Goal: Task Accomplishment & Management: Use online tool/utility

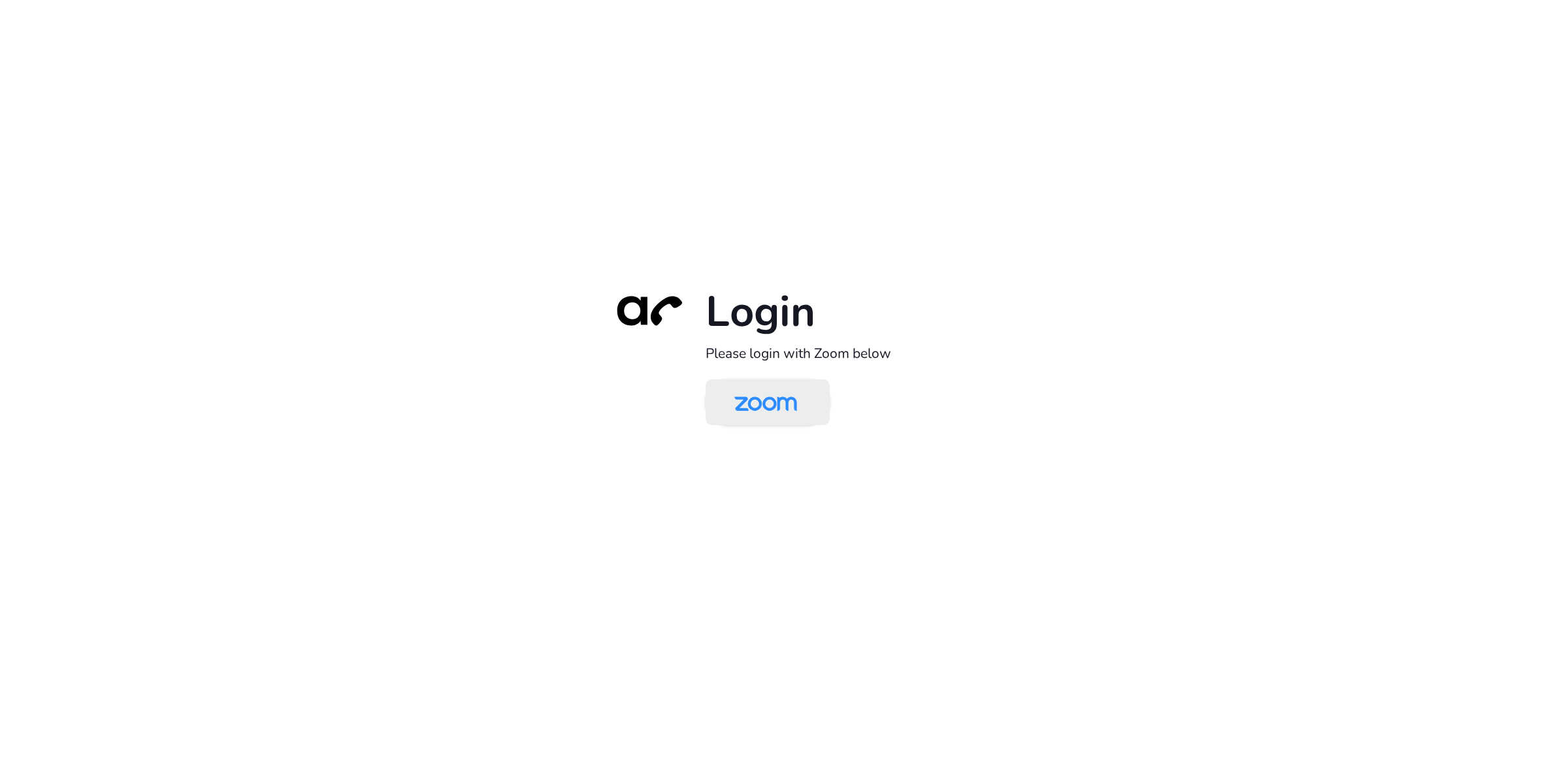
click at [739, 408] on img at bounding box center [765, 403] width 90 height 42
click at [1021, 209] on div "Login Please login with Zoom below" at bounding box center [784, 378] width 1568 height 757
click at [791, 394] on img at bounding box center [765, 403] width 90 height 42
click at [751, 408] on img at bounding box center [765, 403] width 90 height 42
click at [983, 455] on div "Login Please login with Zoom below" at bounding box center [784, 378] width 1568 height 757
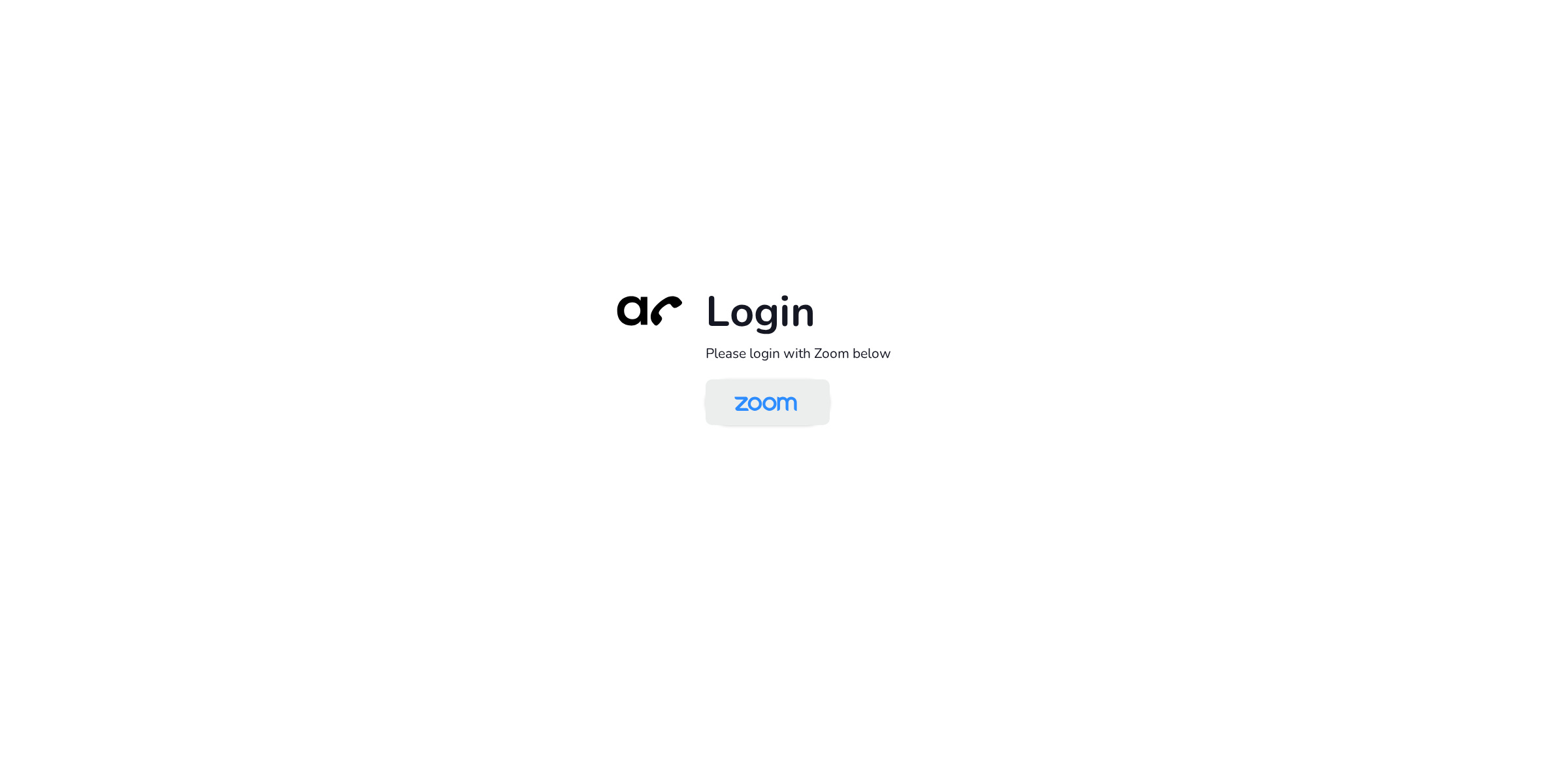
click at [769, 400] on img at bounding box center [765, 403] width 90 height 42
click at [761, 412] on img at bounding box center [765, 403] width 90 height 42
click at [748, 413] on img at bounding box center [765, 403] width 90 height 42
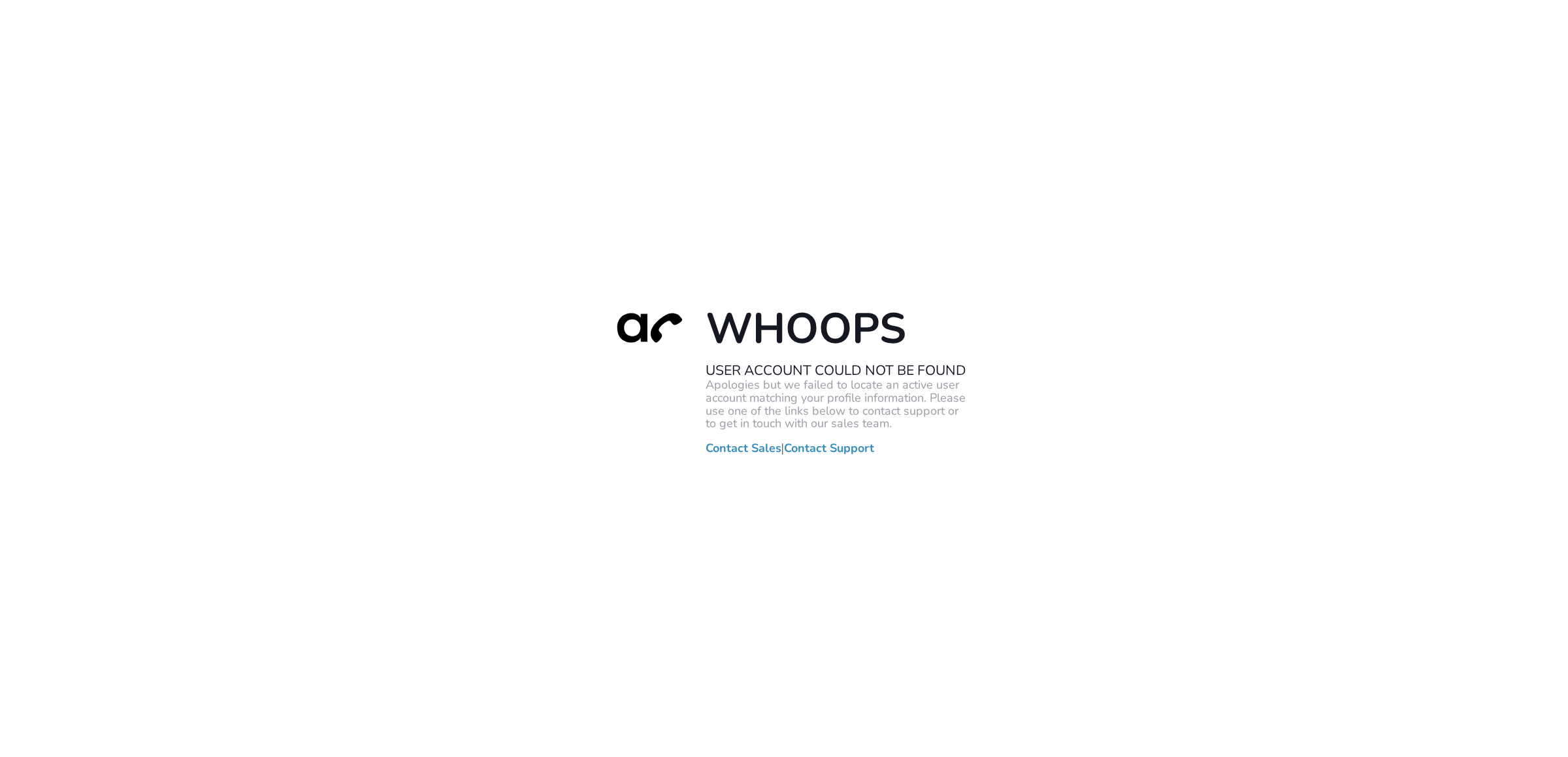
click at [1089, 217] on div "Whoops User Account Could Not Be Found Apologies but we failed to locate an act…" at bounding box center [784, 378] width 1568 height 757
click at [1066, 634] on div "Whoops User Account Could Not Be Found Apologies but we failed to locate an act…" at bounding box center [784, 378] width 1568 height 757
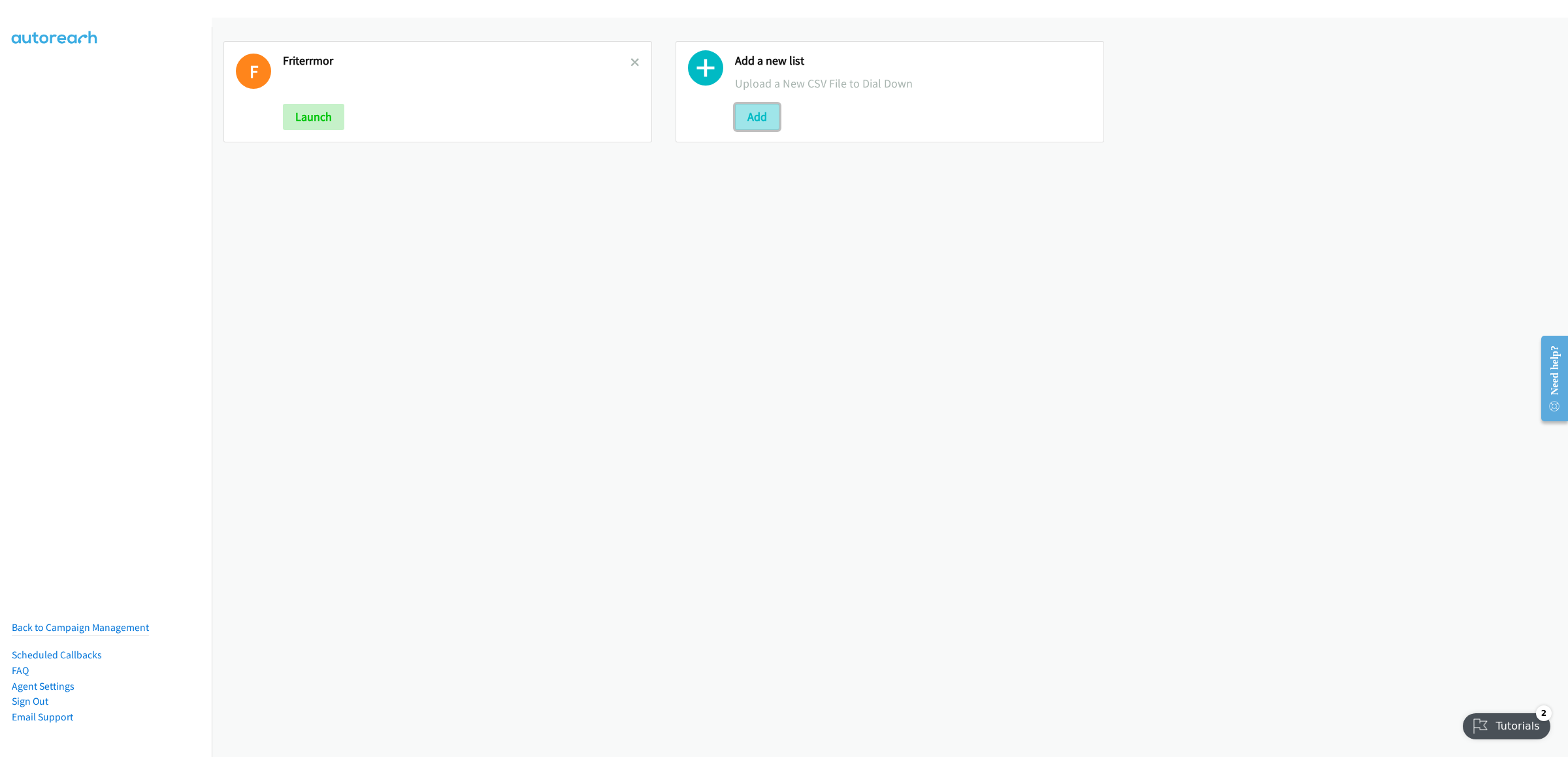
click at [755, 115] on button "Add" at bounding box center [757, 116] width 45 height 26
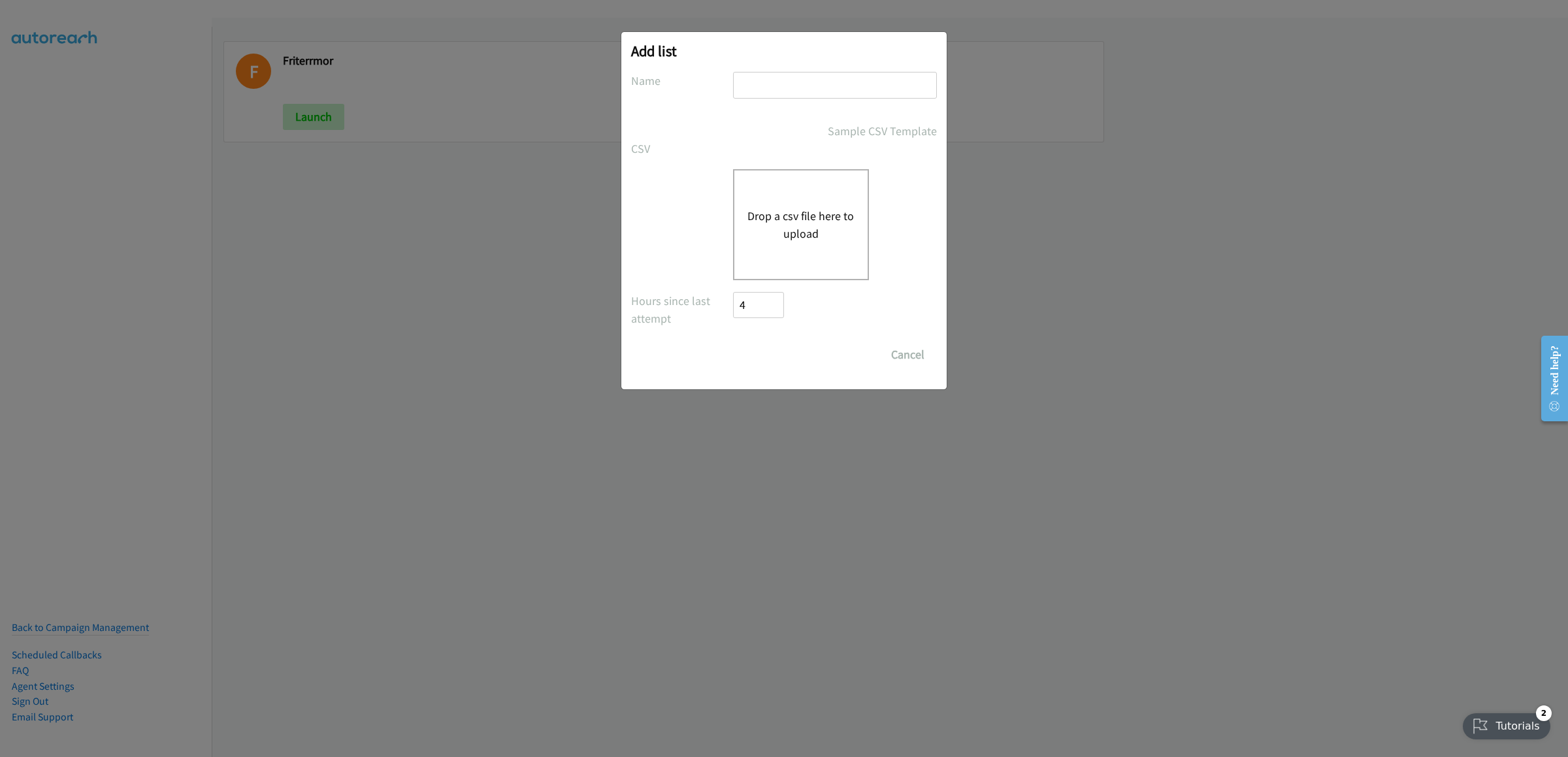
click at [800, 89] on input "text" at bounding box center [835, 85] width 204 height 27
type input "tueterr"
click at [761, 208] on button "Drop a csv file here to upload" at bounding box center [801, 224] width 108 height 35
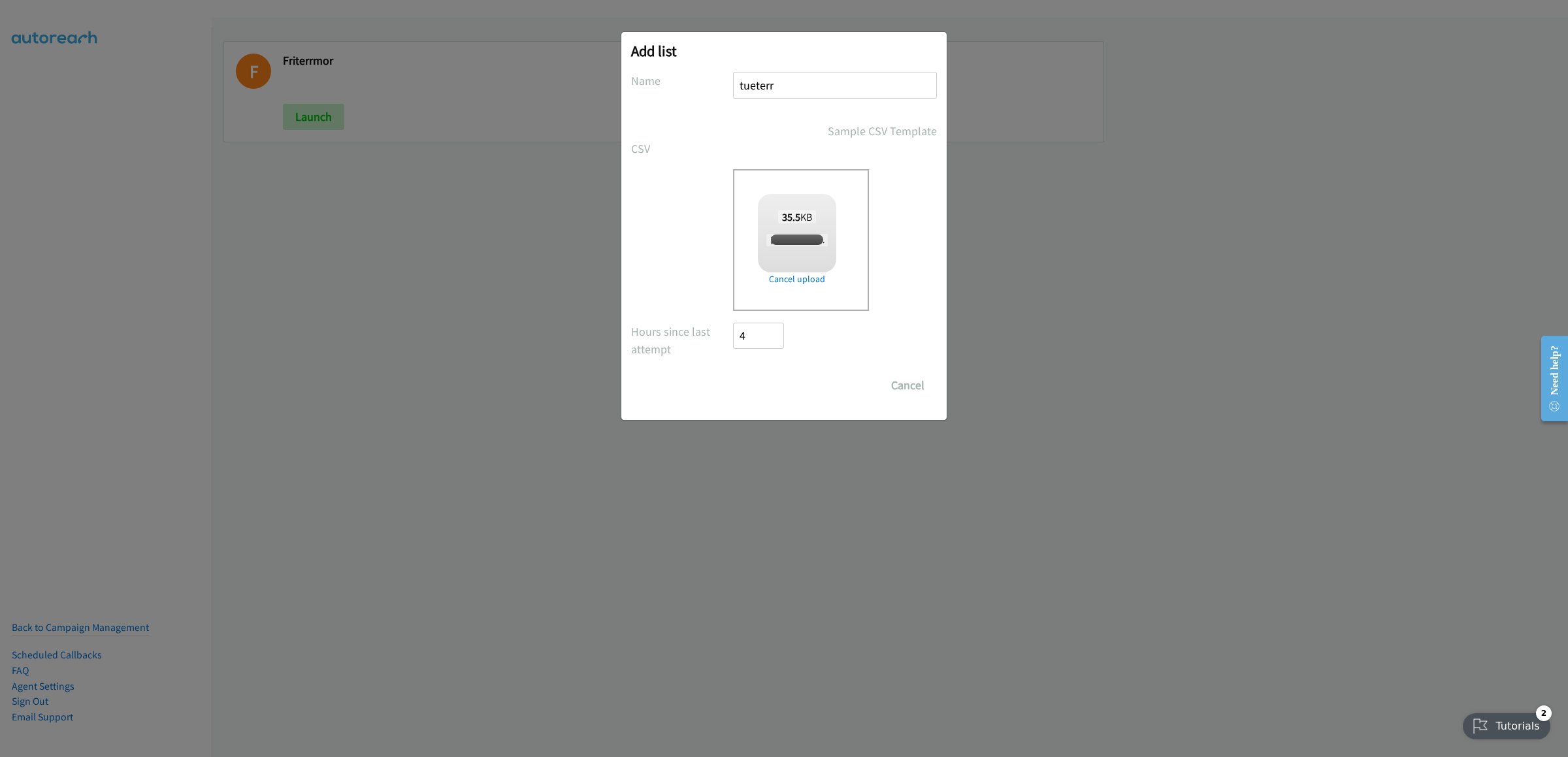
checkbox input "true"
click at [784, 396] on input "Save List" at bounding box center [767, 385] width 68 height 26
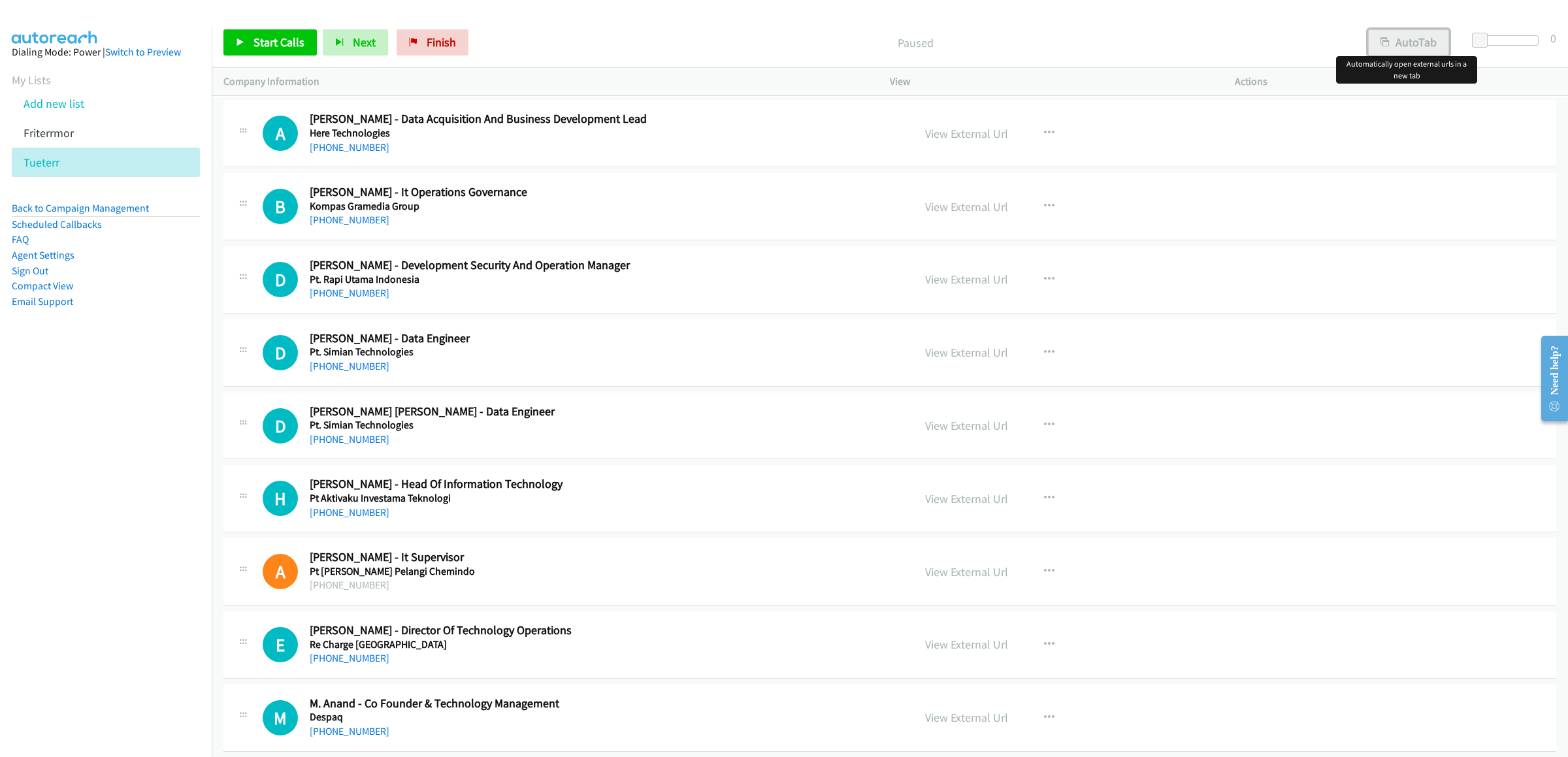
click at [1423, 41] on button "AutoTab" at bounding box center [1409, 42] width 81 height 26
click at [260, 42] on span "Start Calls" at bounding box center [279, 41] width 51 height 15
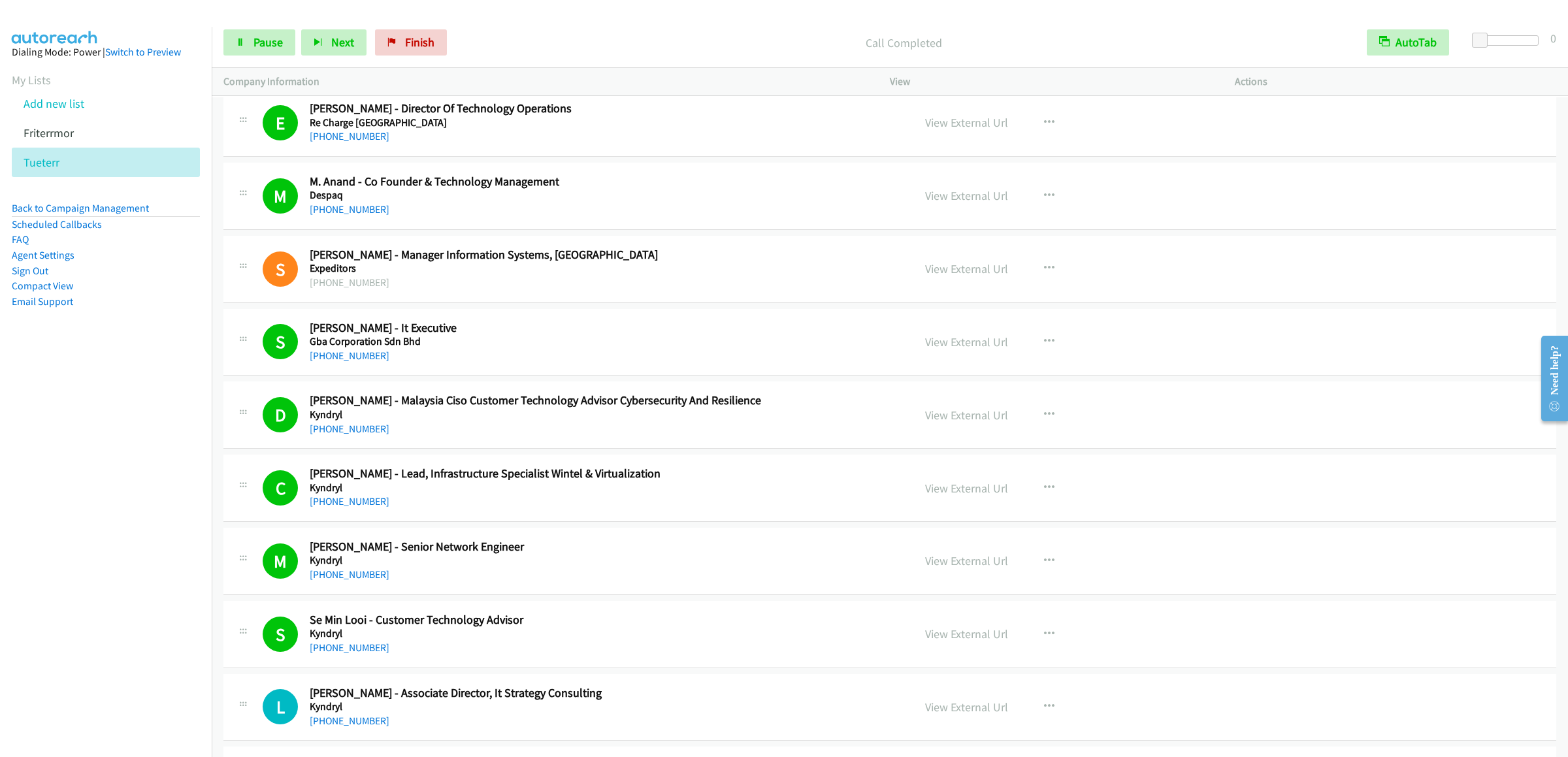
scroll to position [1045, 0]
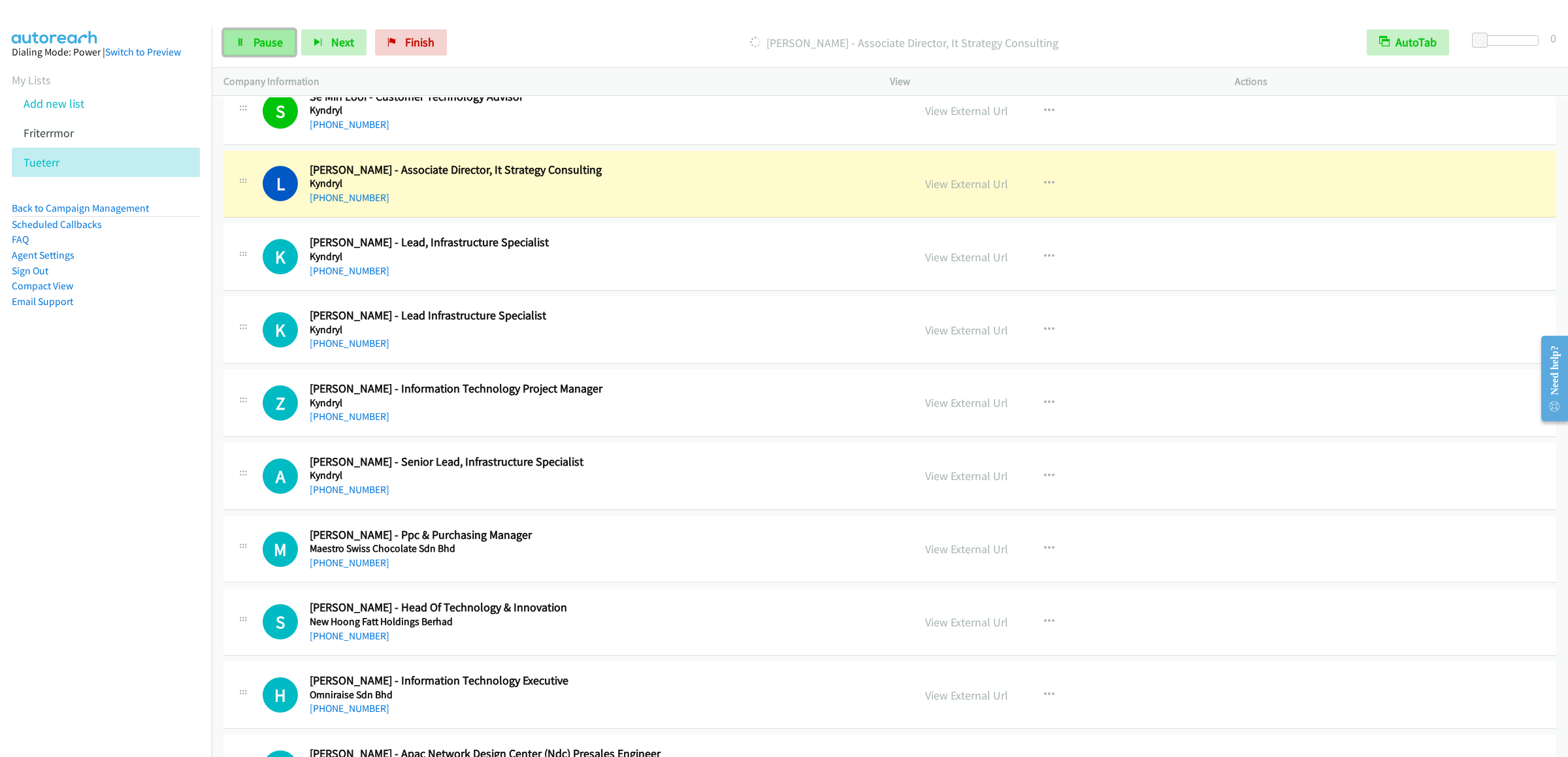
click at [260, 47] on span "Pause" at bounding box center [268, 41] width 29 height 15
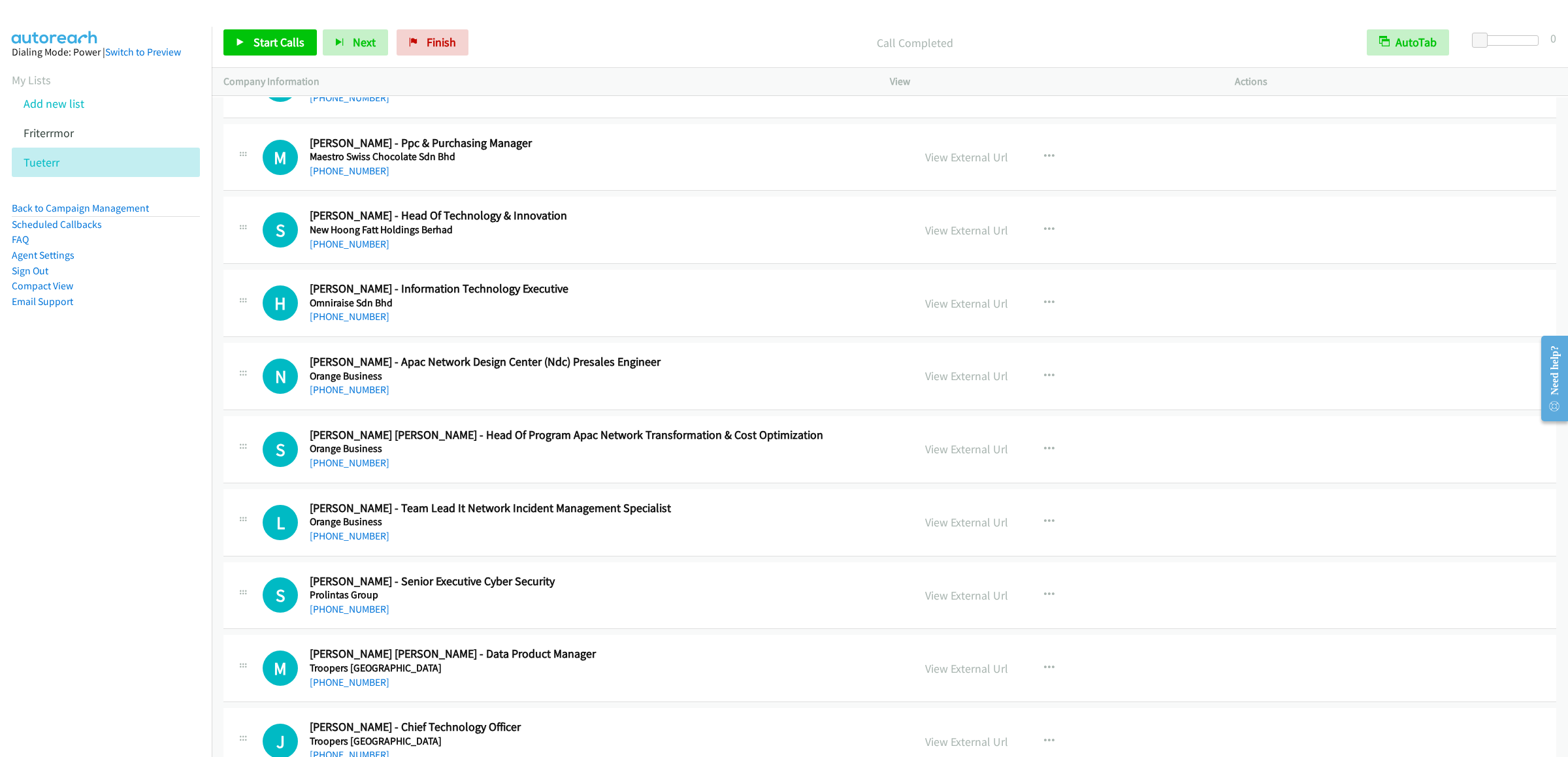
scroll to position [1305, 0]
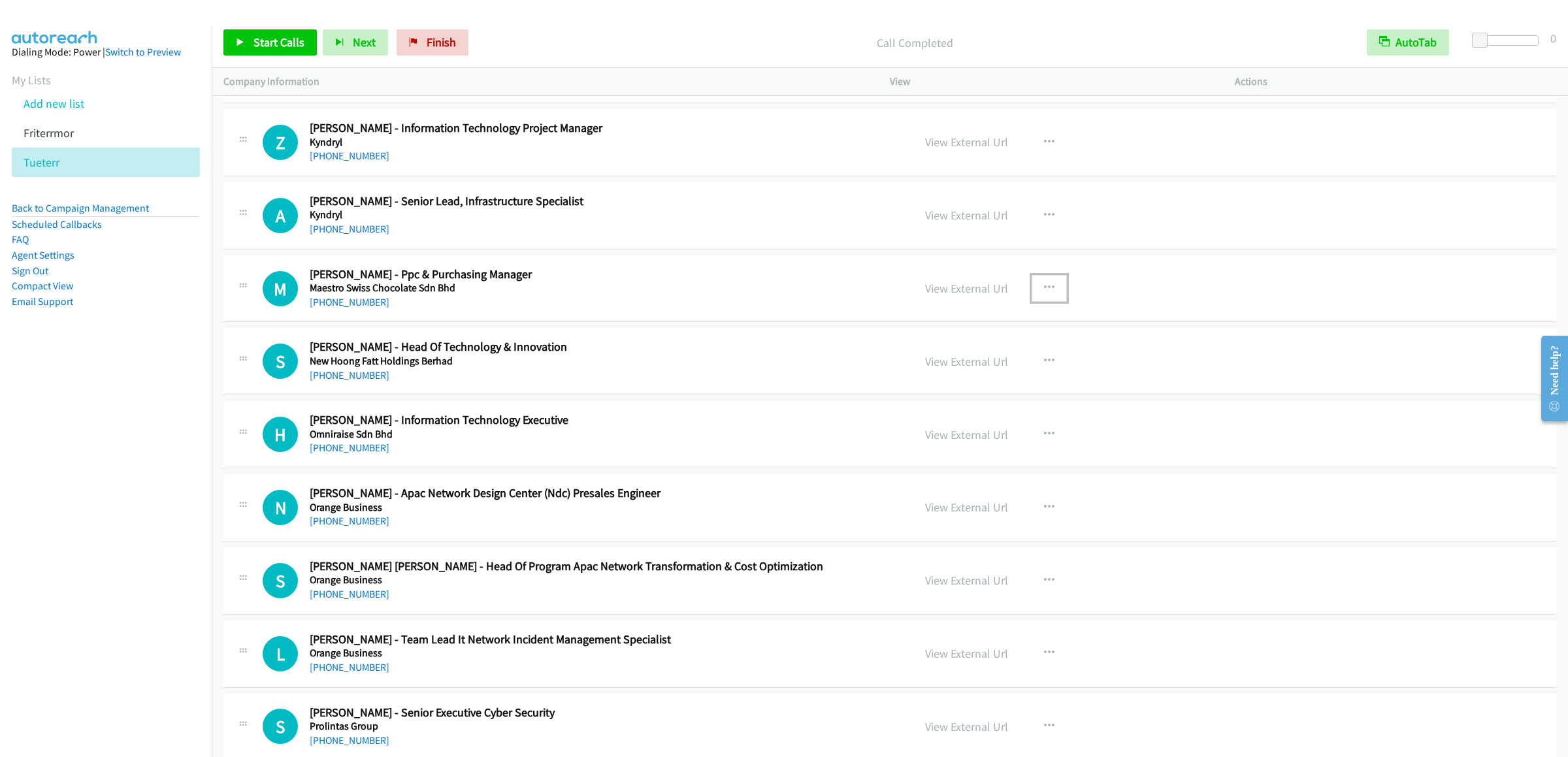
click at [1051, 299] on button "button" at bounding box center [1049, 287] width 35 height 26
click at [976, 378] on link "Start Calls Here" at bounding box center [980, 373] width 174 height 26
click at [277, 31] on link "Start Calls" at bounding box center [270, 42] width 93 height 26
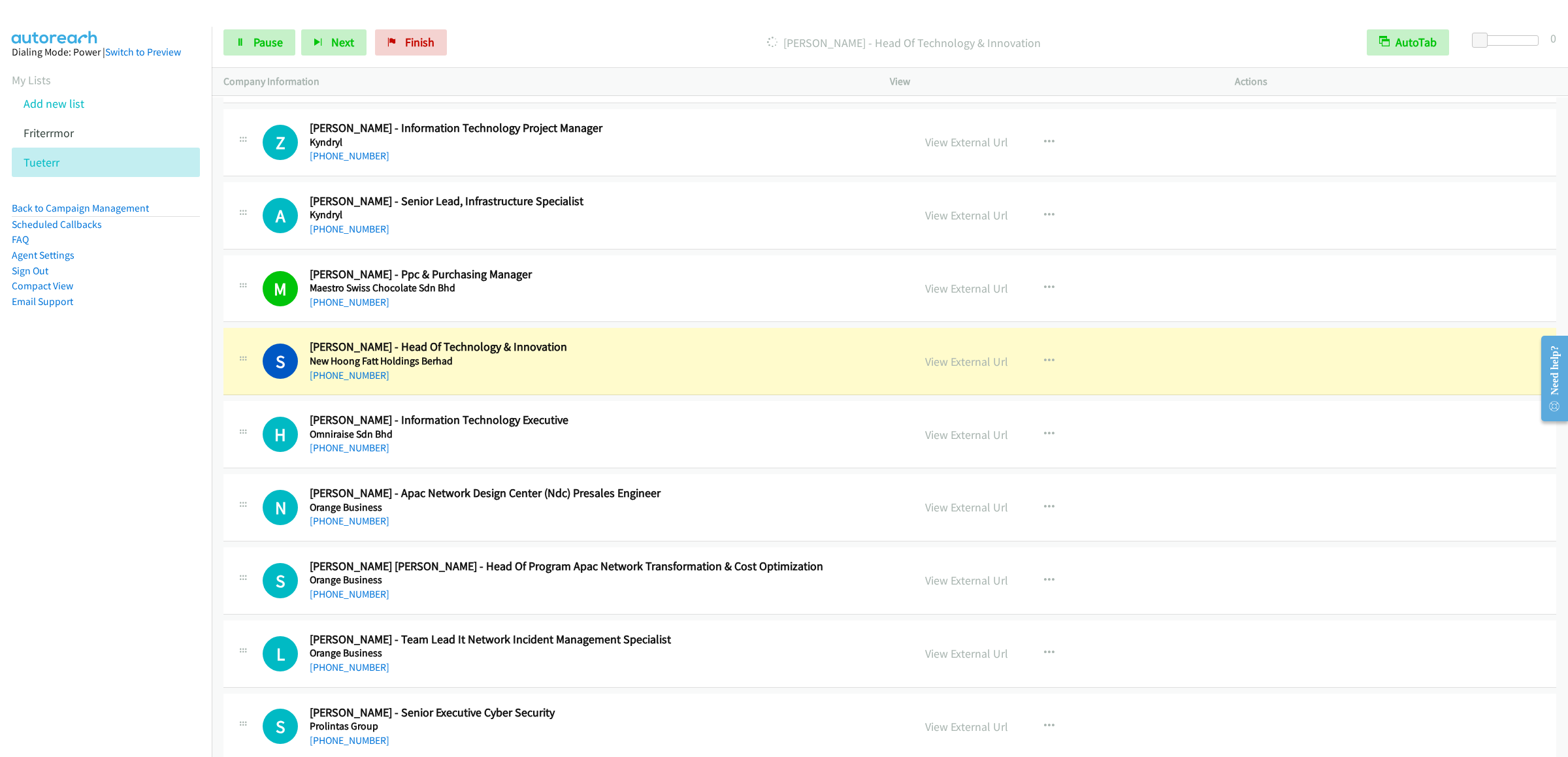
scroll to position [1437, 0]
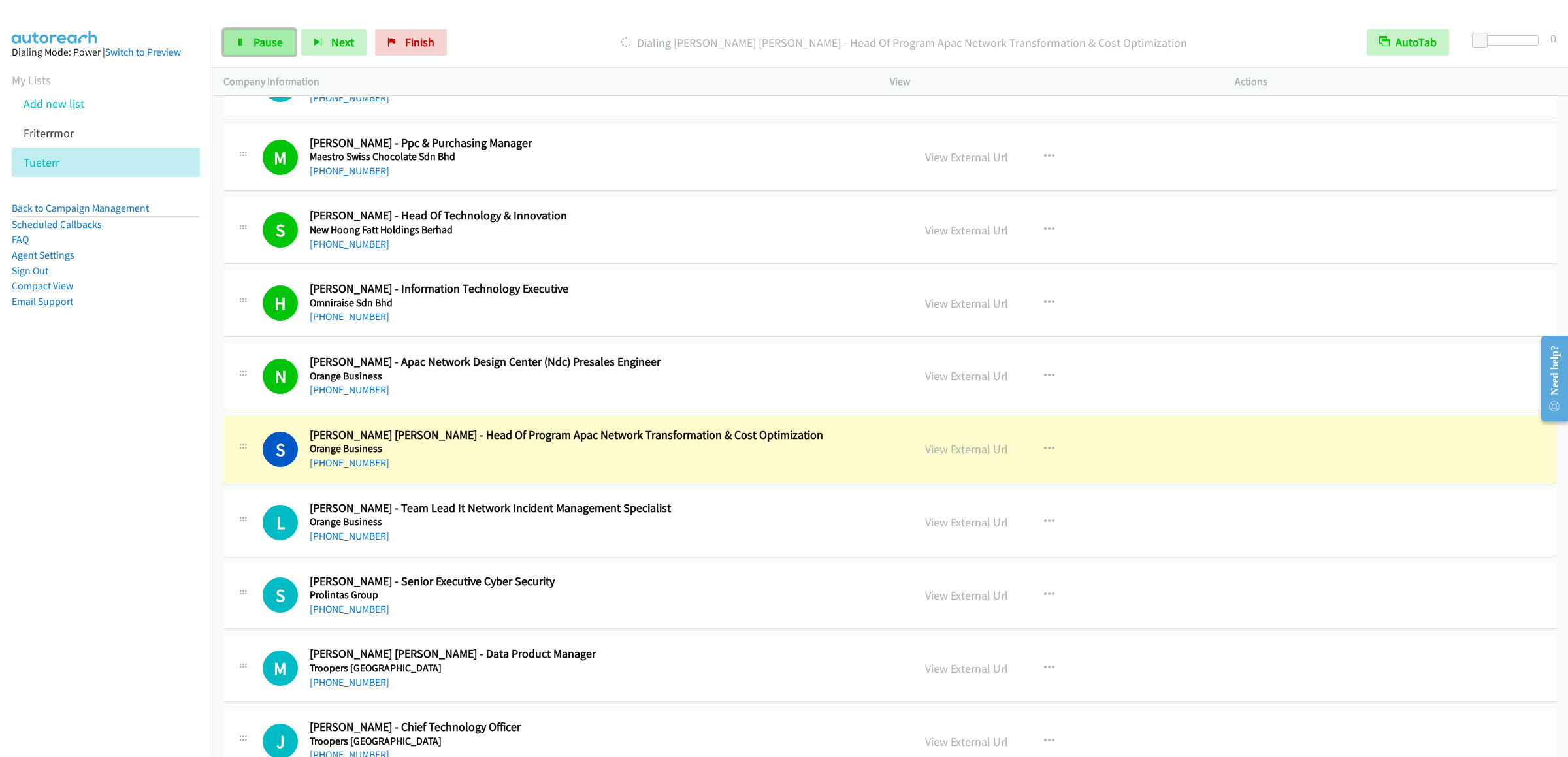
click at [275, 55] on link "Pause" at bounding box center [260, 42] width 72 height 26
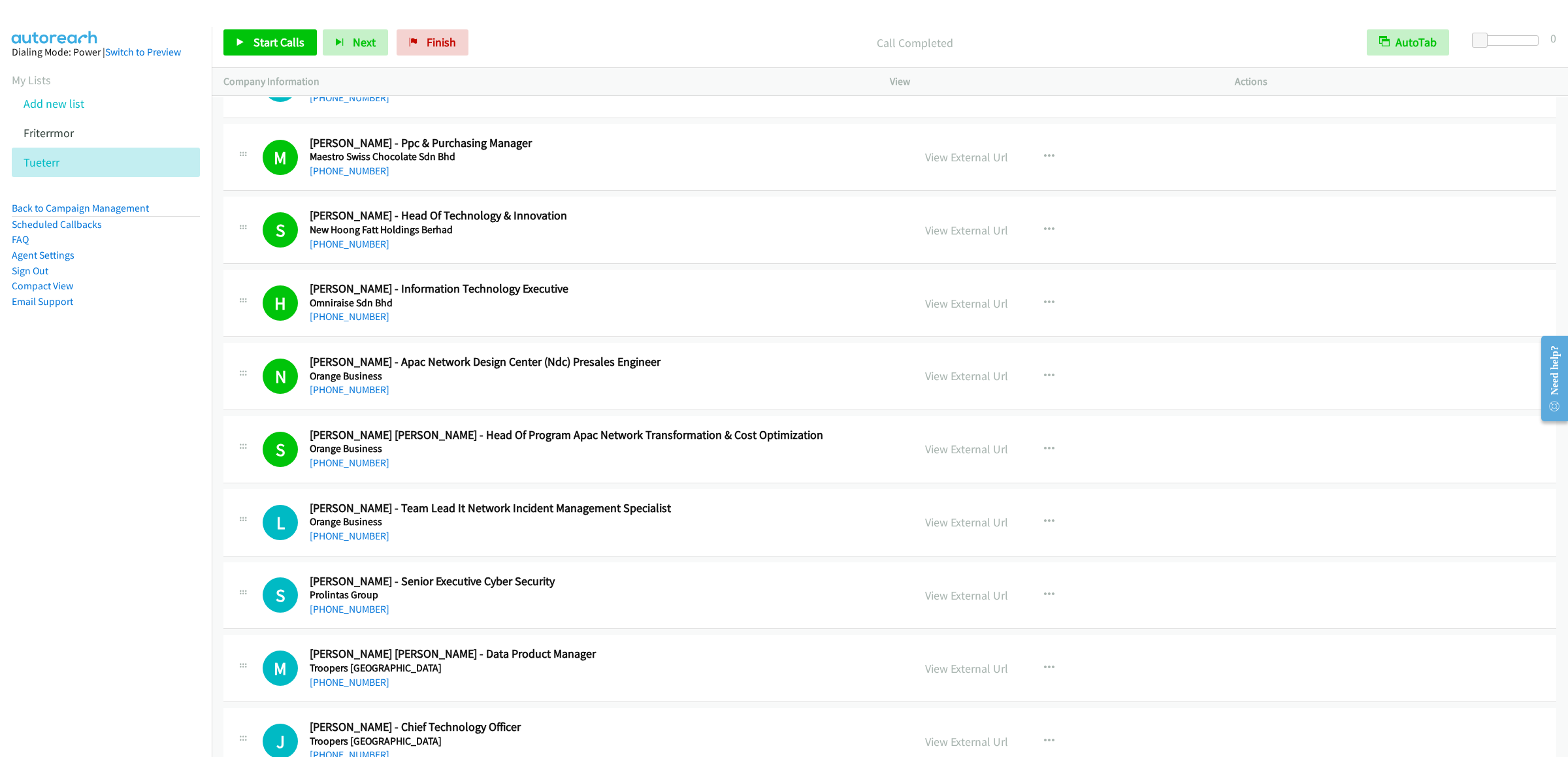
scroll to position [1567, 0]
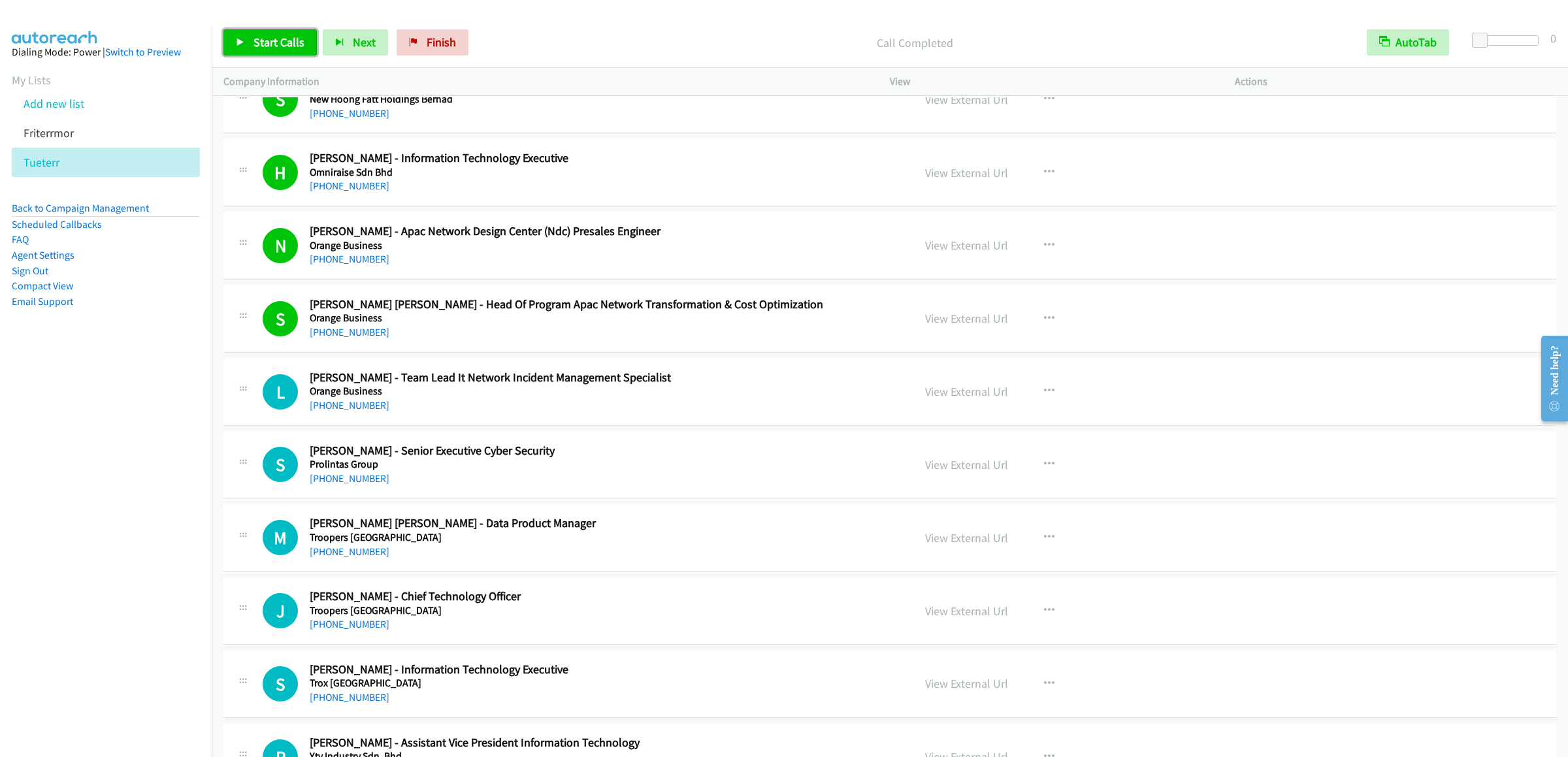
click at [268, 42] on span "Start Calls" at bounding box center [279, 41] width 51 height 15
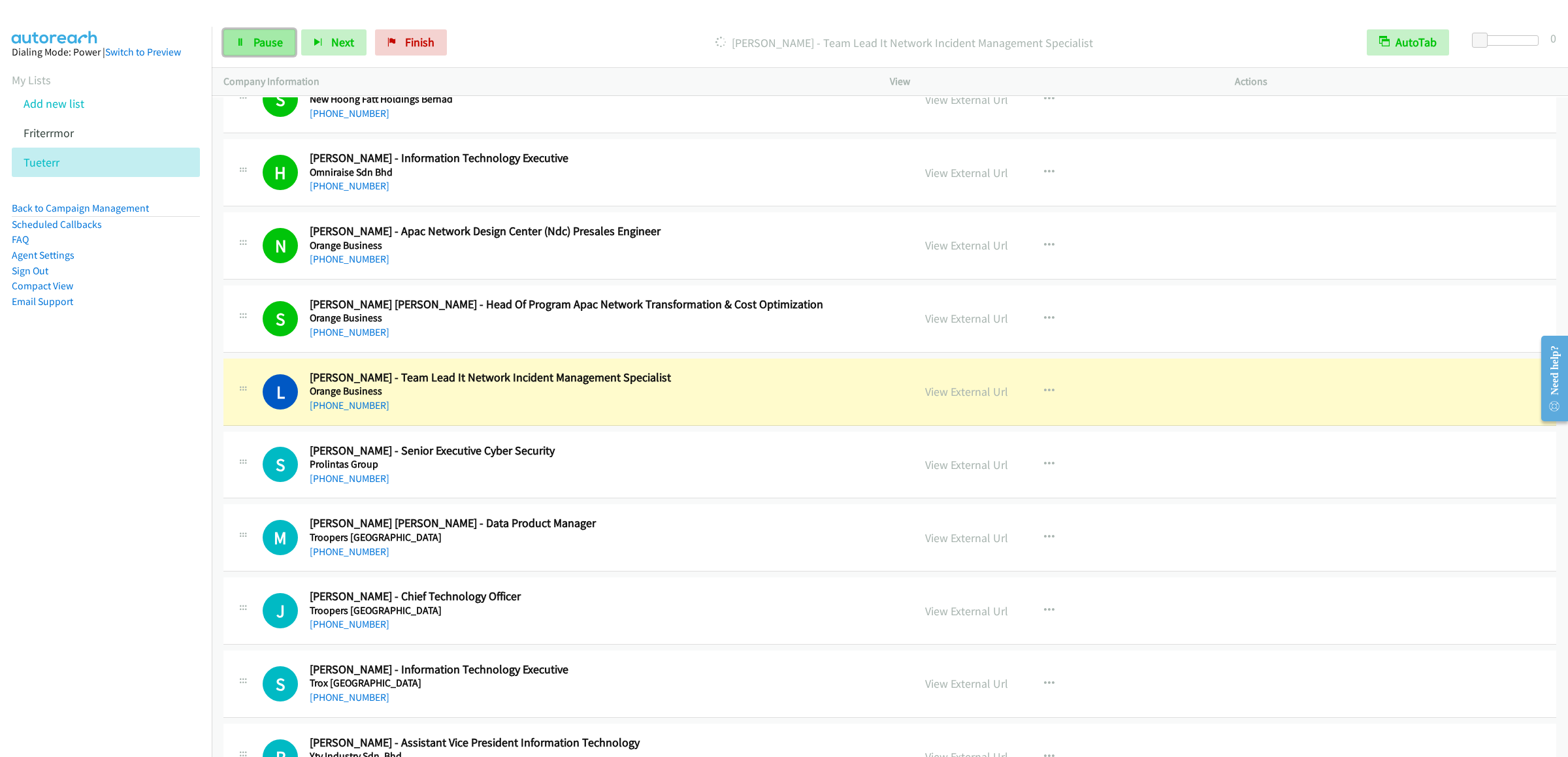
click at [255, 48] on span "Pause" at bounding box center [268, 41] width 29 height 15
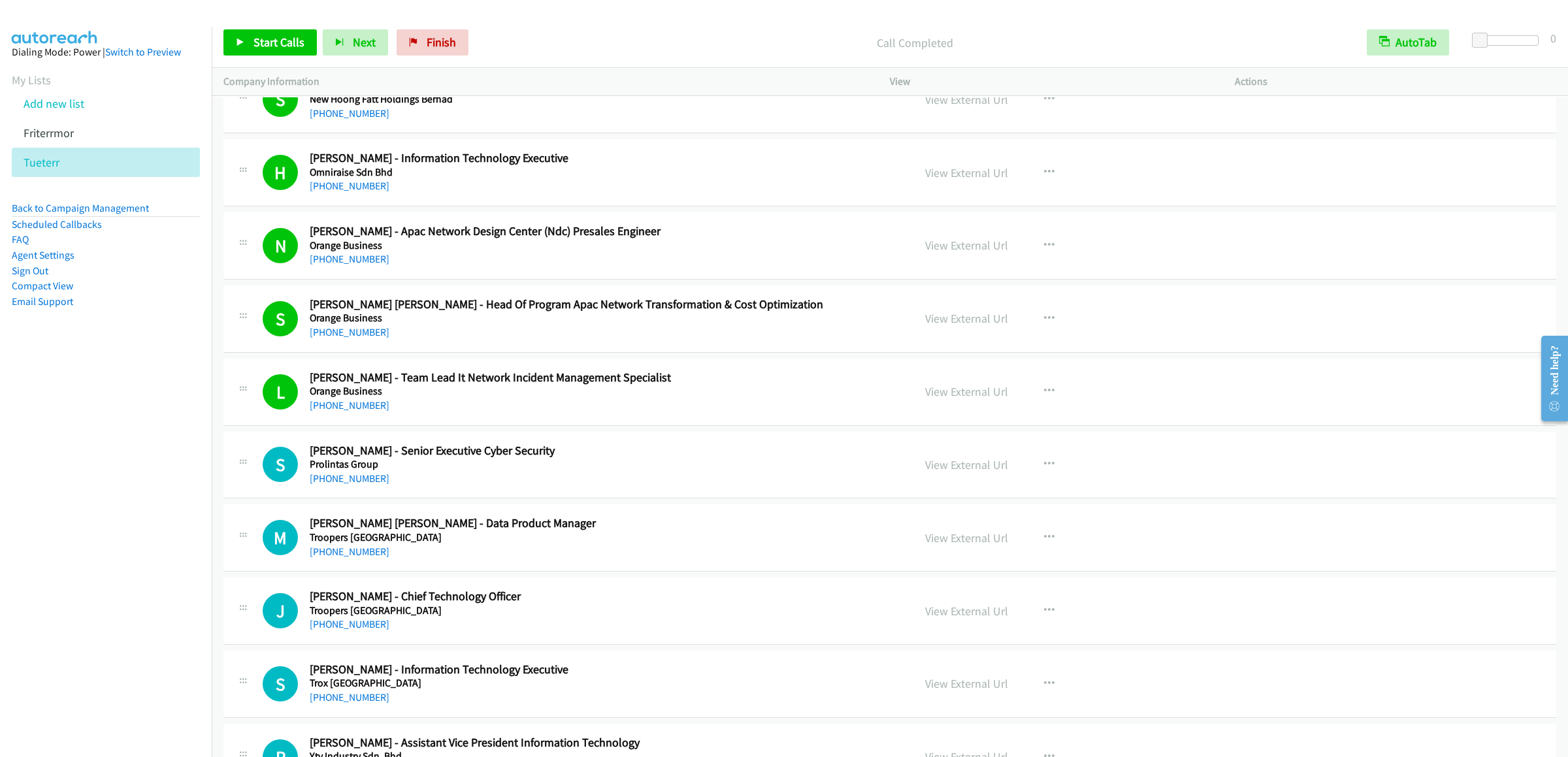
click at [571, 689] on h5 "Trox Malaysia" at bounding box center [602, 683] width 585 height 13
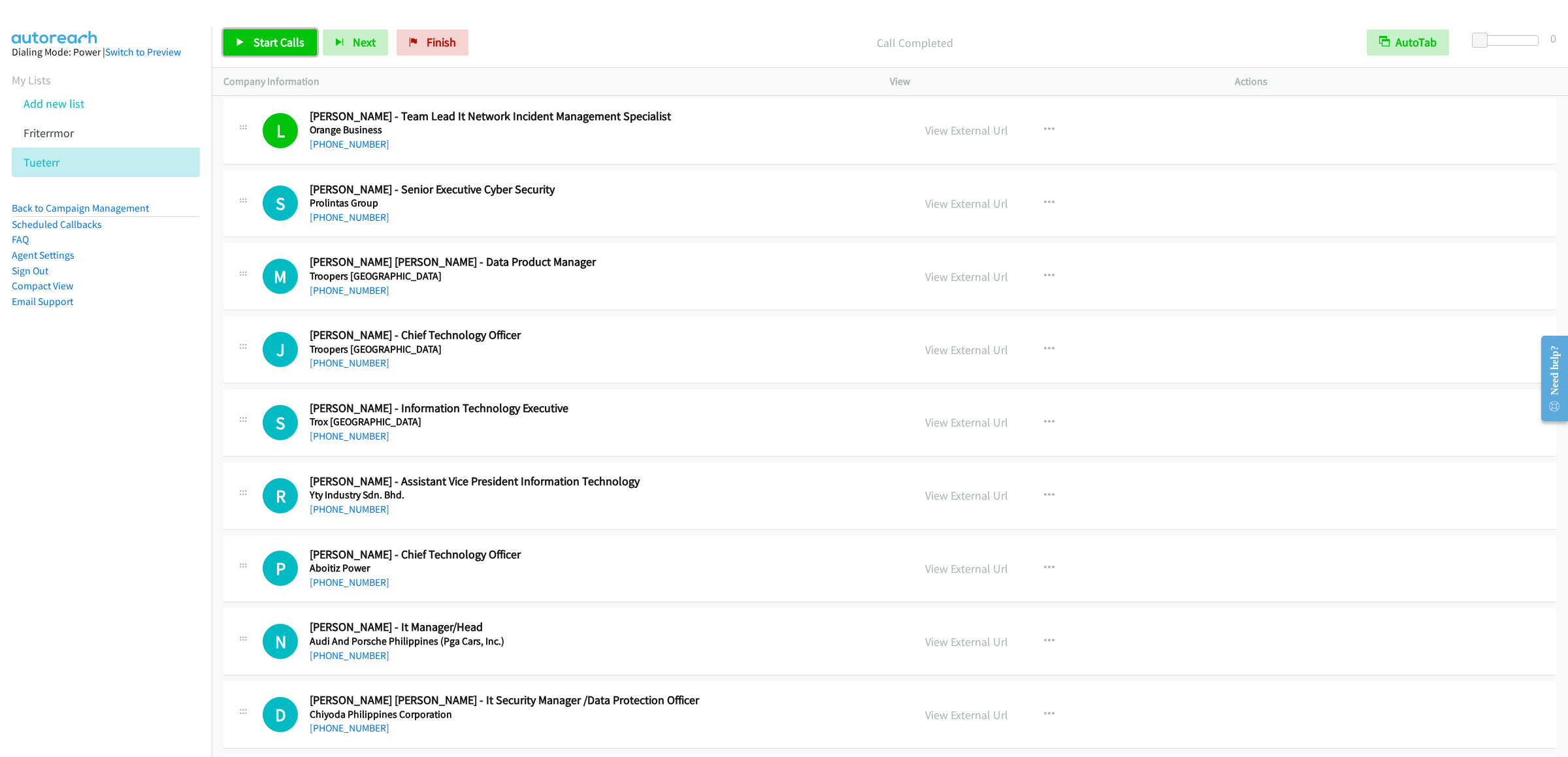
click at [277, 53] on link "Start Calls" at bounding box center [270, 42] width 93 height 26
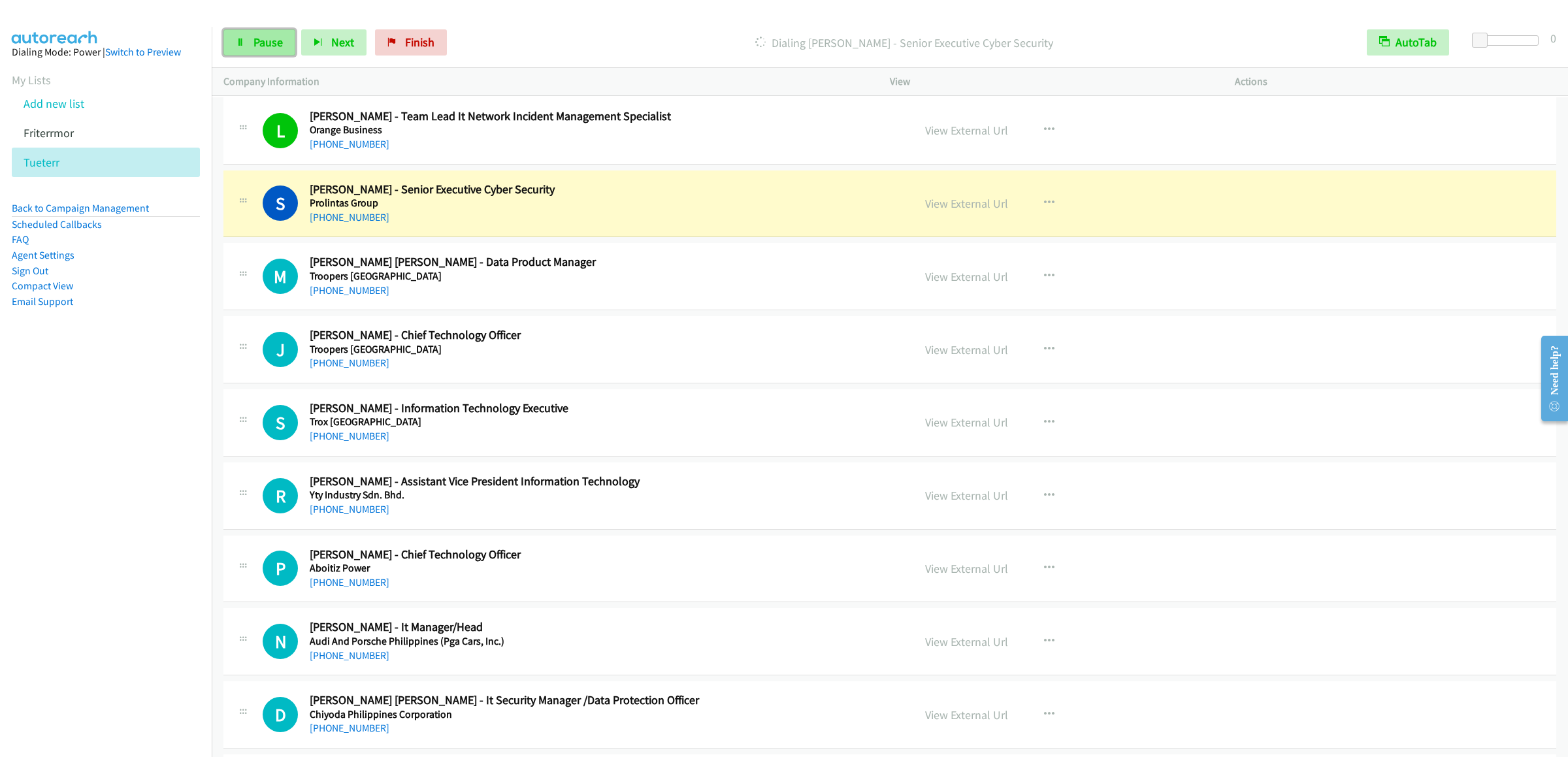
click at [260, 32] on link "Pause" at bounding box center [260, 42] width 72 height 26
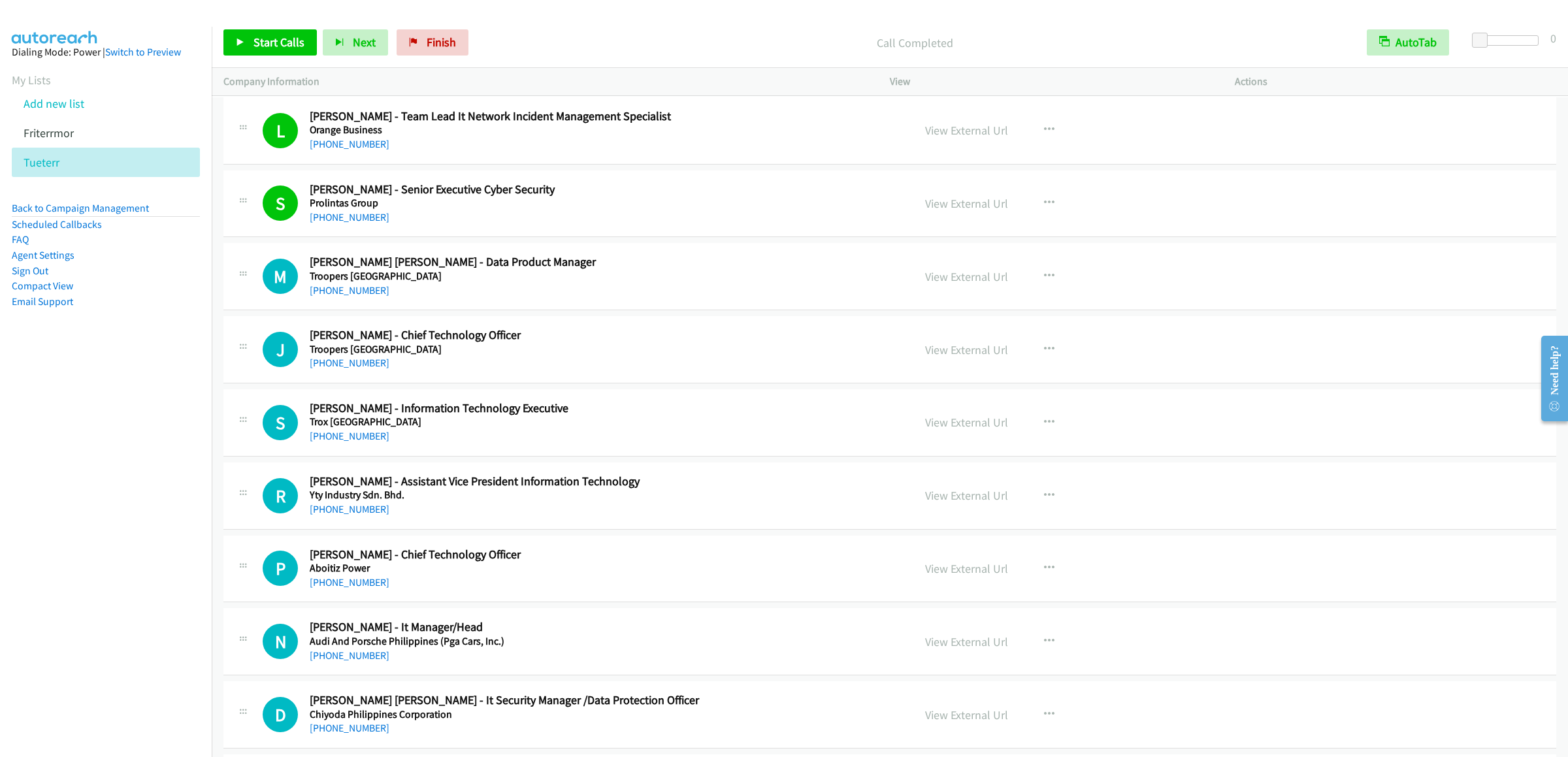
scroll to position [1959, 0]
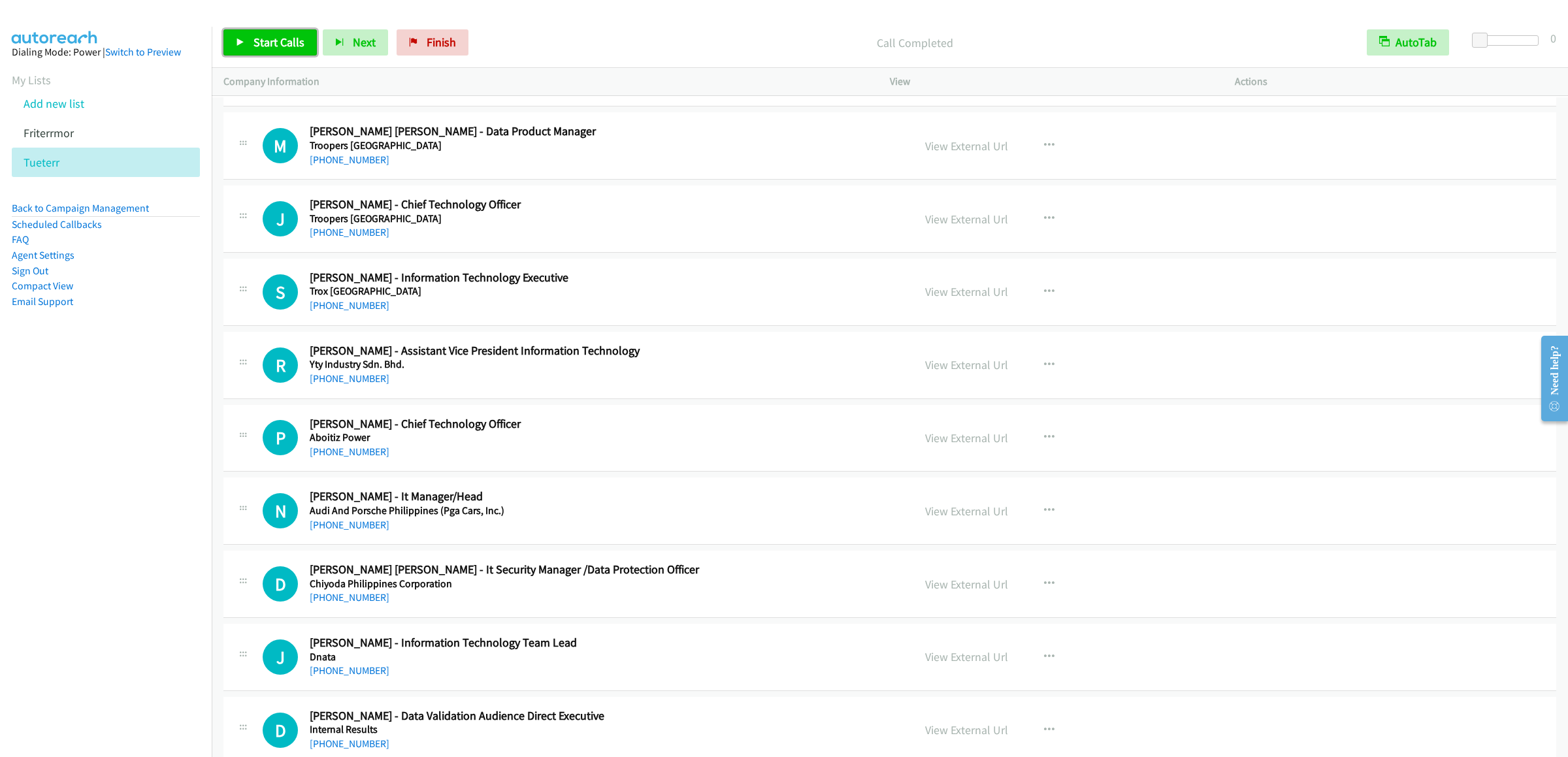
click at [256, 37] on span "Start Calls" at bounding box center [279, 41] width 51 height 15
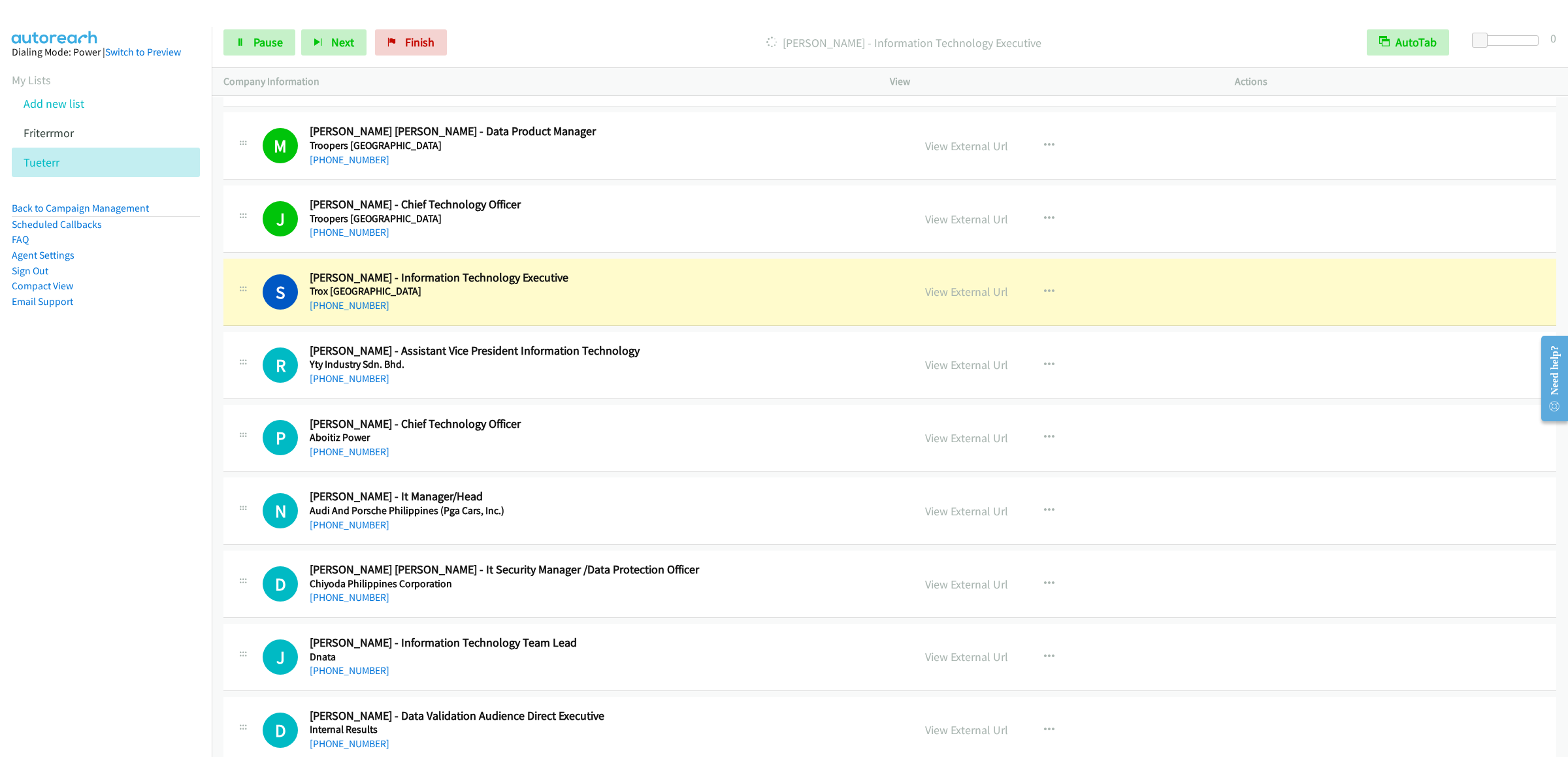
click at [238, 28] on div "Start Calls Pause Next Finish Dialing Shahrizal Jamaharee - Information Technol…" at bounding box center [890, 42] width 1356 height 50
click at [252, 43] on link "Pause" at bounding box center [260, 42] width 72 height 26
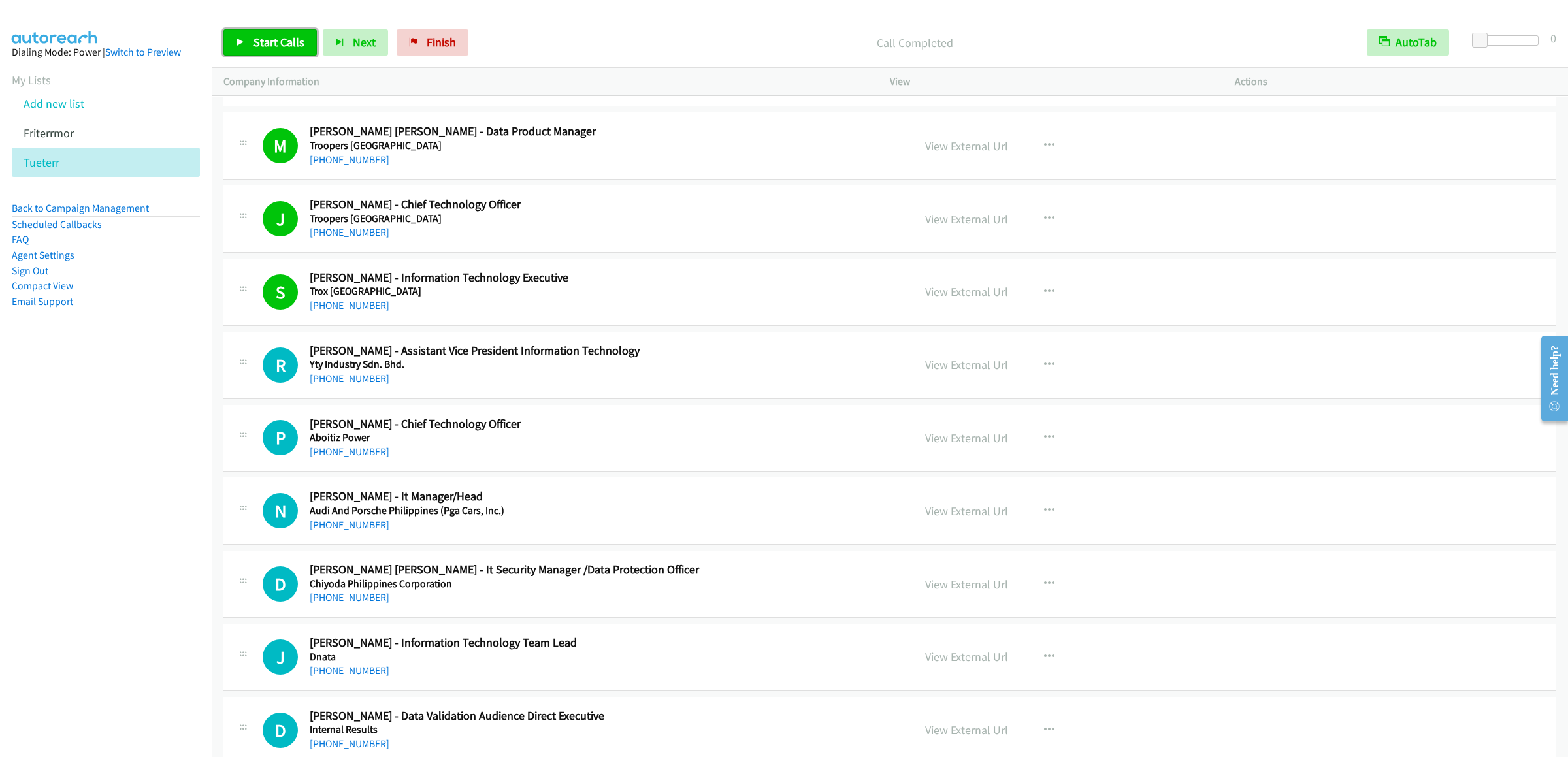
click at [272, 40] on span "Start Calls" at bounding box center [279, 41] width 51 height 15
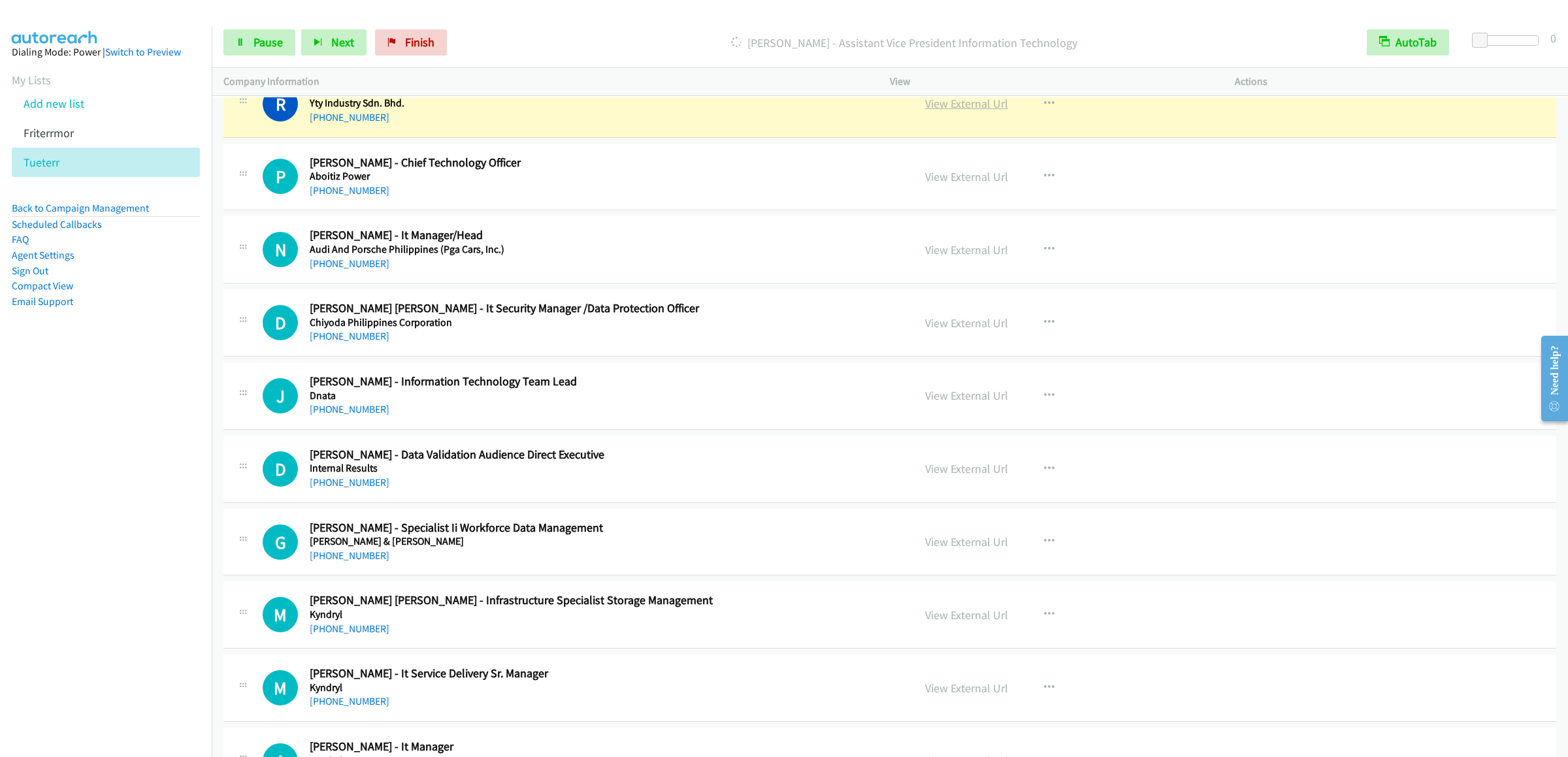
scroll to position [2089, 0]
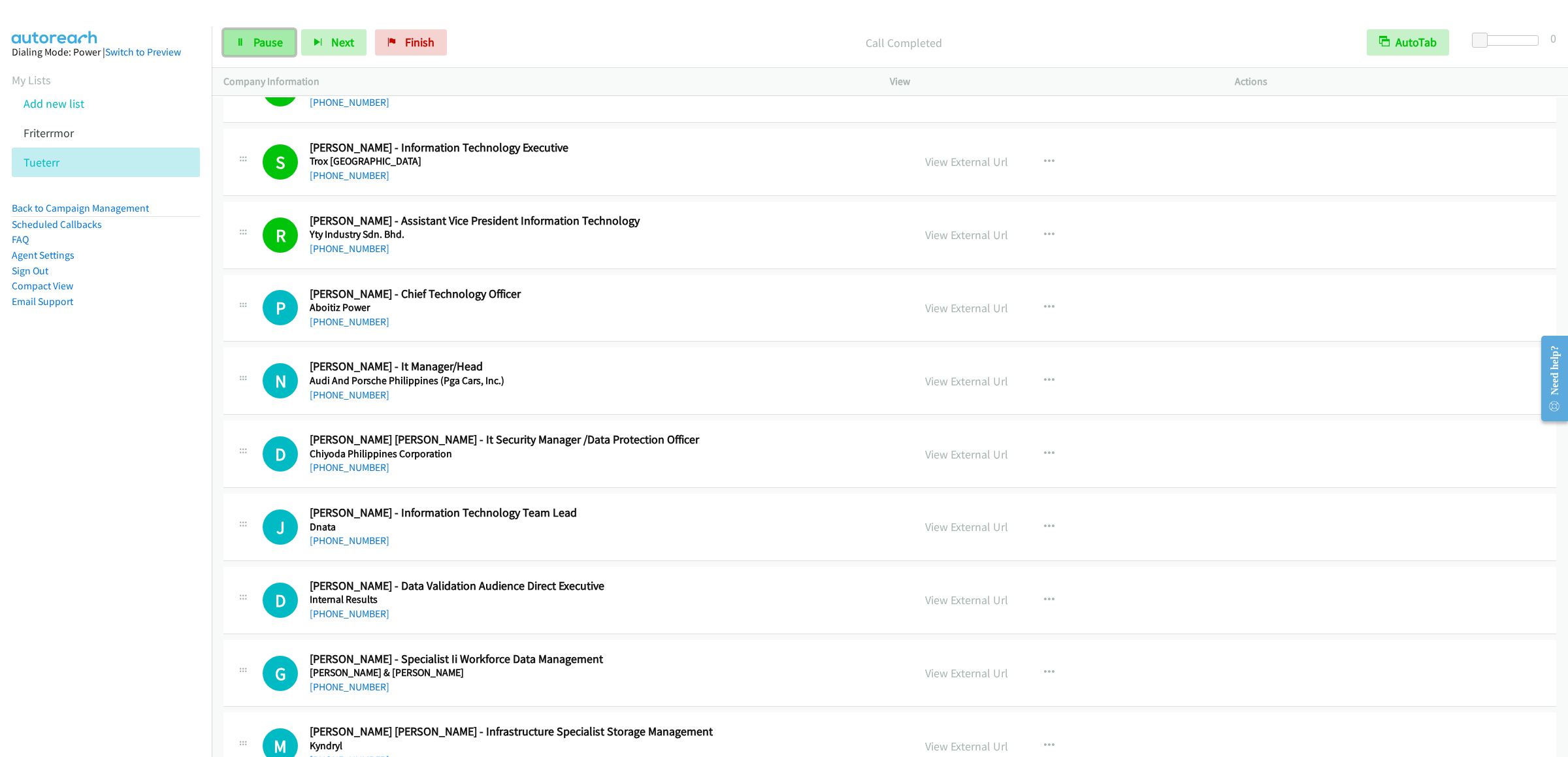
click at [260, 53] on link "Pause" at bounding box center [260, 42] width 72 height 26
click at [239, 53] on link "Start Calls" at bounding box center [270, 42] width 93 height 26
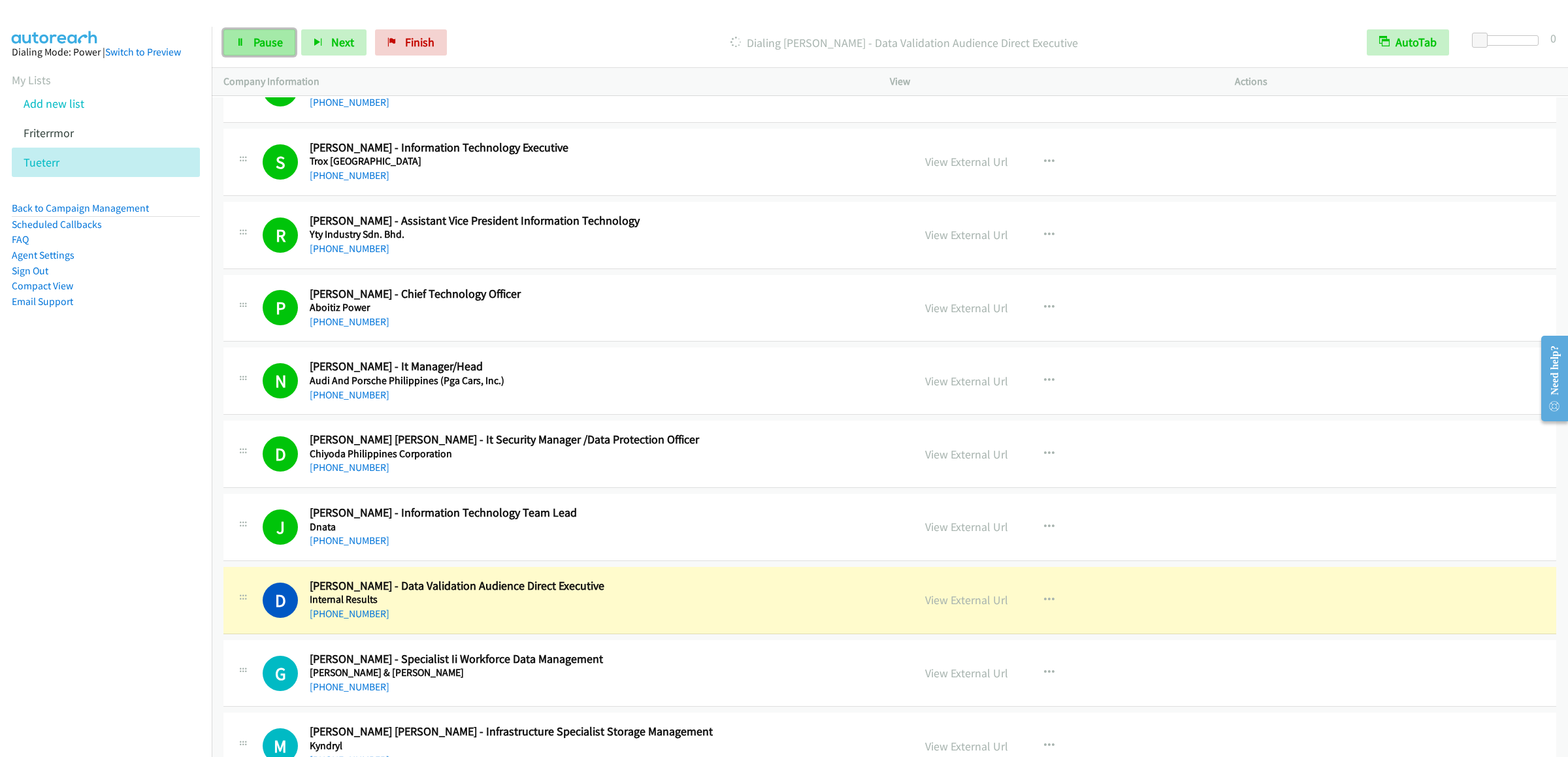
click at [256, 52] on link "Pause" at bounding box center [260, 42] width 72 height 26
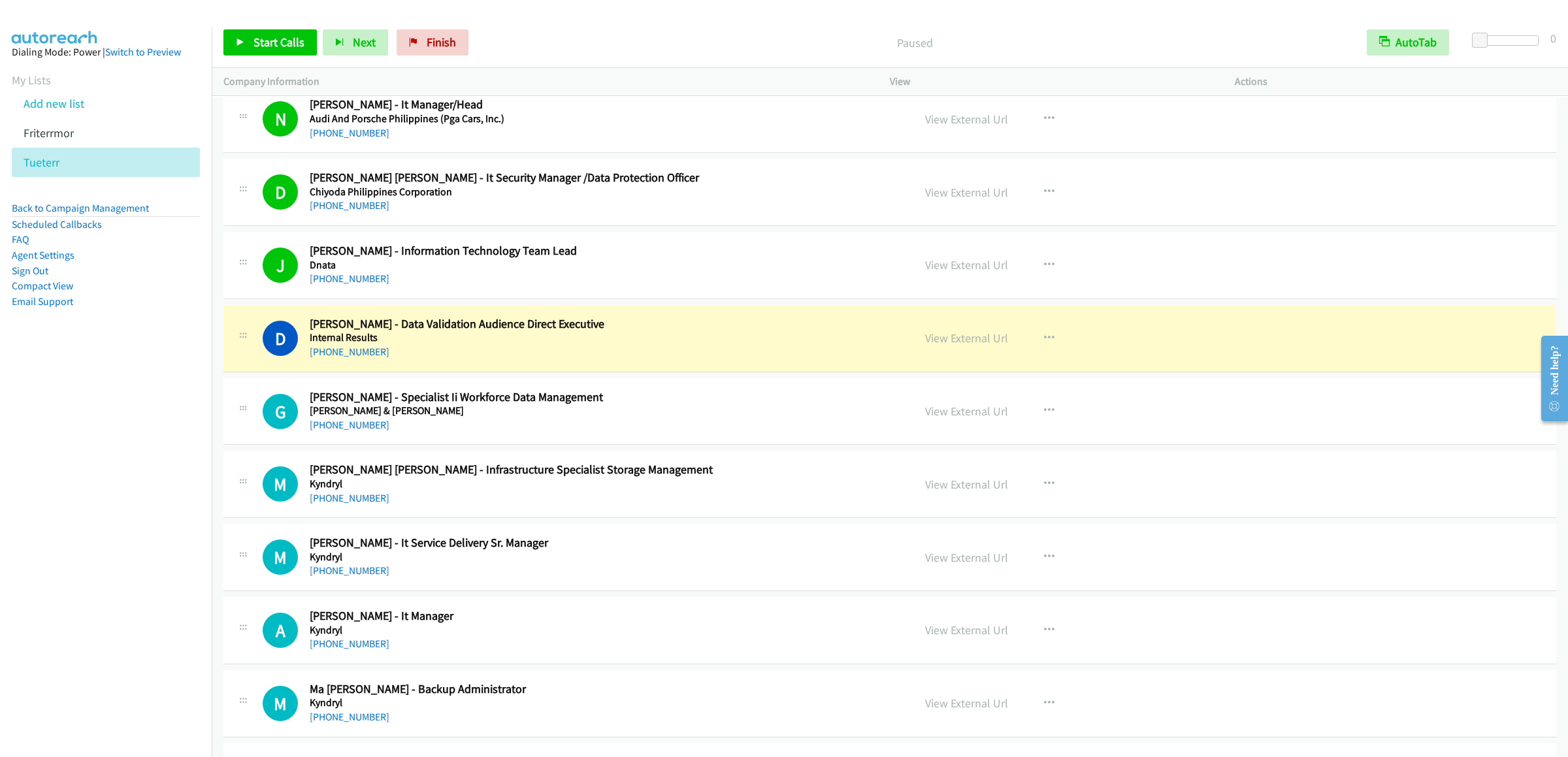
scroll to position [2612, 0]
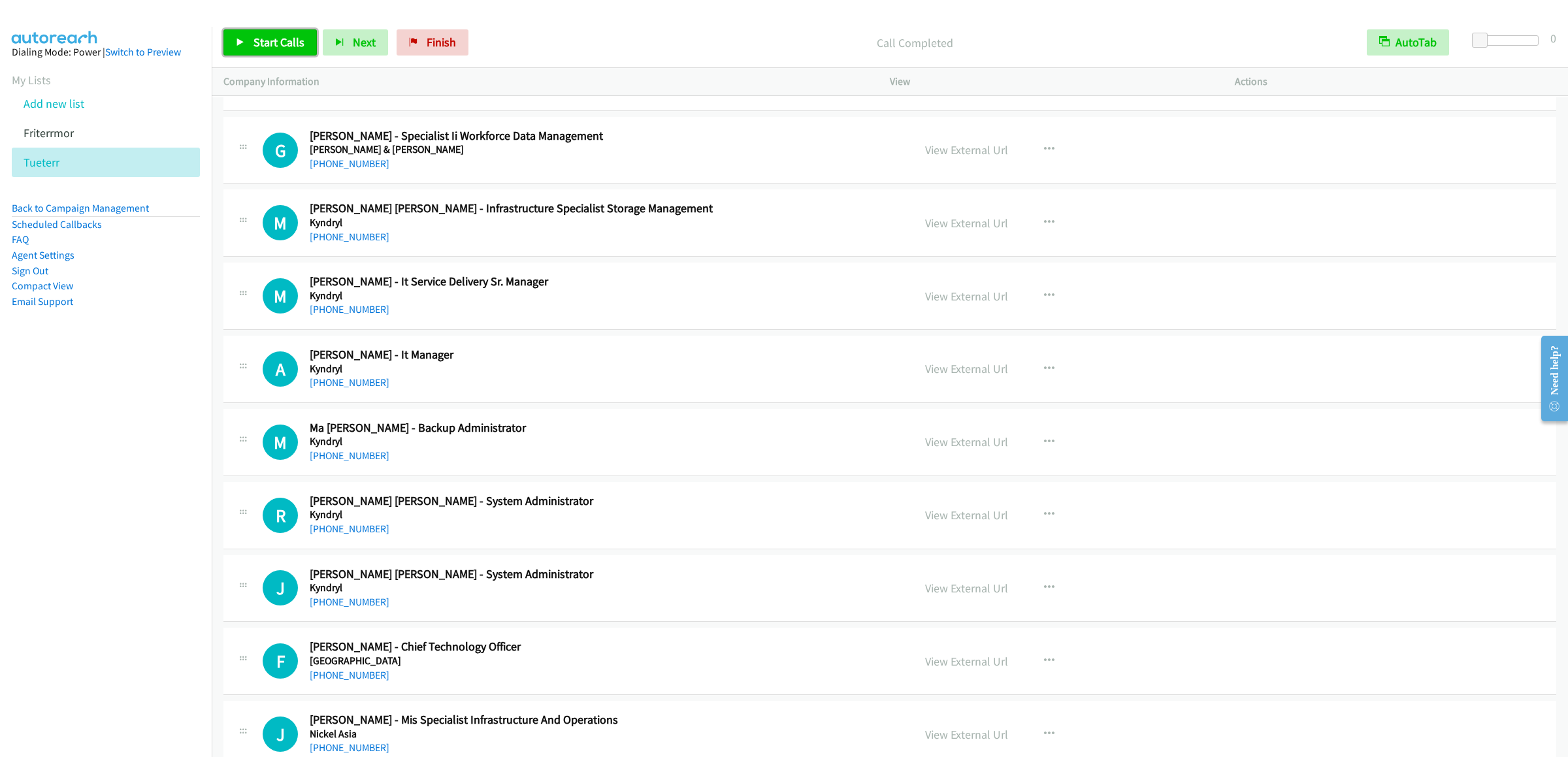
click at [253, 51] on link "Start Calls" at bounding box center [270, 42] width 93 height 26
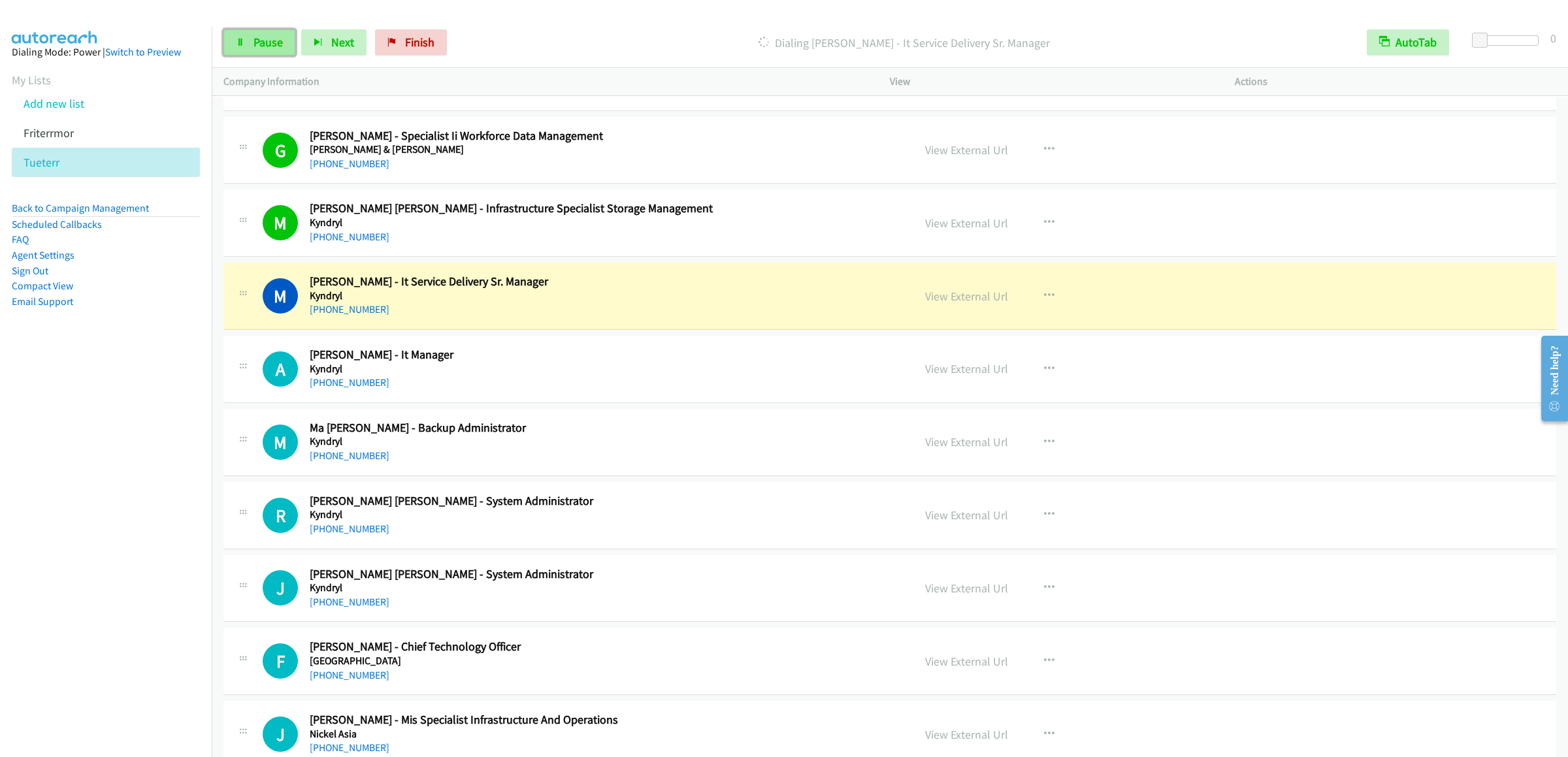
click at [264, 52] on link "Pause" at bounding box center [260, 42] width 72 height 26
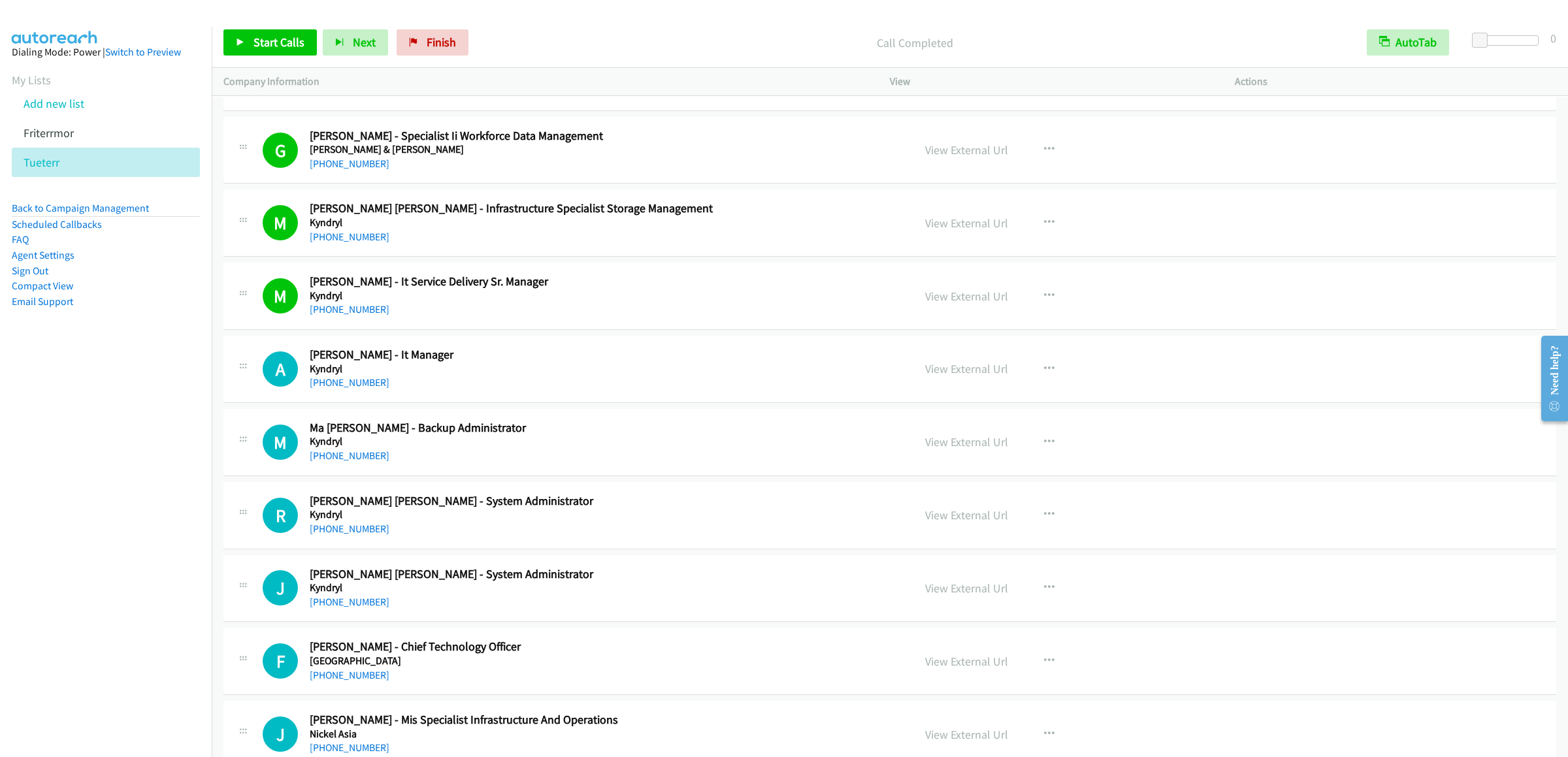
scroll to position [2873, 0]
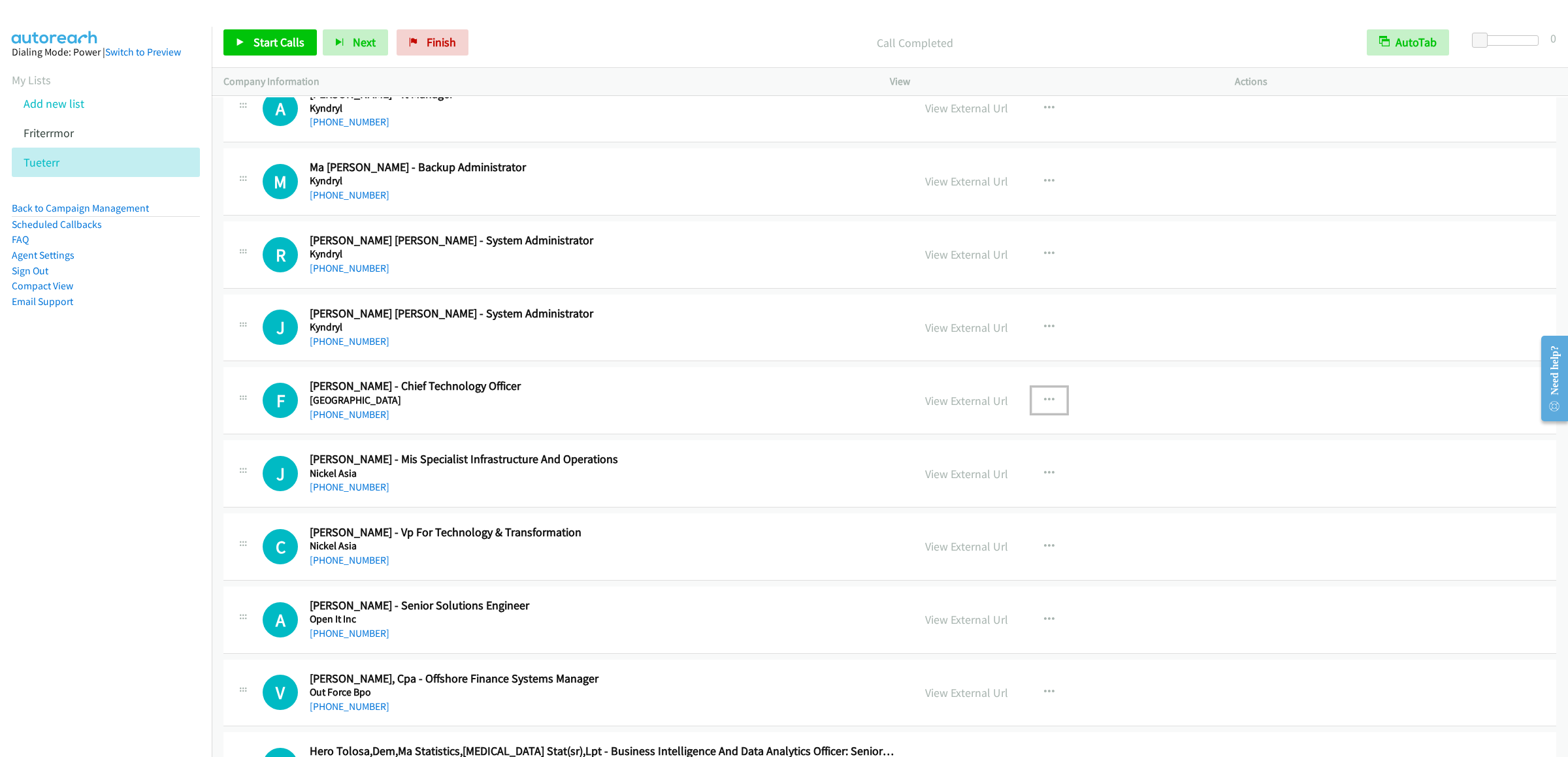
click at [1044, 405] on icon "button" at bounding box center [1049, 400] width 10 height 10
click at [956, 499] on link "Start Calls Here" at bounding box center [980, 486] width 174 height 26
click at [269, 53] on link "Start Calls" at bounding box center [270, 42] width 93 height 26
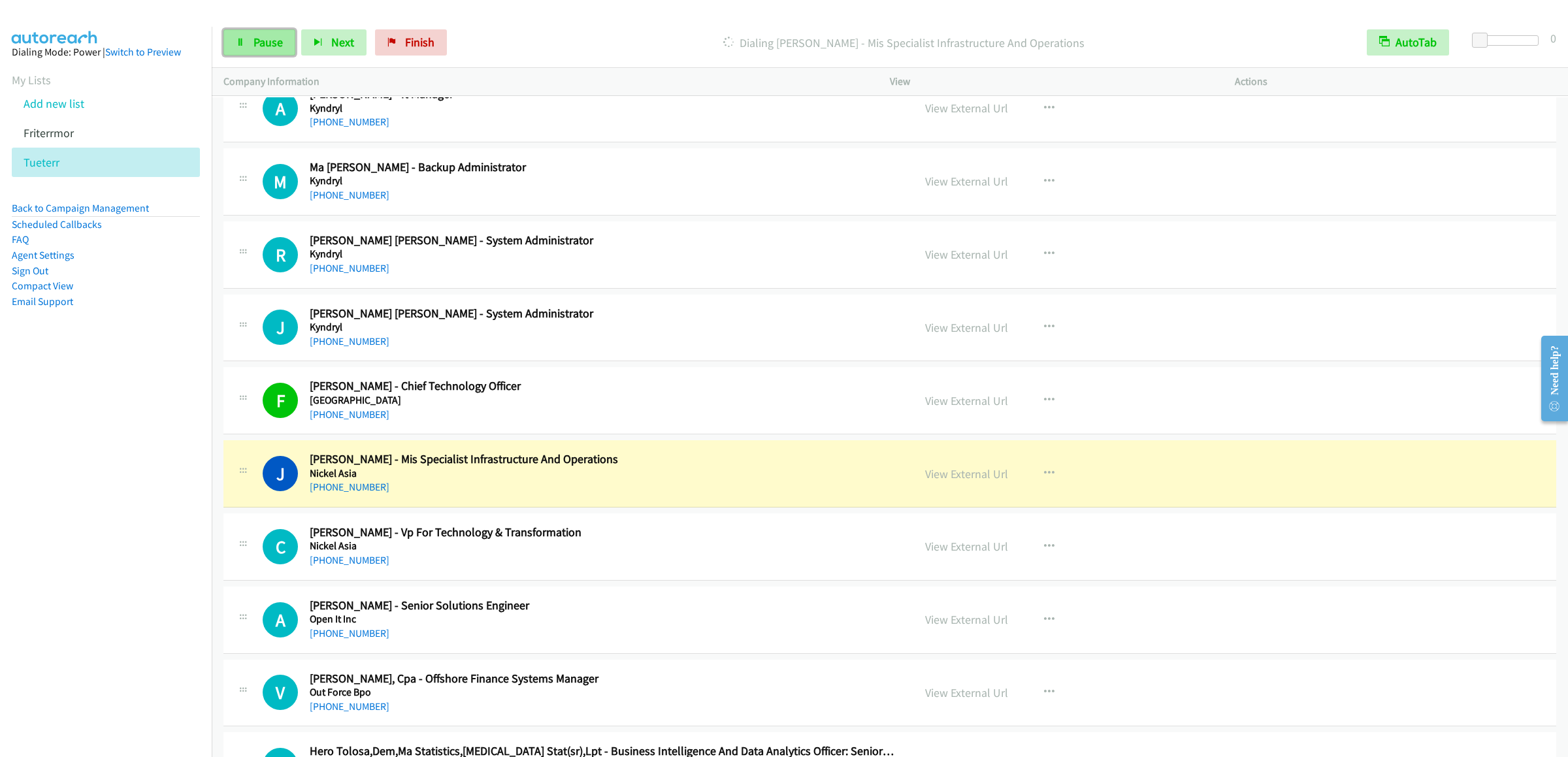
click at [245, 37] on link "Pause" at bounding box center [260, 42] width 72 height 26
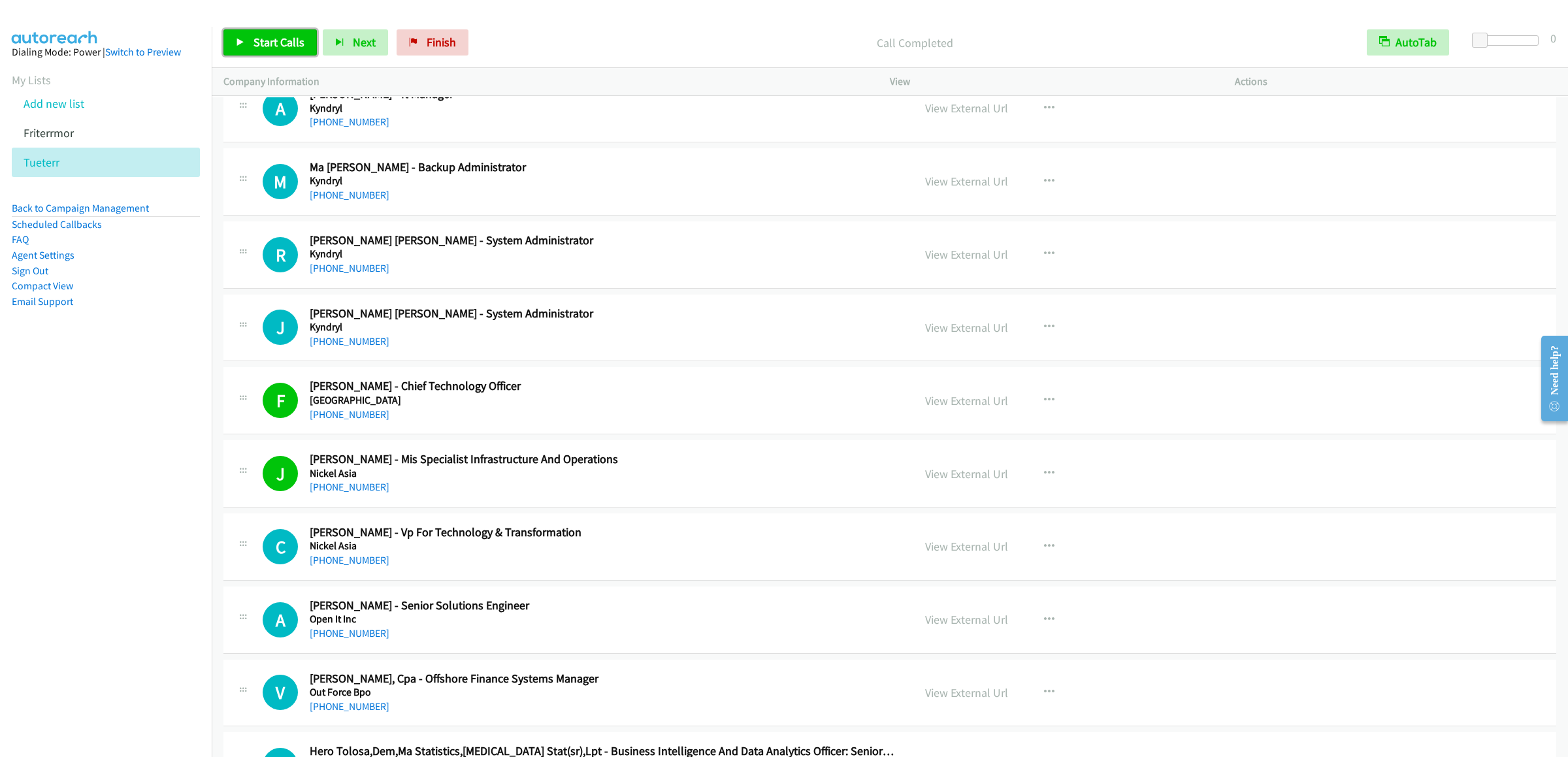
click at [228, 39] on link "Start Calls" at bounding box center [270, 42] width 93 height 26
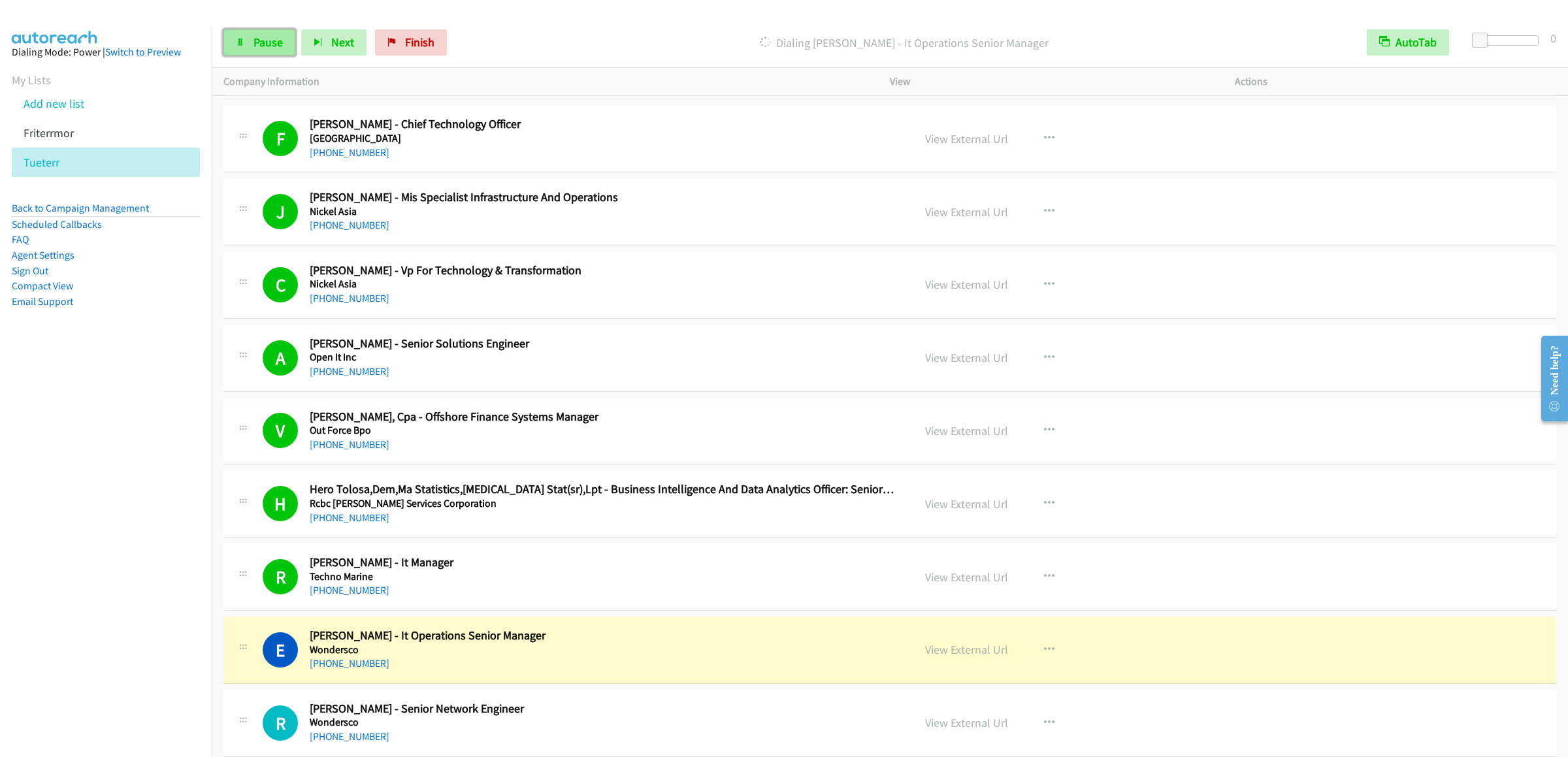
click at [251, 39] on link "Pause" at bounding box center [260, 42] width 72 height 26
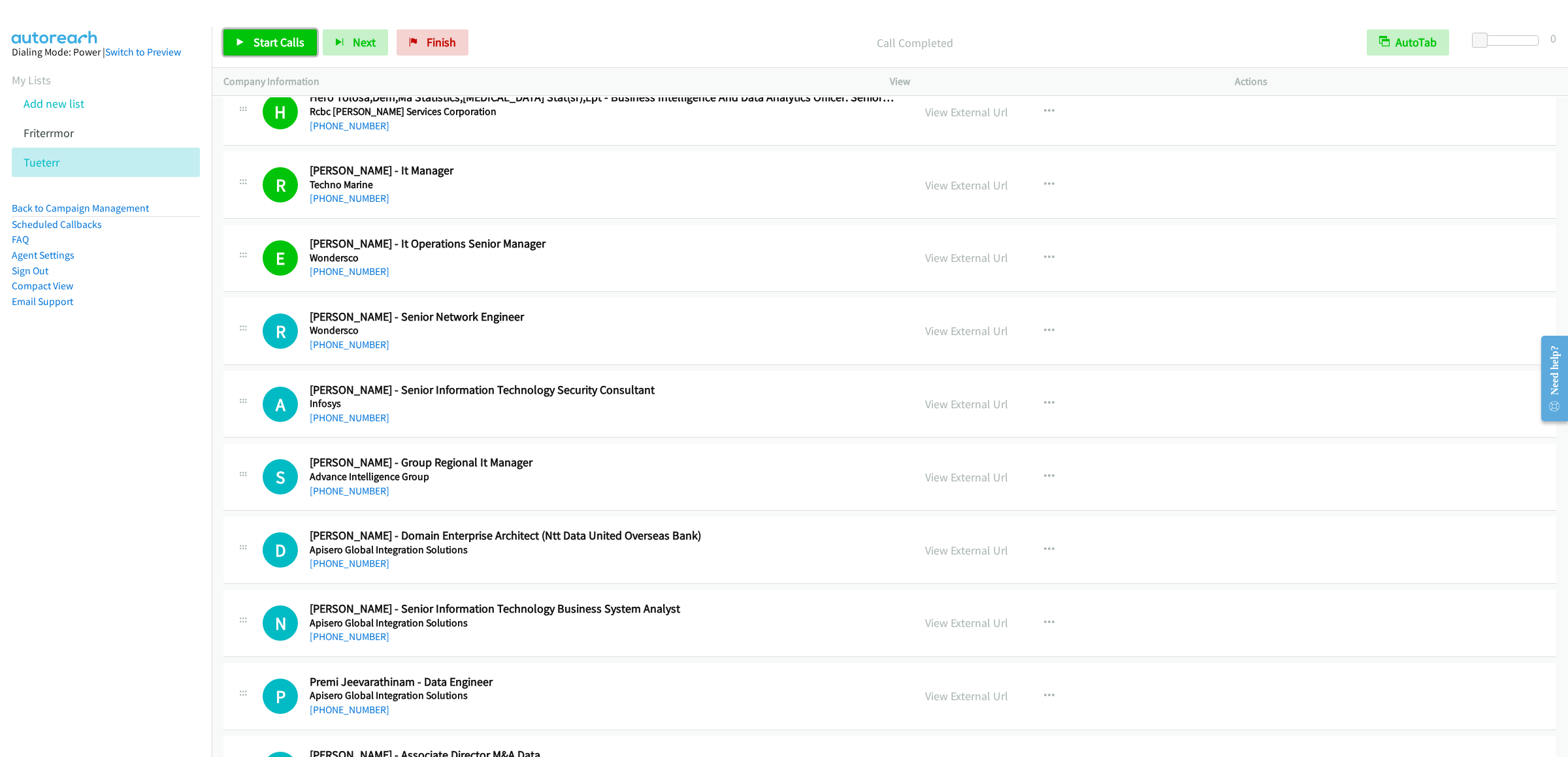
click at [249, 45] on link "Start Calls" at bounding box center [270, 42] width 93 height 26
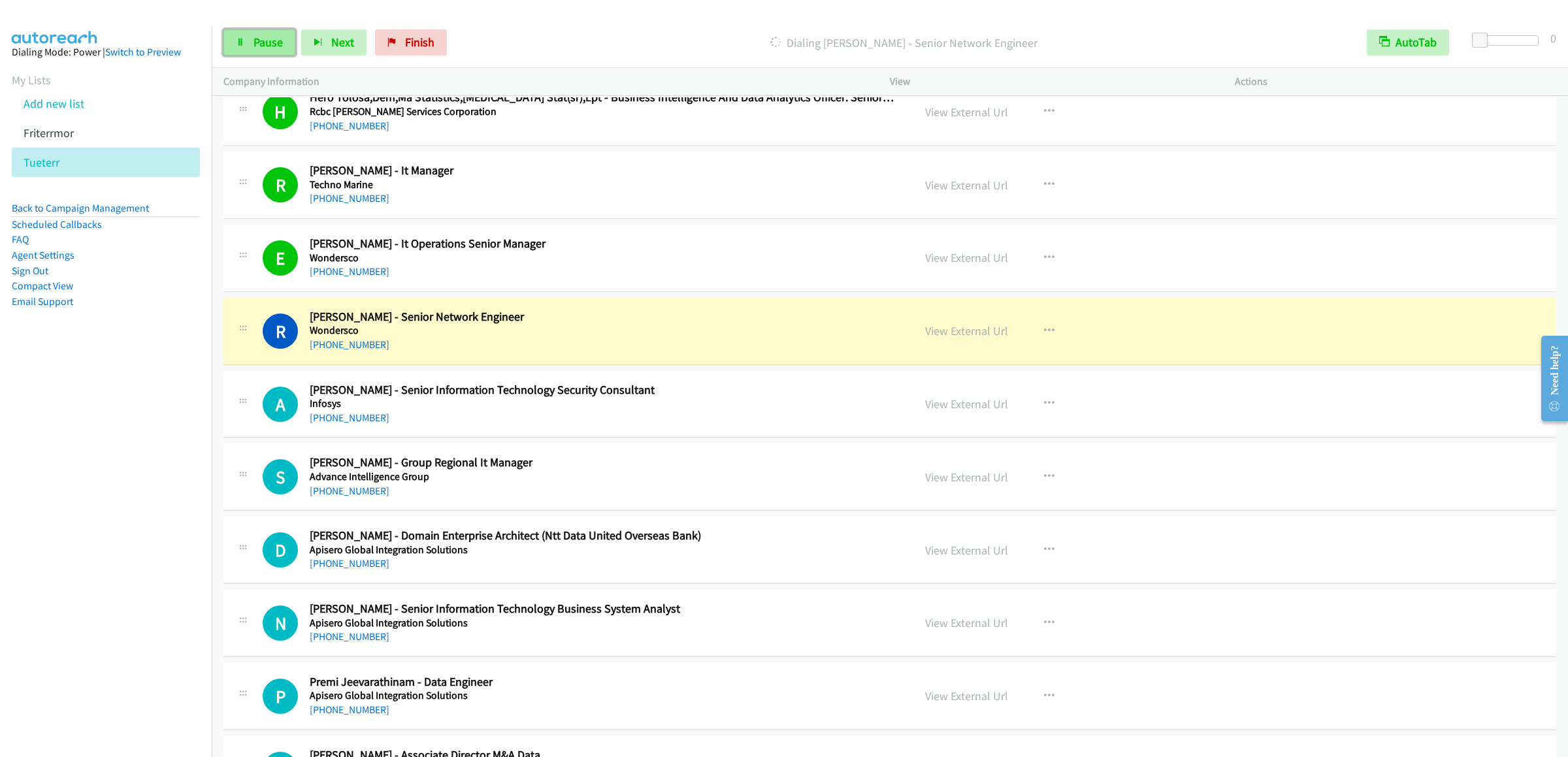
click at [286, 49] on link "Pause" at bounding box center [260, 42] width 72 height 26
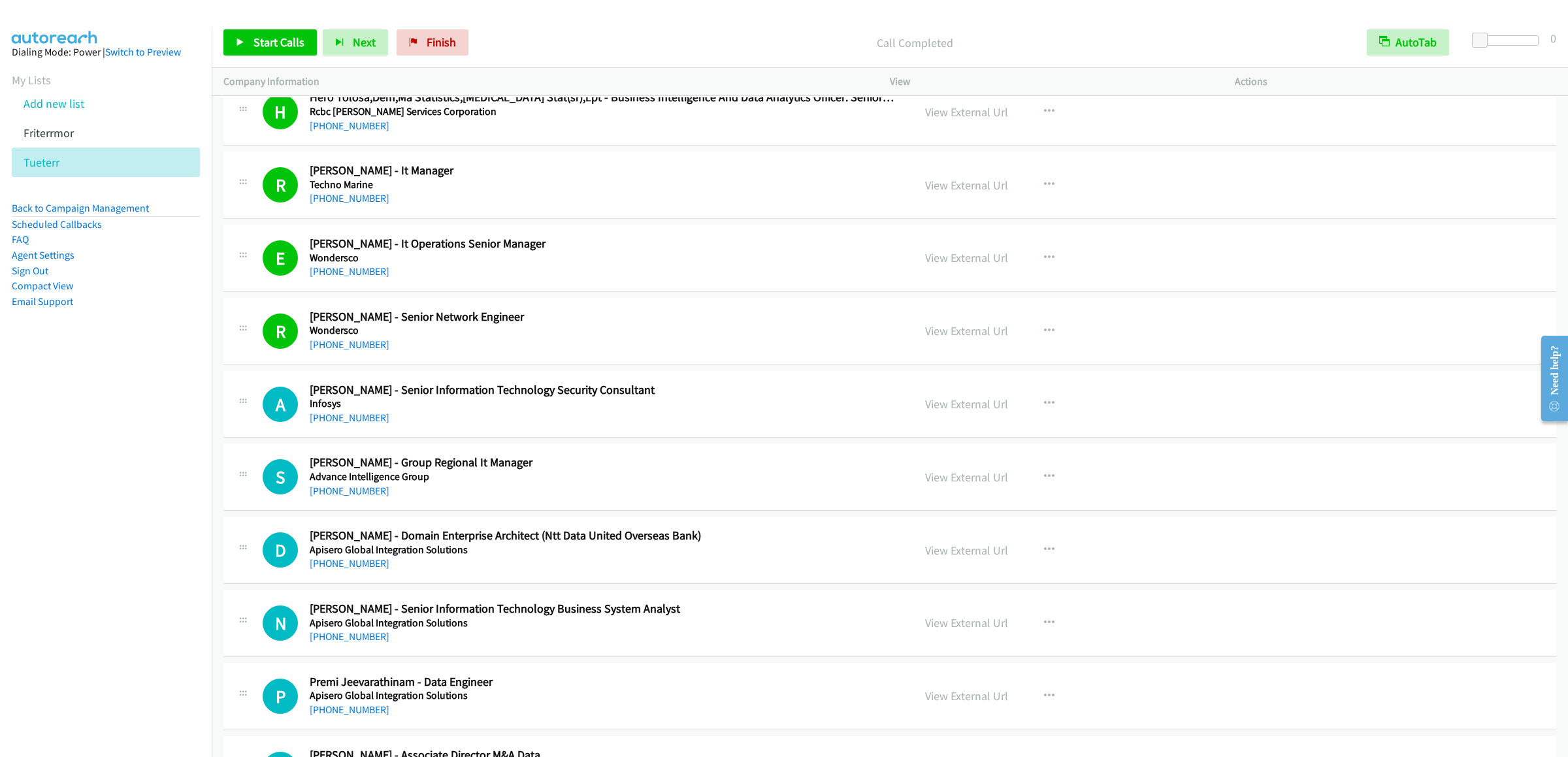
click at [275, 27] on div "Start Calls Pause Next Finish Call Completed AutoTab AutoTab 0" at bounding box center [890, 42] width 1356 height 50
click at [272, 34] on link "Start Calls" at bounding box center [270, 42] width 93 height 26
click at [255, 17] on div at bounding box center [778, 25] width 1556 height 50
click at [268, 53] on link "Pause" at bounding box center [260, 42] width 72 height 26
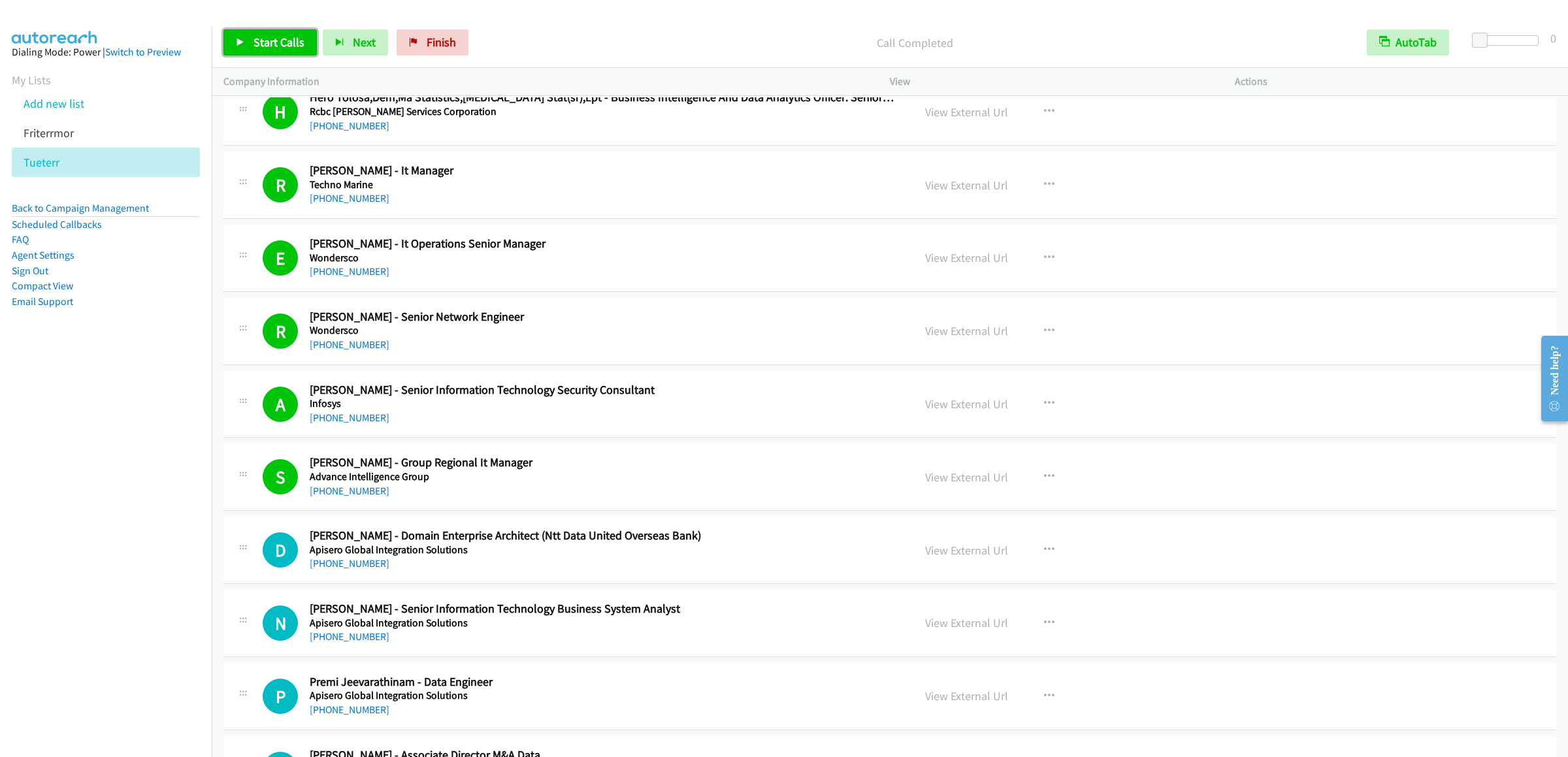
click at [251, 30] on link "Start Calls" at bounding box center [270, 42] width 93 height 26
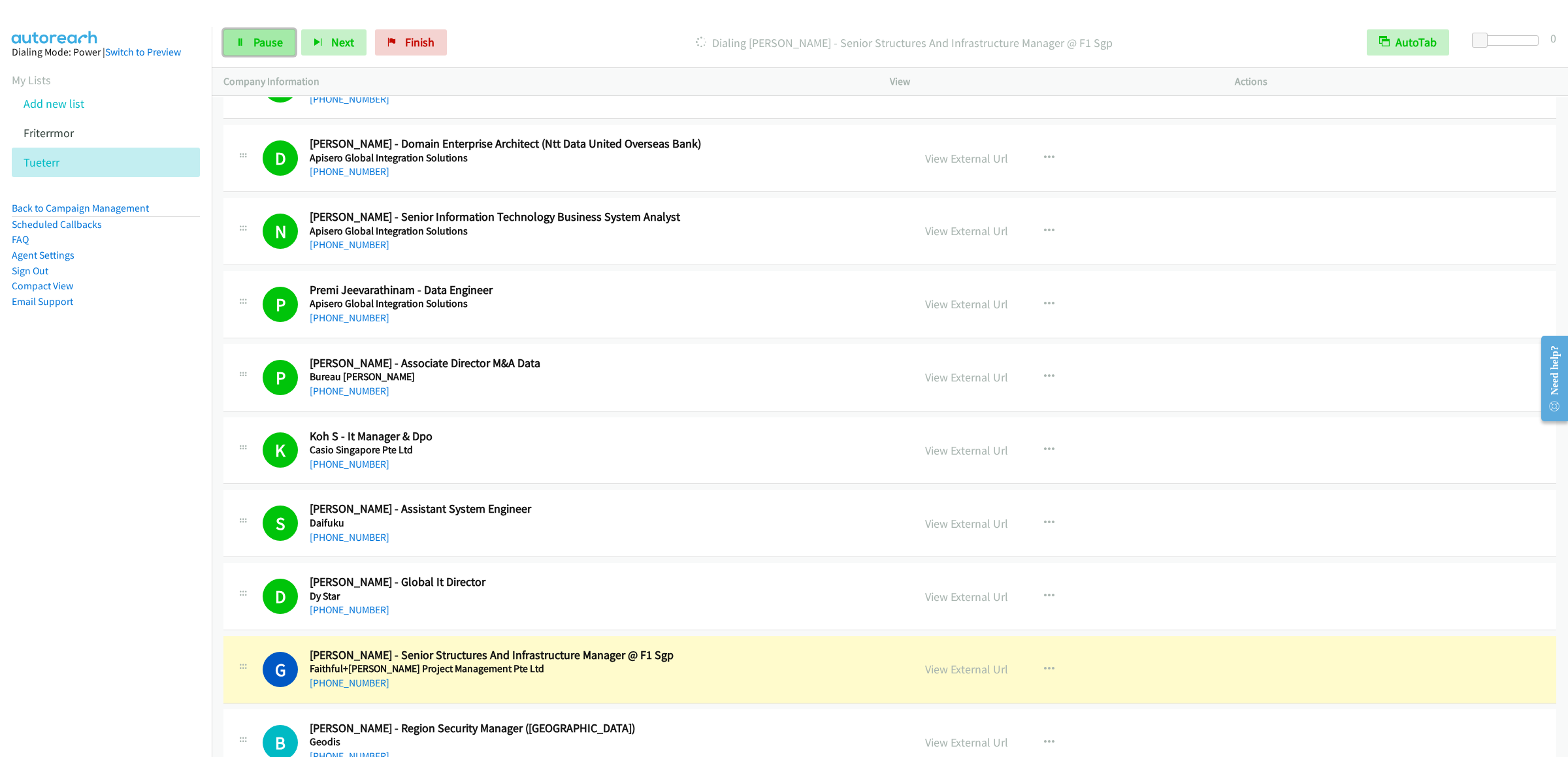
click at [249, 53] on link "Pause" at bounding box center [260, 42] width 72 height 26
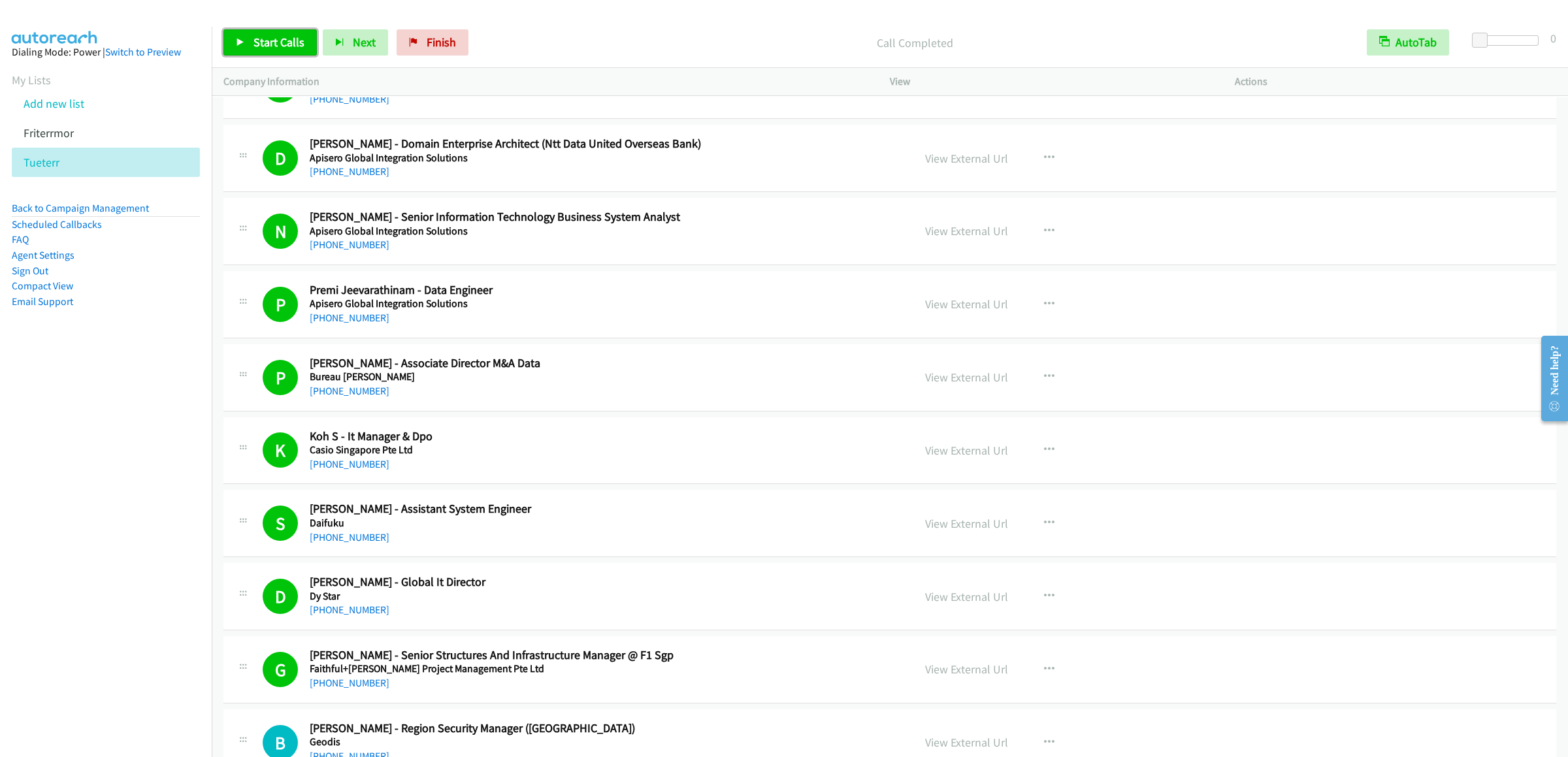
click at [241, 36] on link "Start Calls" at bounding box center [270, 42] width 93 height 26
click at [259, 42] on span "Pause" at bounding box center [268, 41] width 29 height 15
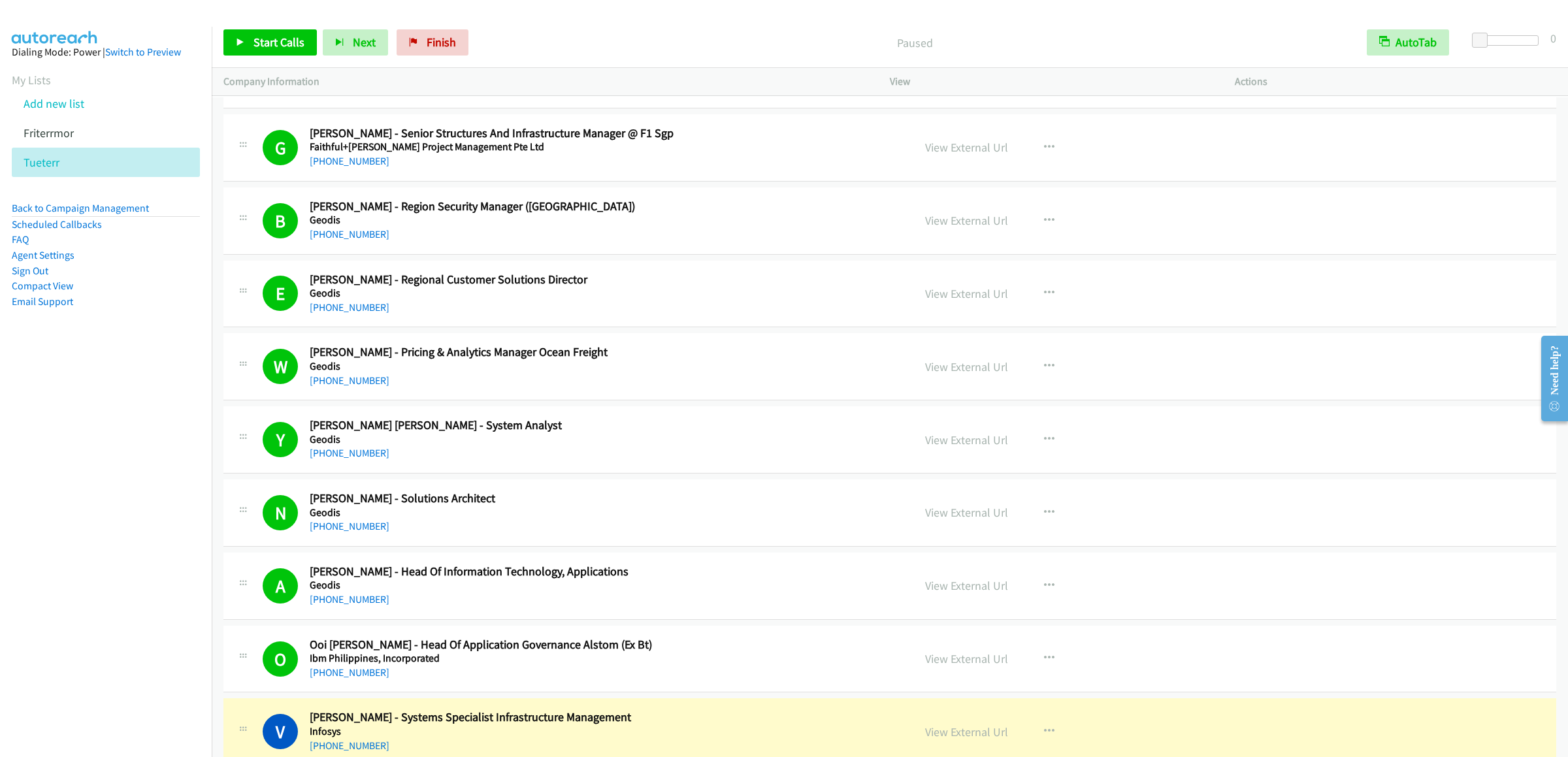
scroll to position [4832, 0]
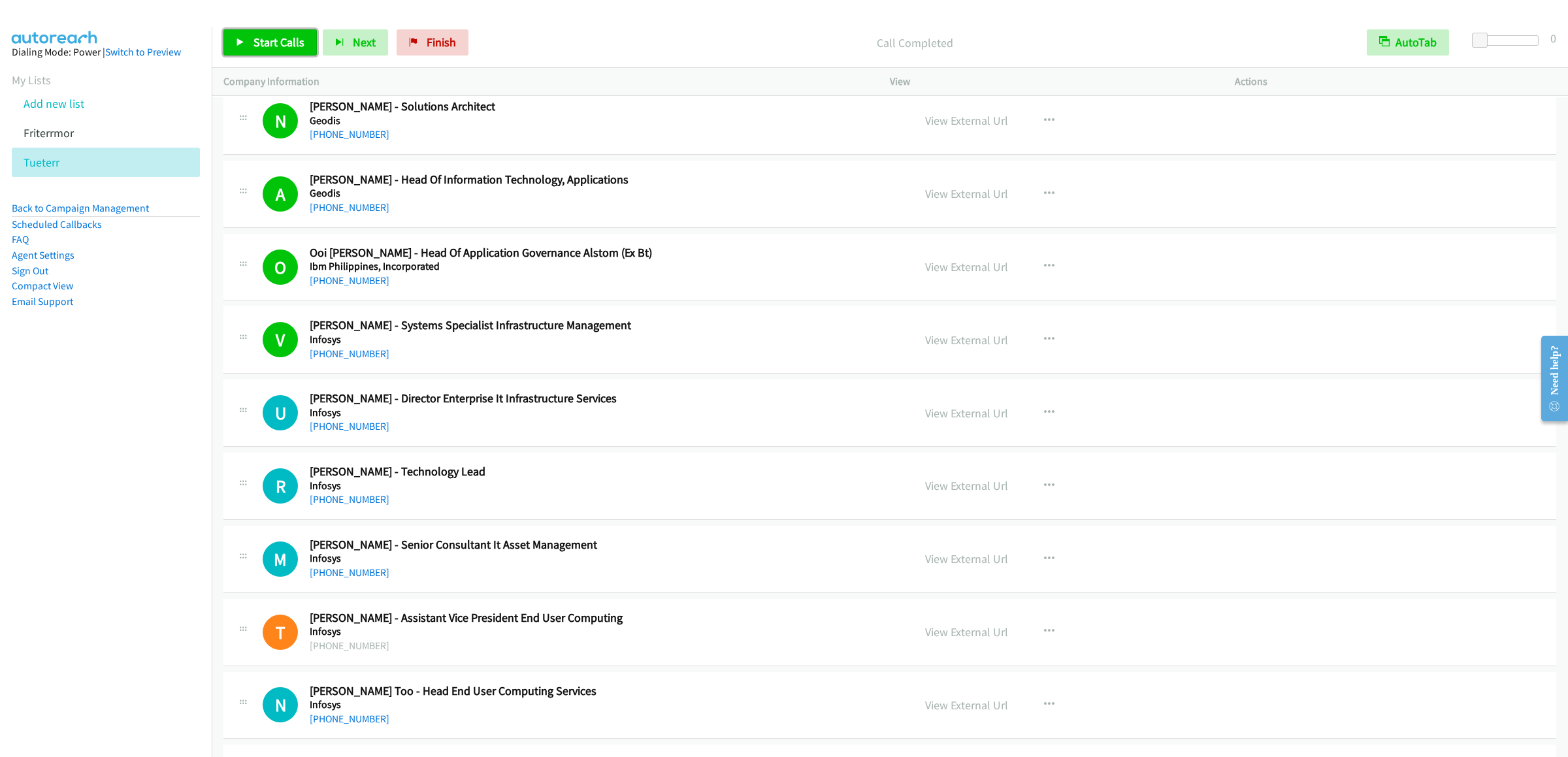
click at [256, 45] on span "Start Calls" at bounding box center [279, 41] width 51 height 15
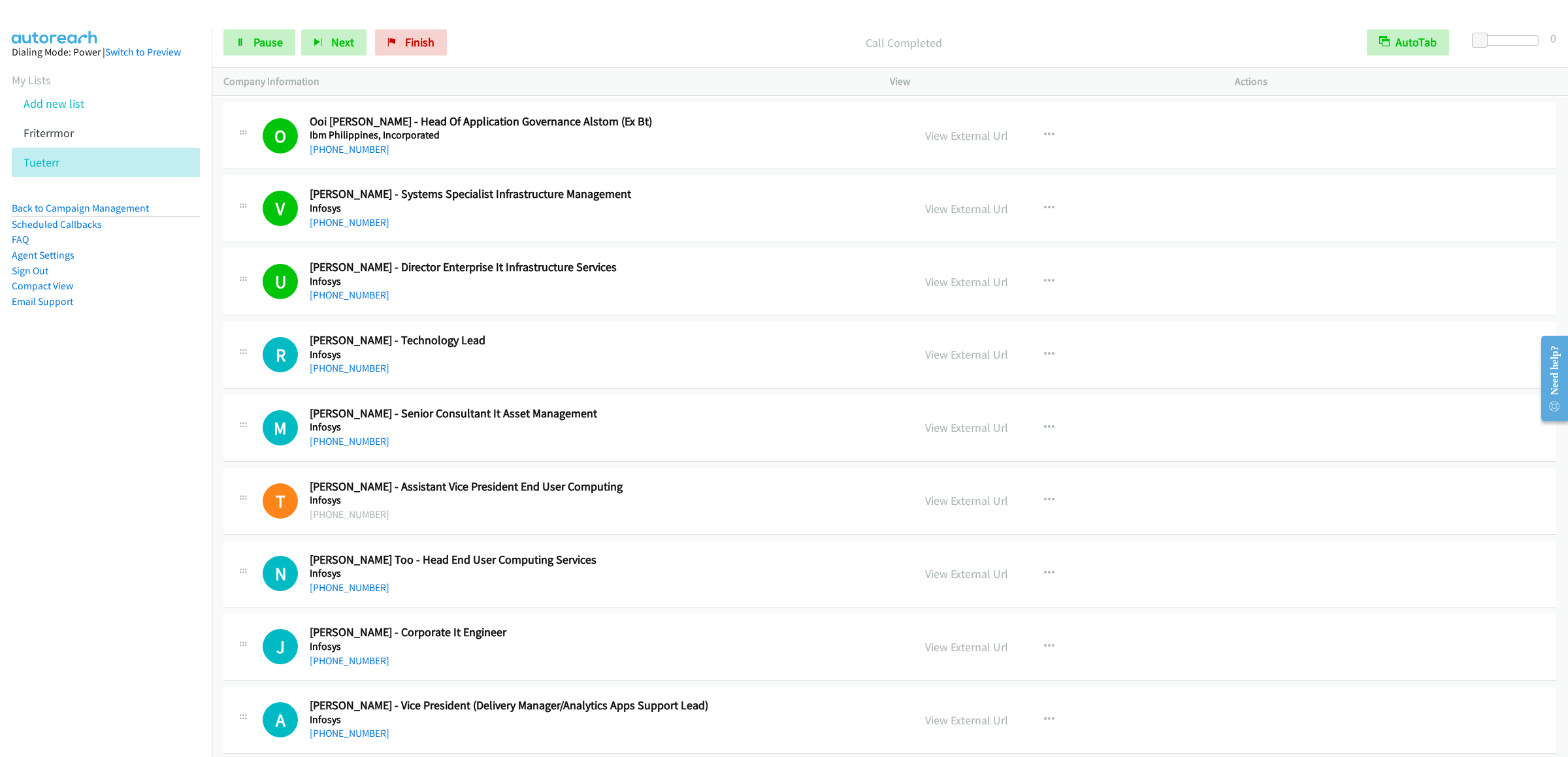
scroll to position [5094, 0]
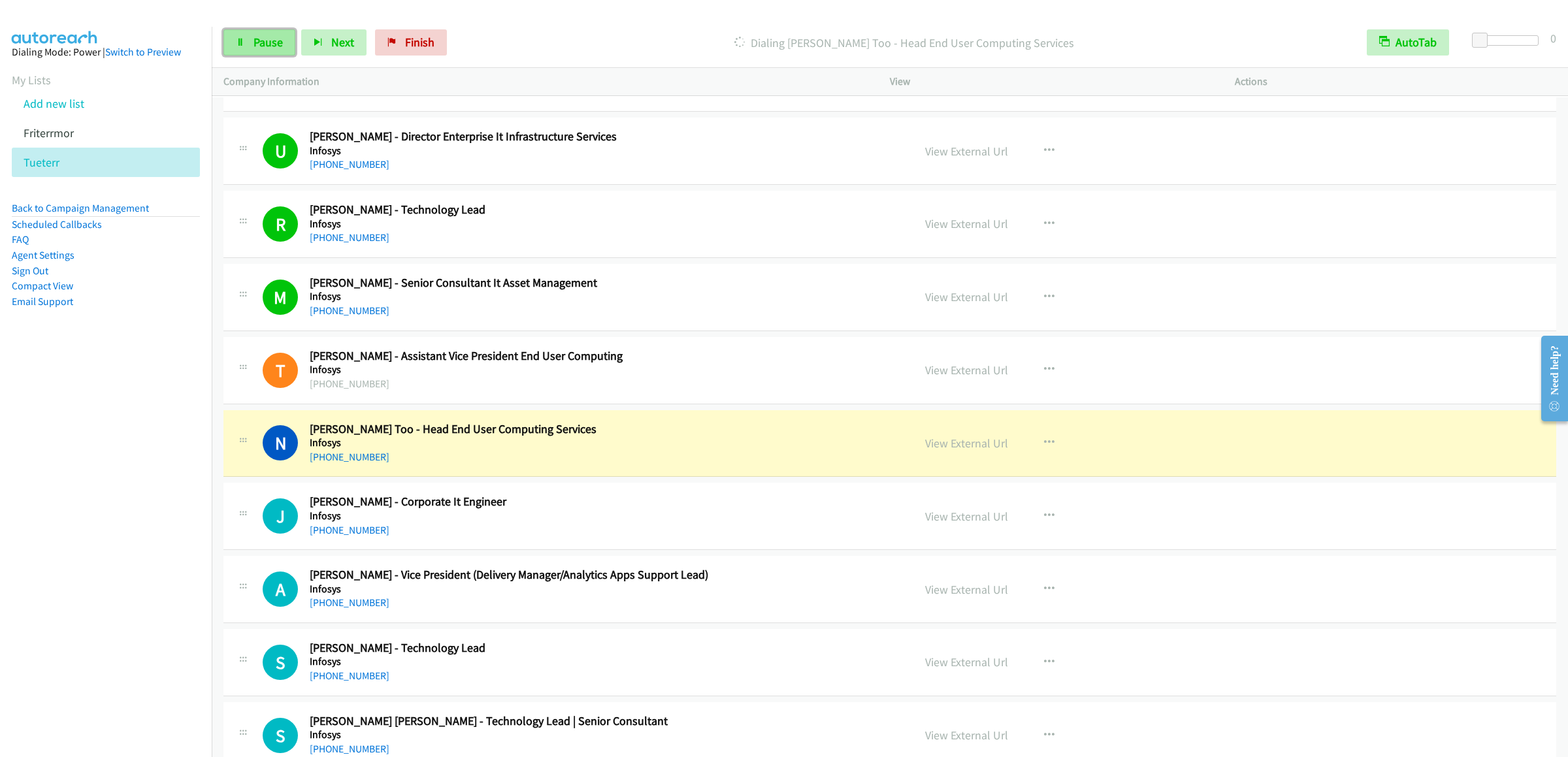
click at [255, 47] on span "Pause" at bounding box center [268, 41] width 29 height 15
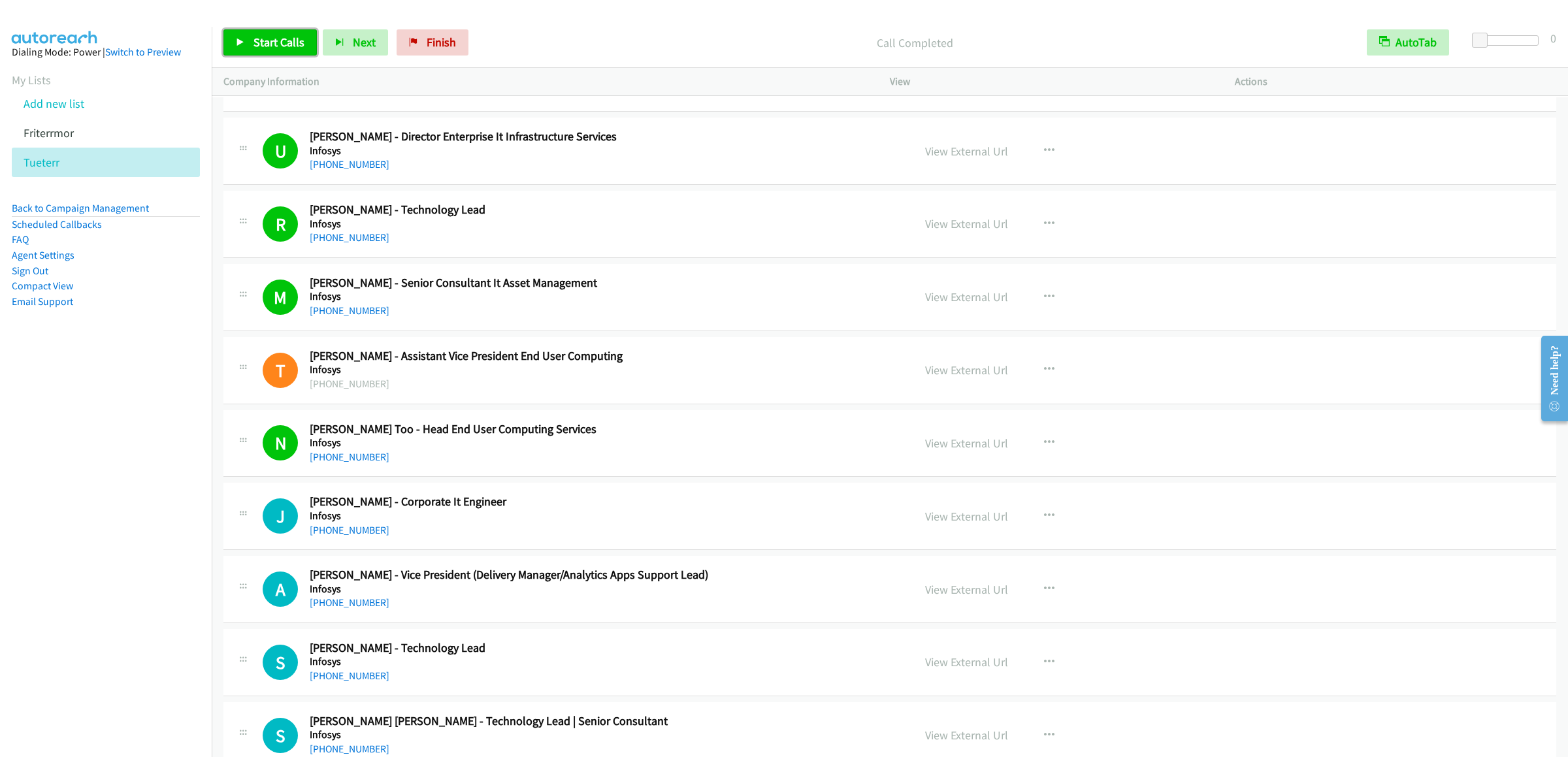
click at [275, 42] on span "Start Calls" at bounding box center [279, 41] width 51 height 15
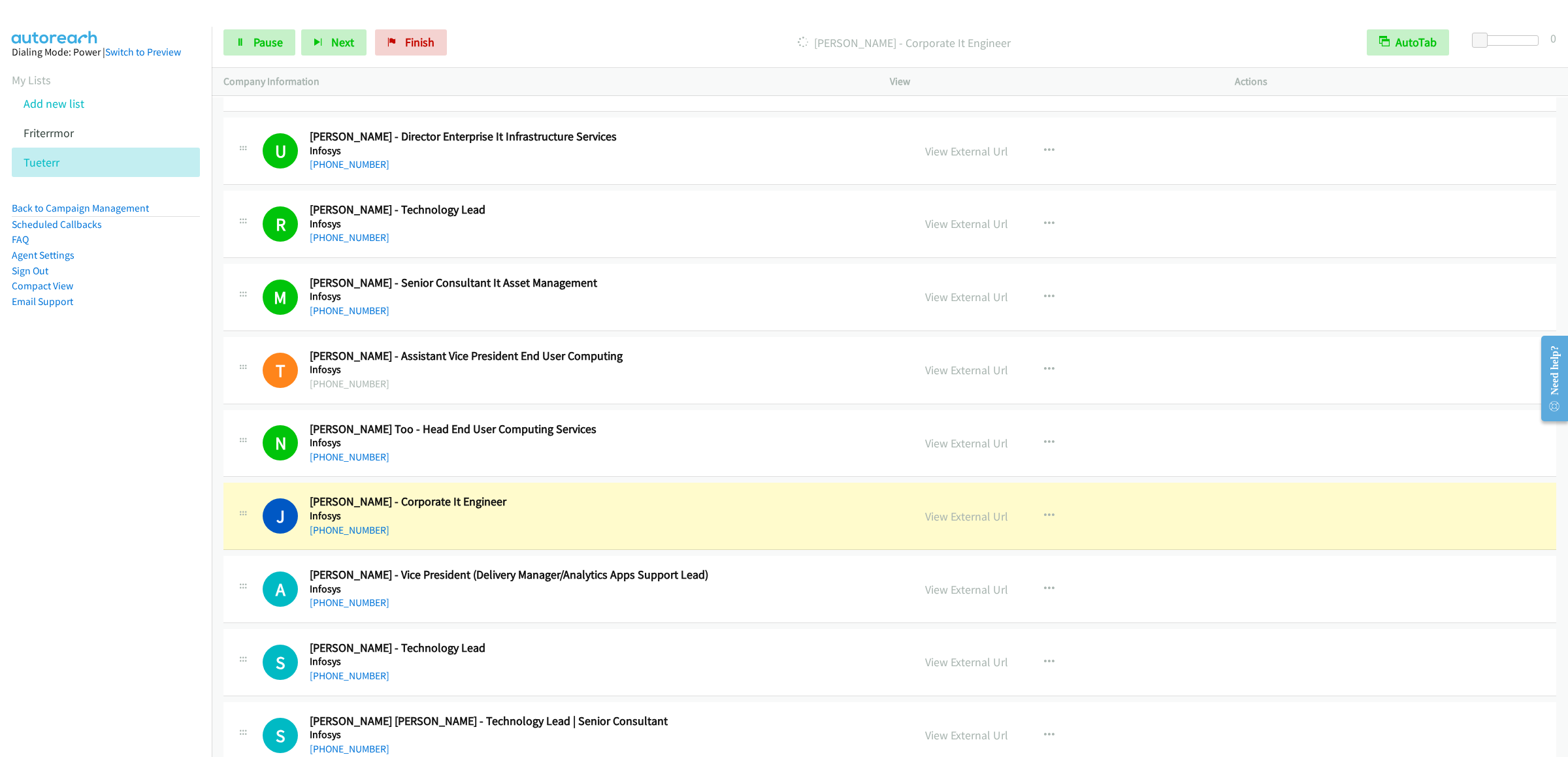
scroll to position [5223, 0]
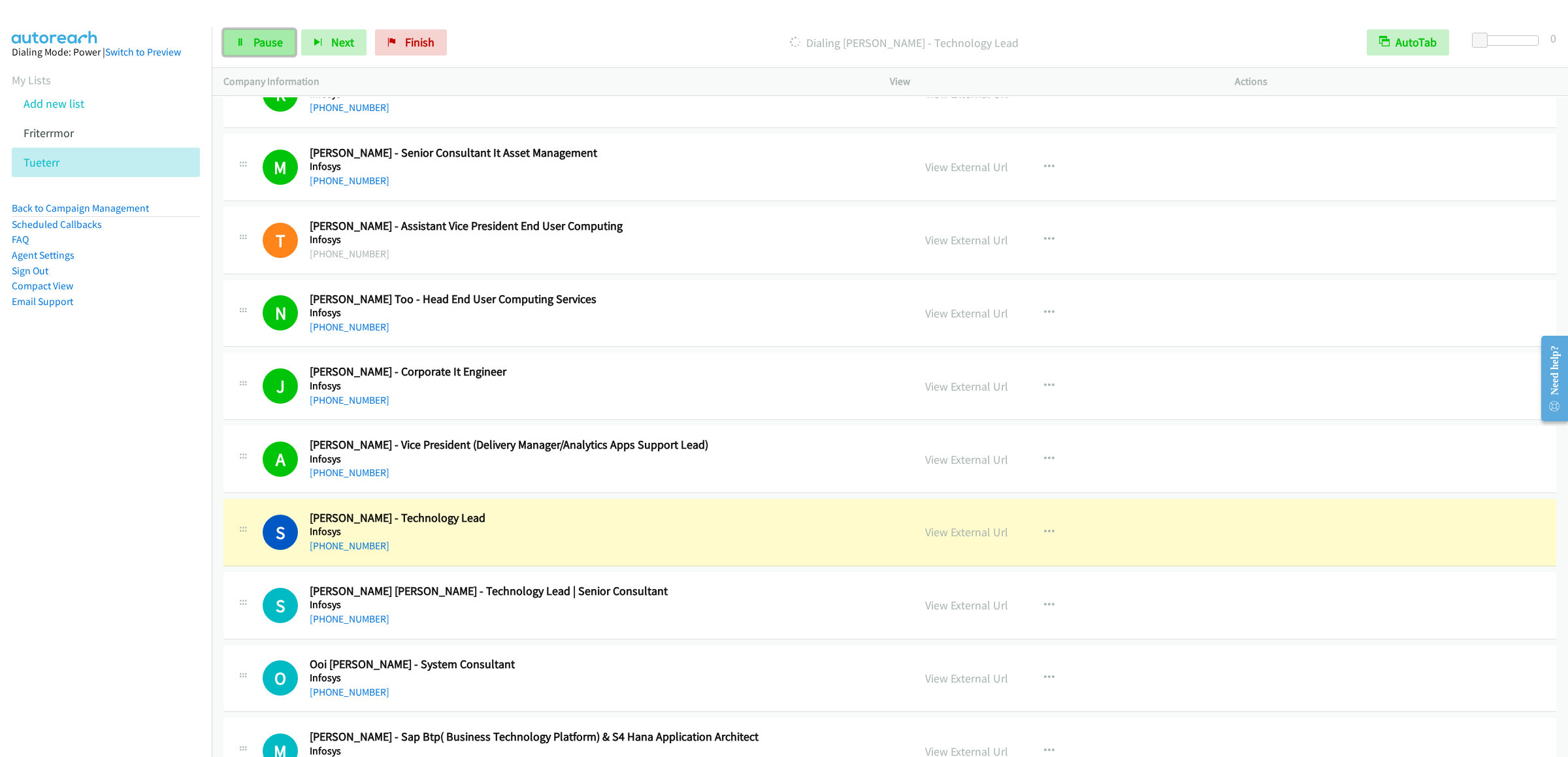
click at [260, 52] on link "Pause" at bounding box center [260, 42] width 72 height 26
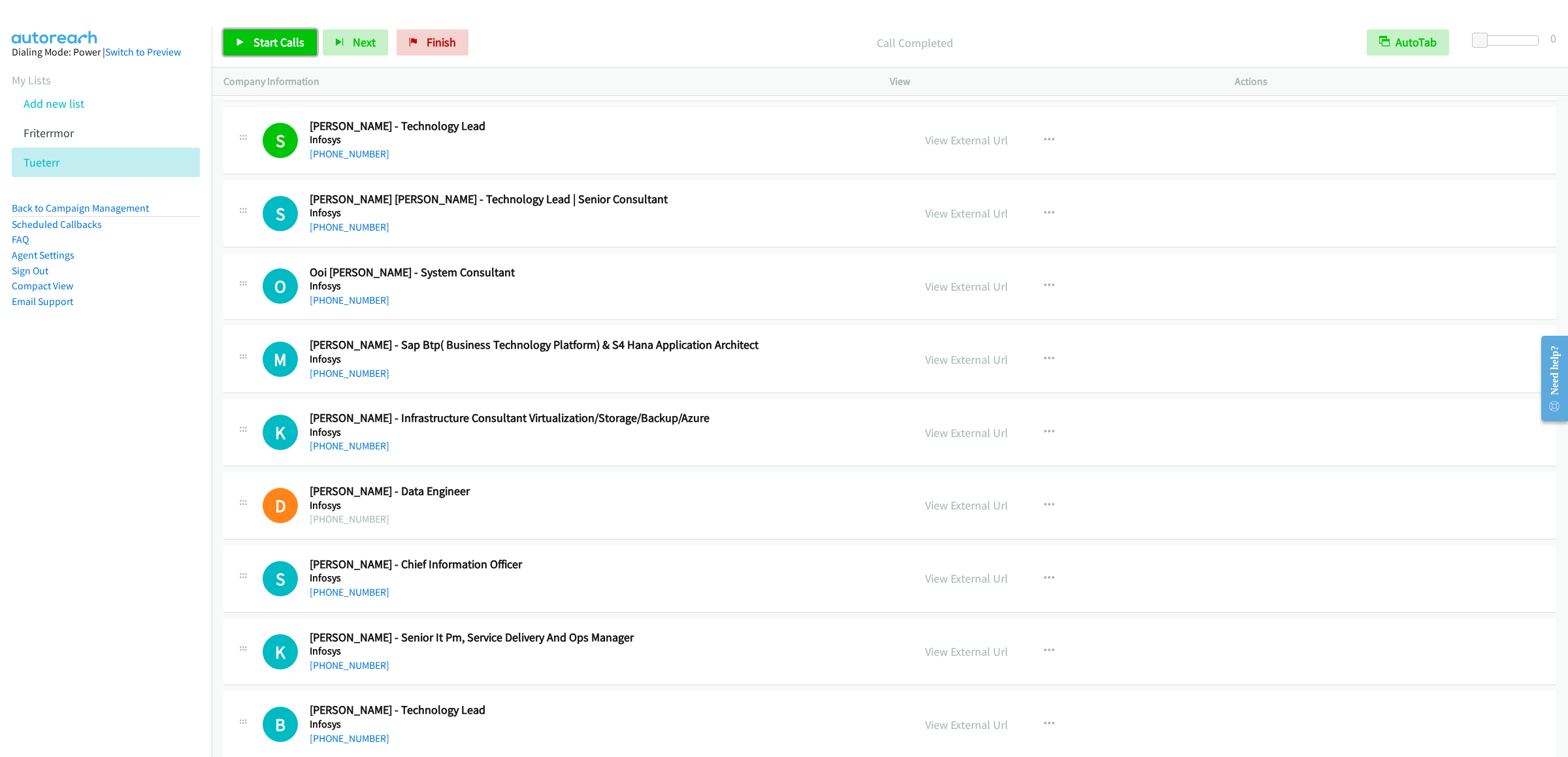
click at [256, 30] on link "Start Calls" at bounding box center [270, 42] width 93 height 26
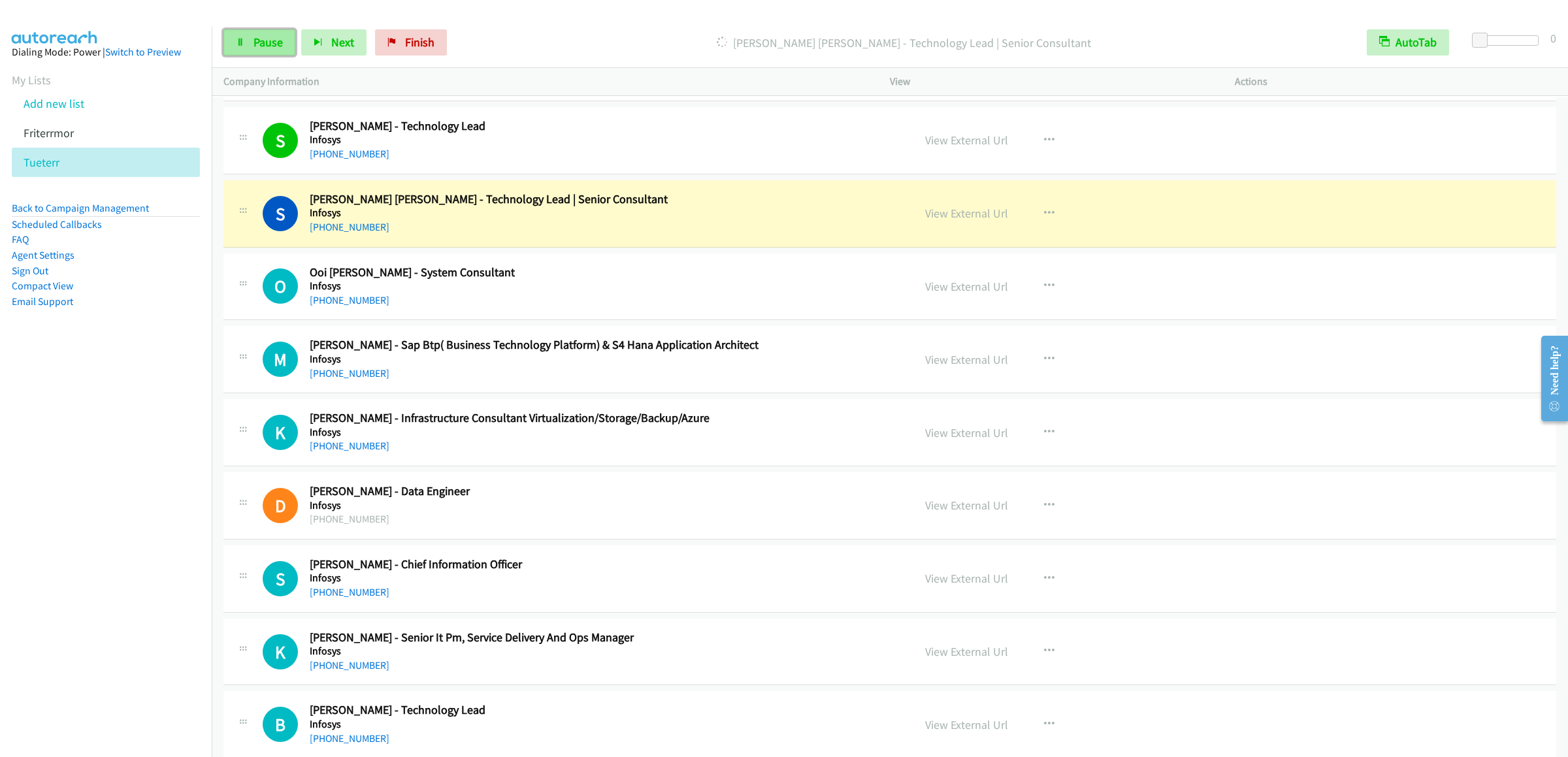
click at [276, 44] on span "Pause" at bounding box center [268, 41] width 29 height 15
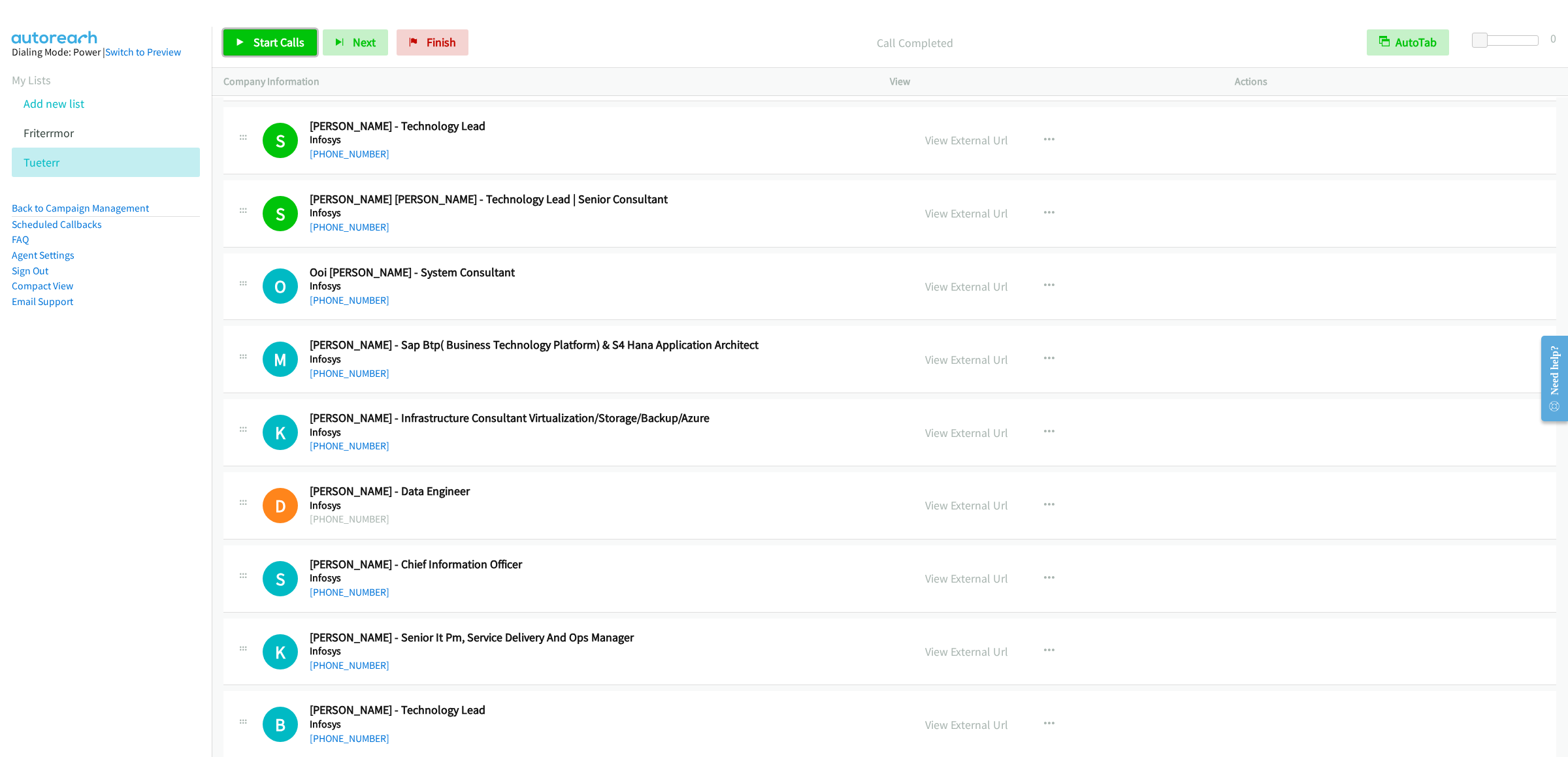
click at [248, 49] on link "Start Calls" at bounding box center [270, 42] width 93 height 26
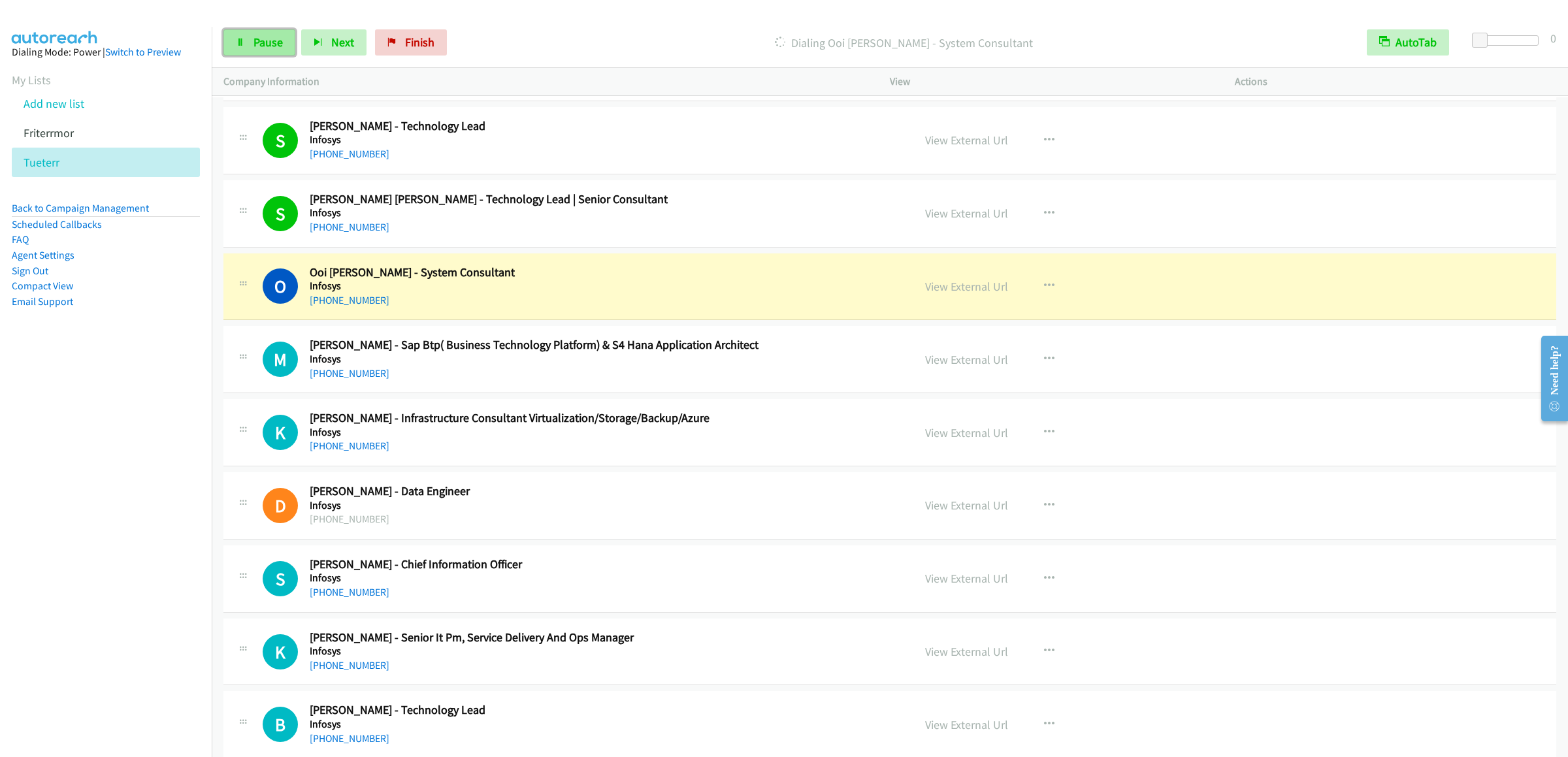
click at [238, 55] on link "Pause" at bounding box center [260, 42] width 72 height 26
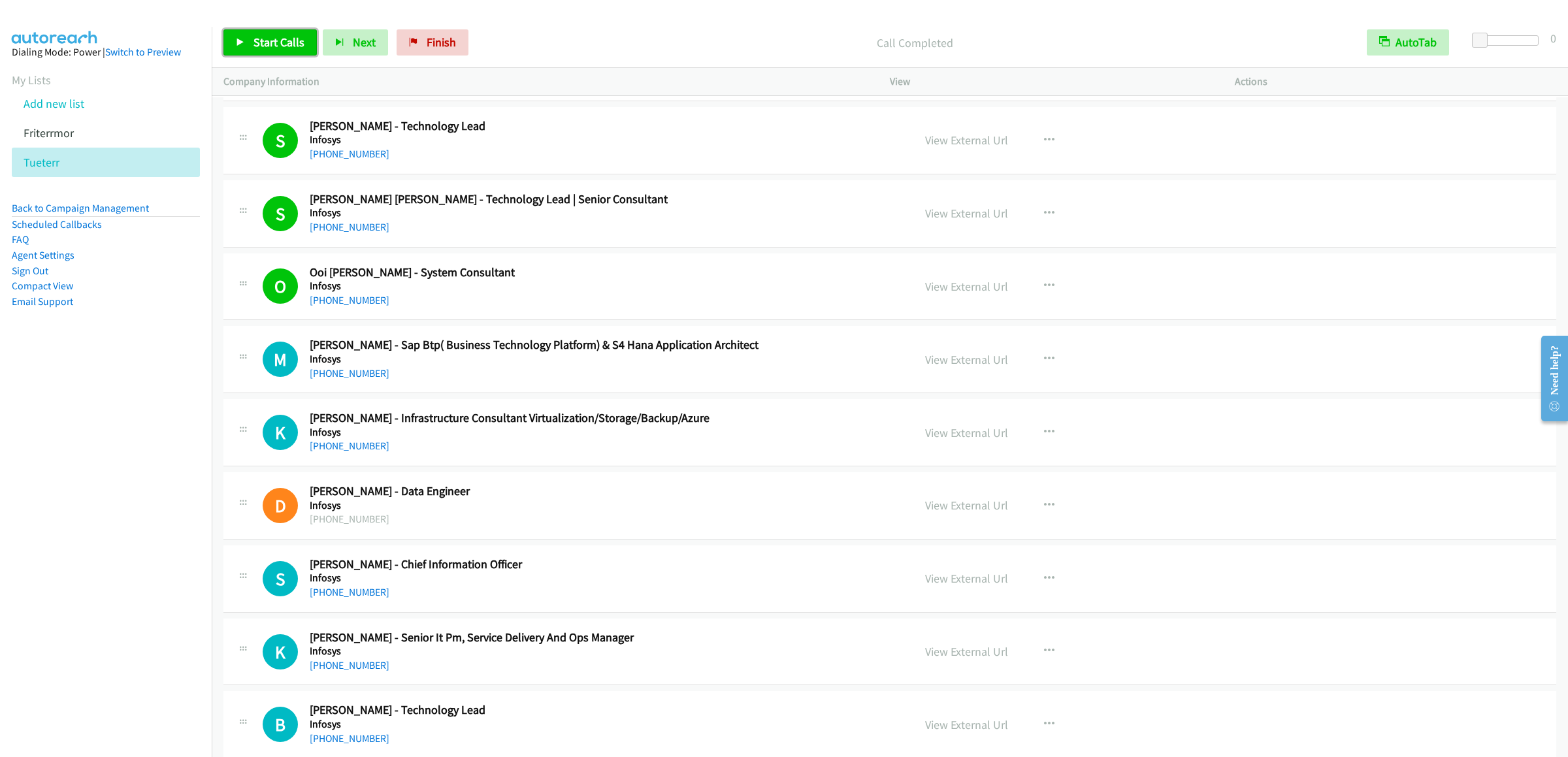
click at [238, 36] on link "Start Calls" at bounding box center [270, 42] width 93 height 26
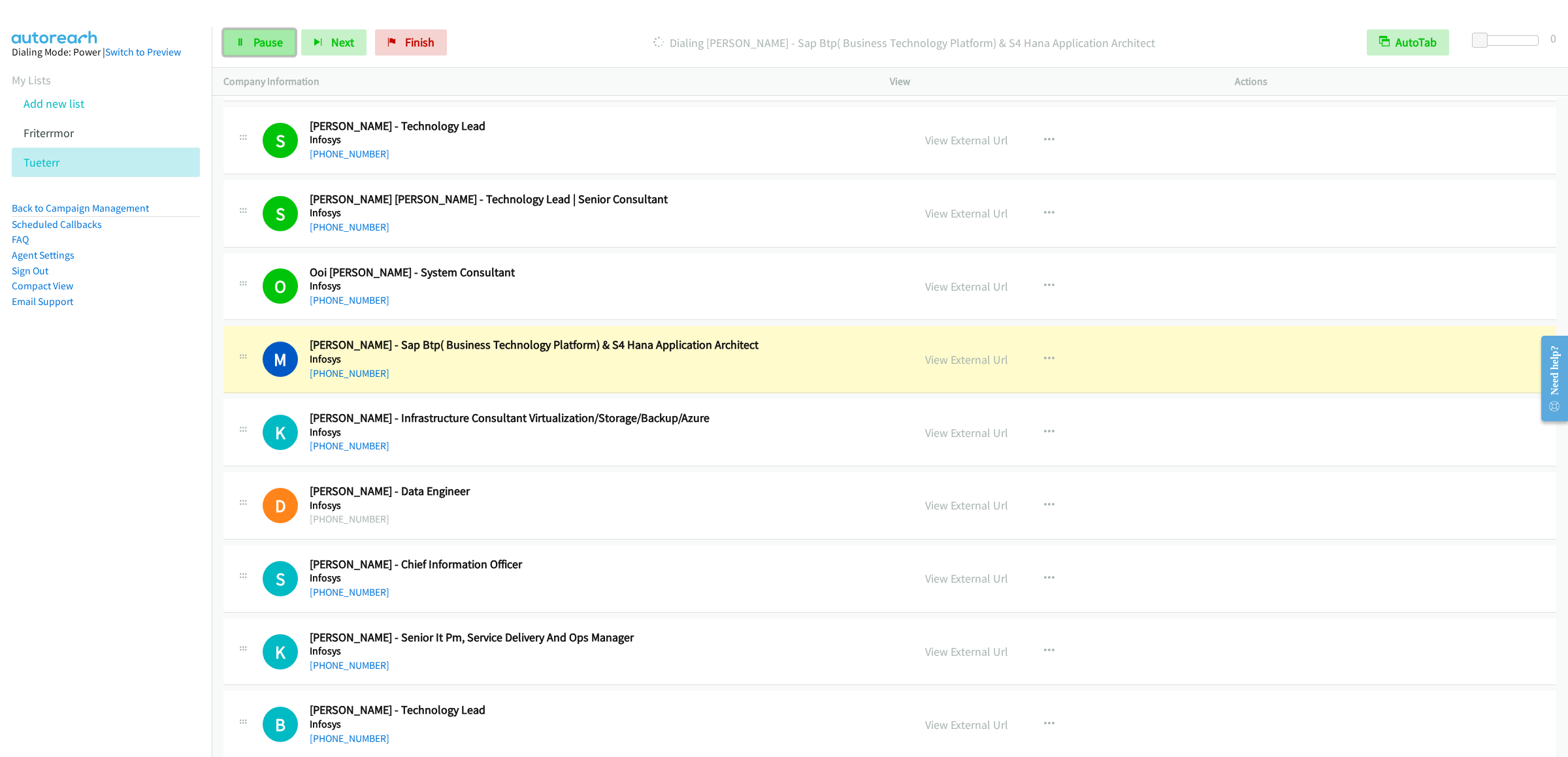
click at [261, 42] on span "Pause" at bounding box center [268, 41] width 29 height 15
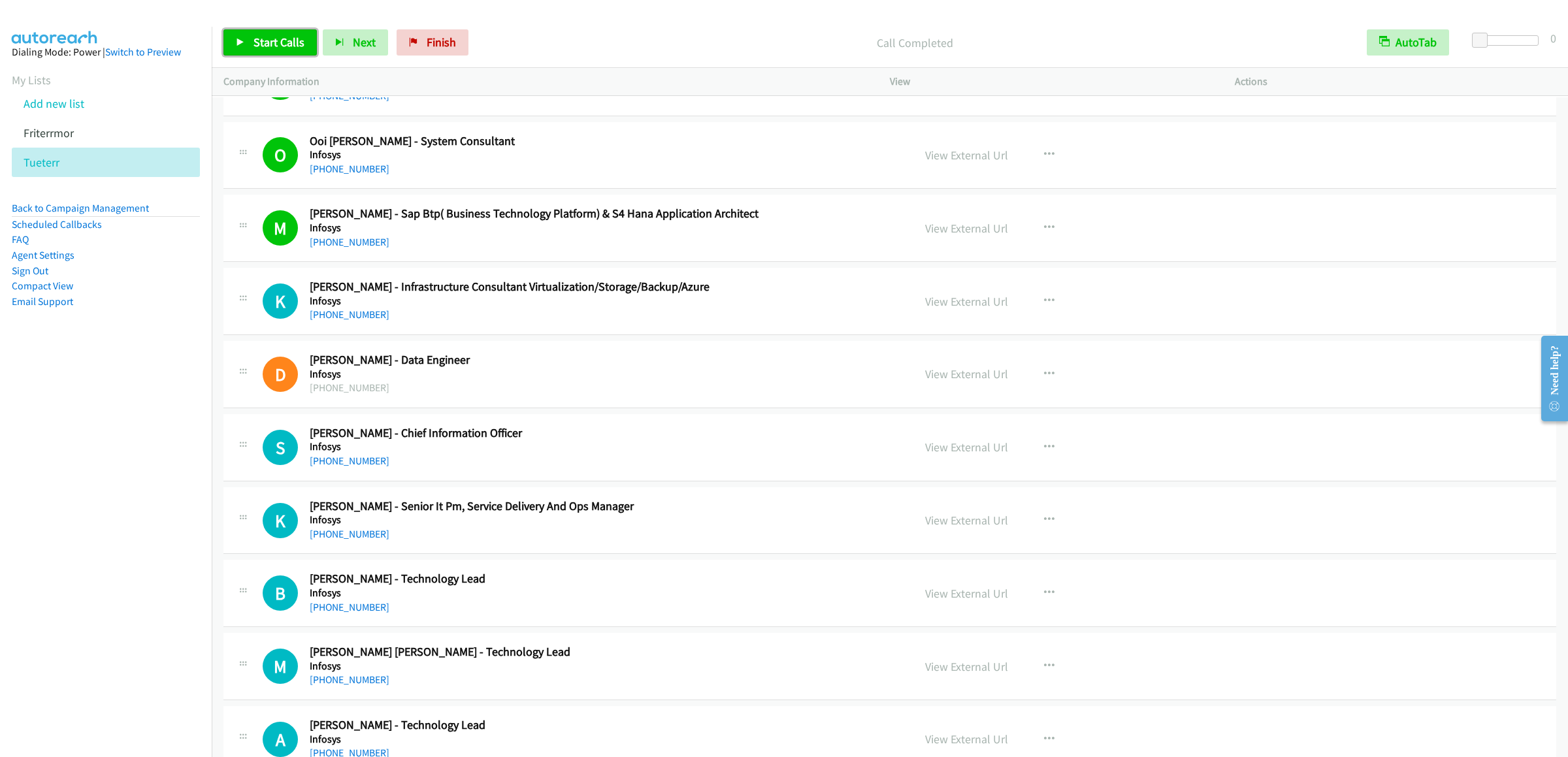
click at [267, 49] on link "Start Calls" at bounding box center [270, 42] width 93 height 26
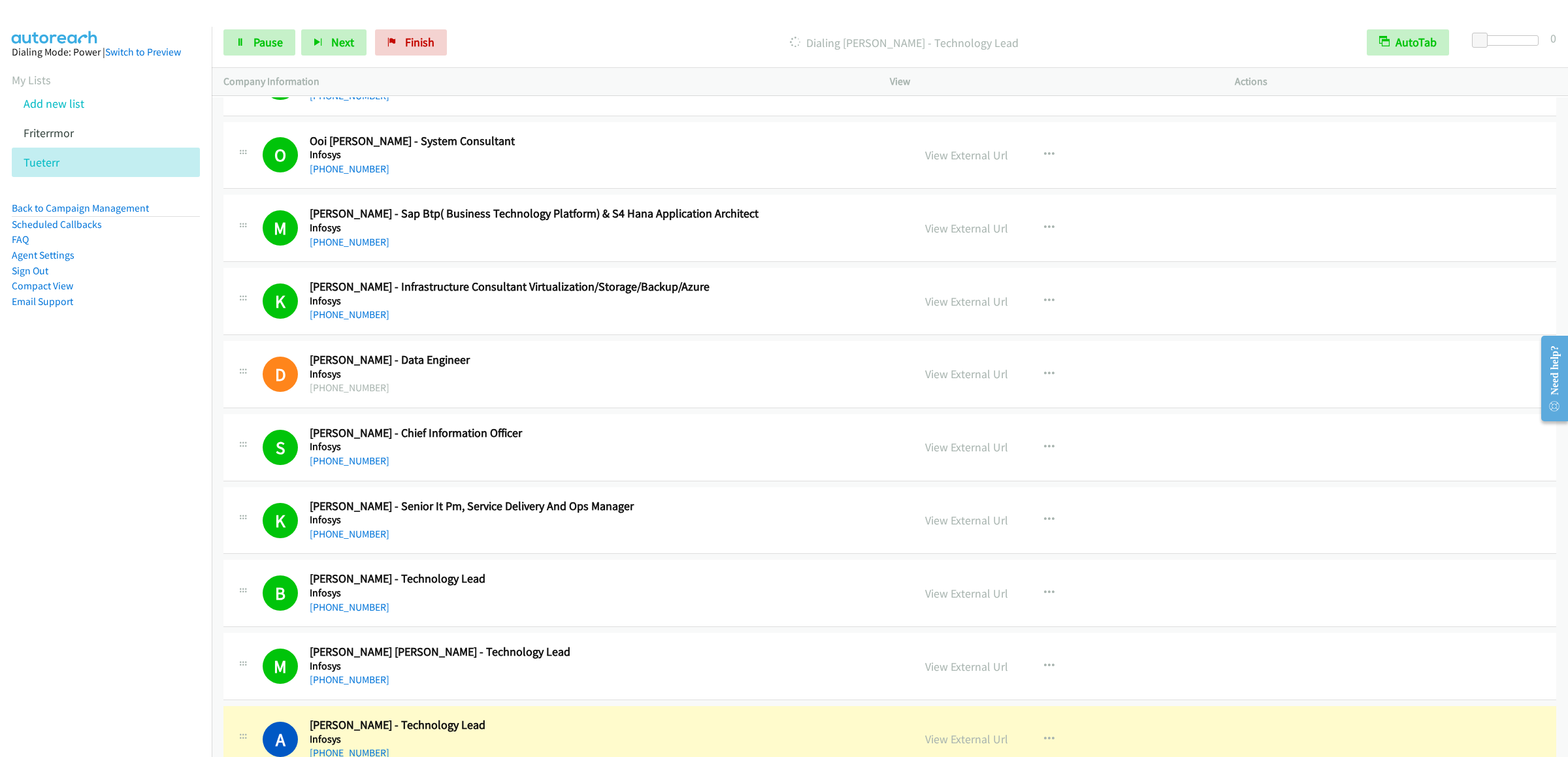
scroll to position [6139, 0]
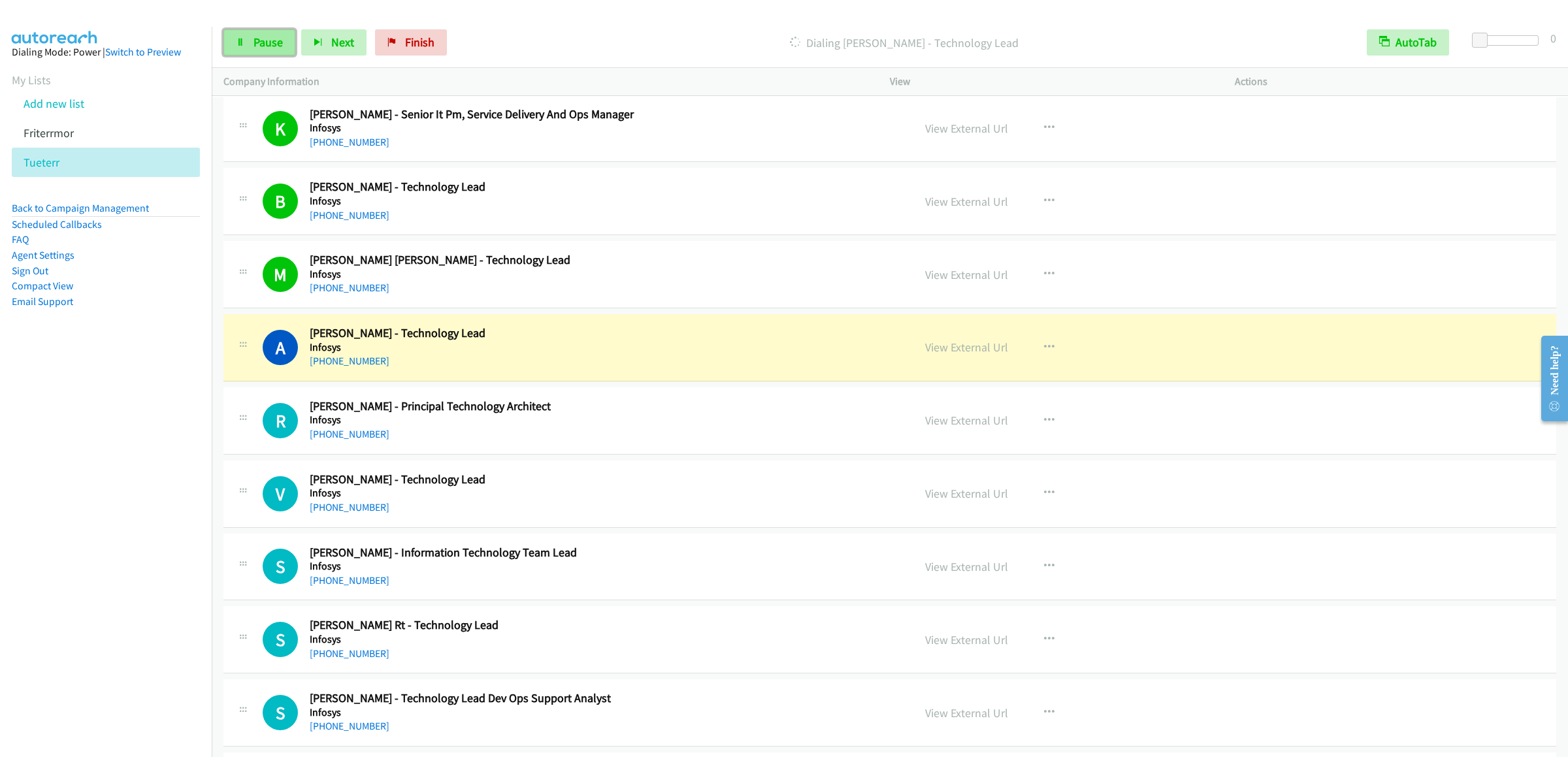
click at [247, 49] on link "Pause" at bounding box center [260, 42] width 72 height 26
click at [933, 282] on link "View External Url" at bounding box center [967, 275] width 83 height 15
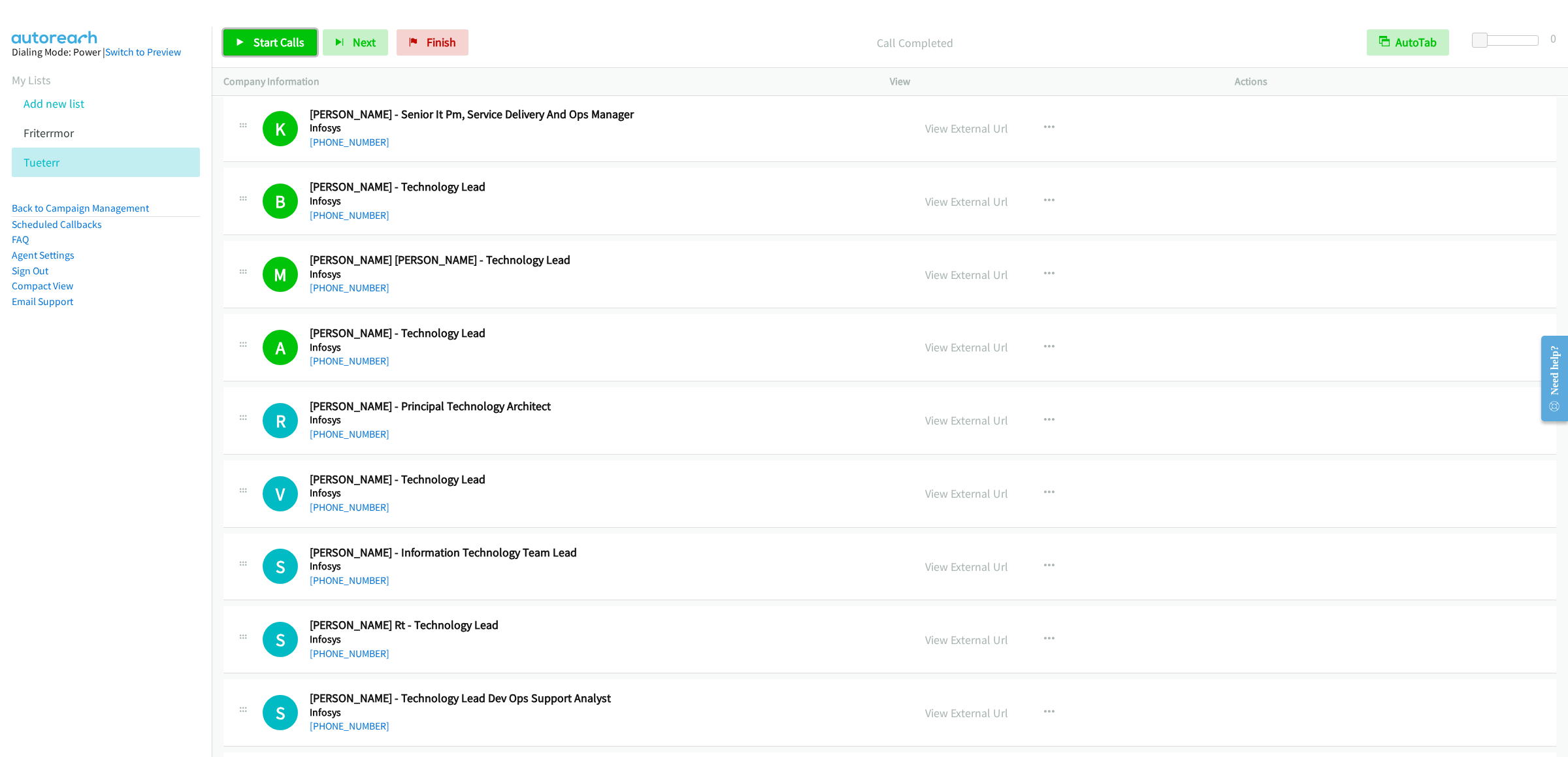
click at [307, 49] on link "Start Calls" at bounding box center [270, 42] width 93 height 26
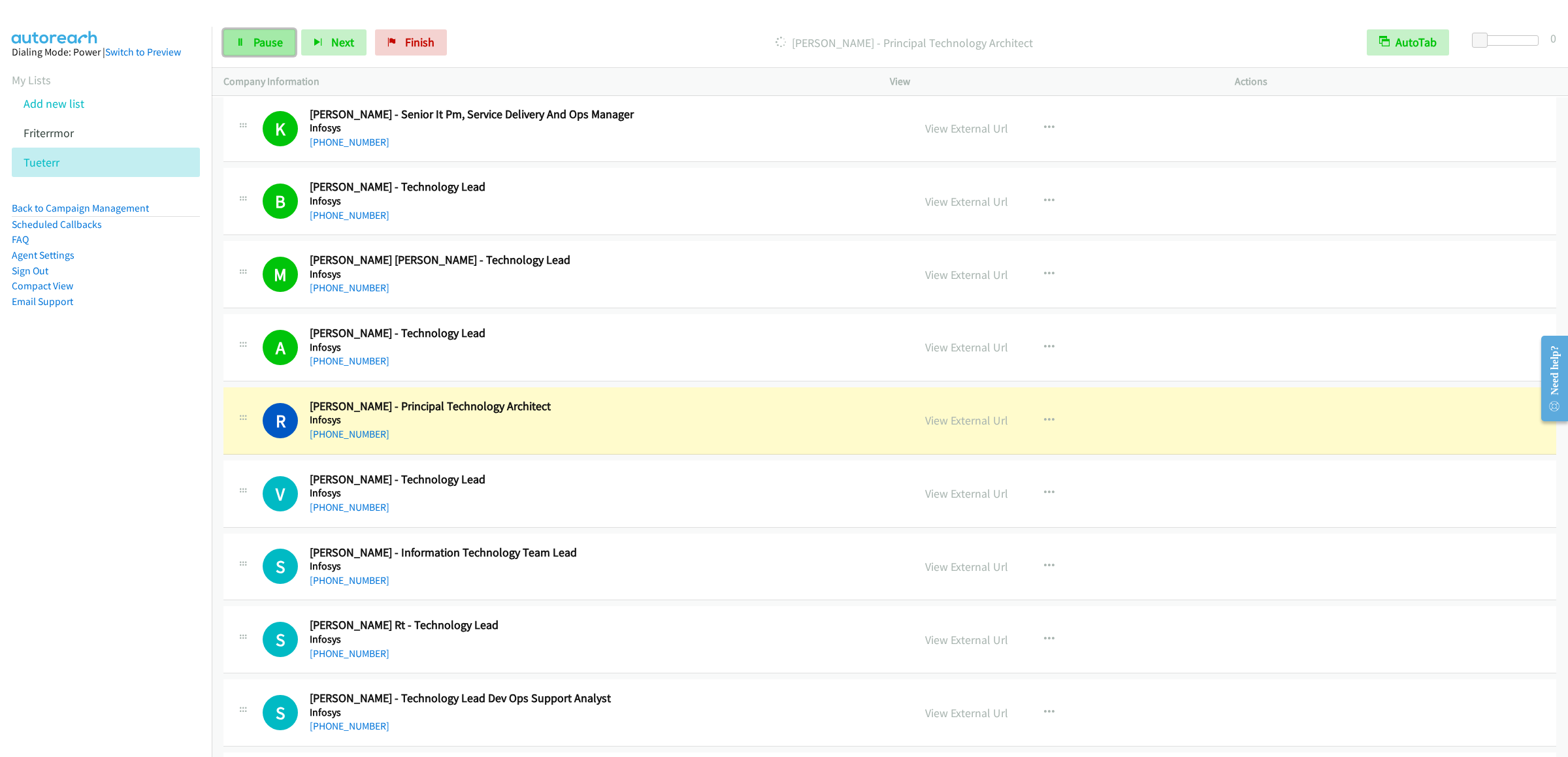
click at [247, 53] on link "Pause" at bounding box center [260, 42] width 72 height 26
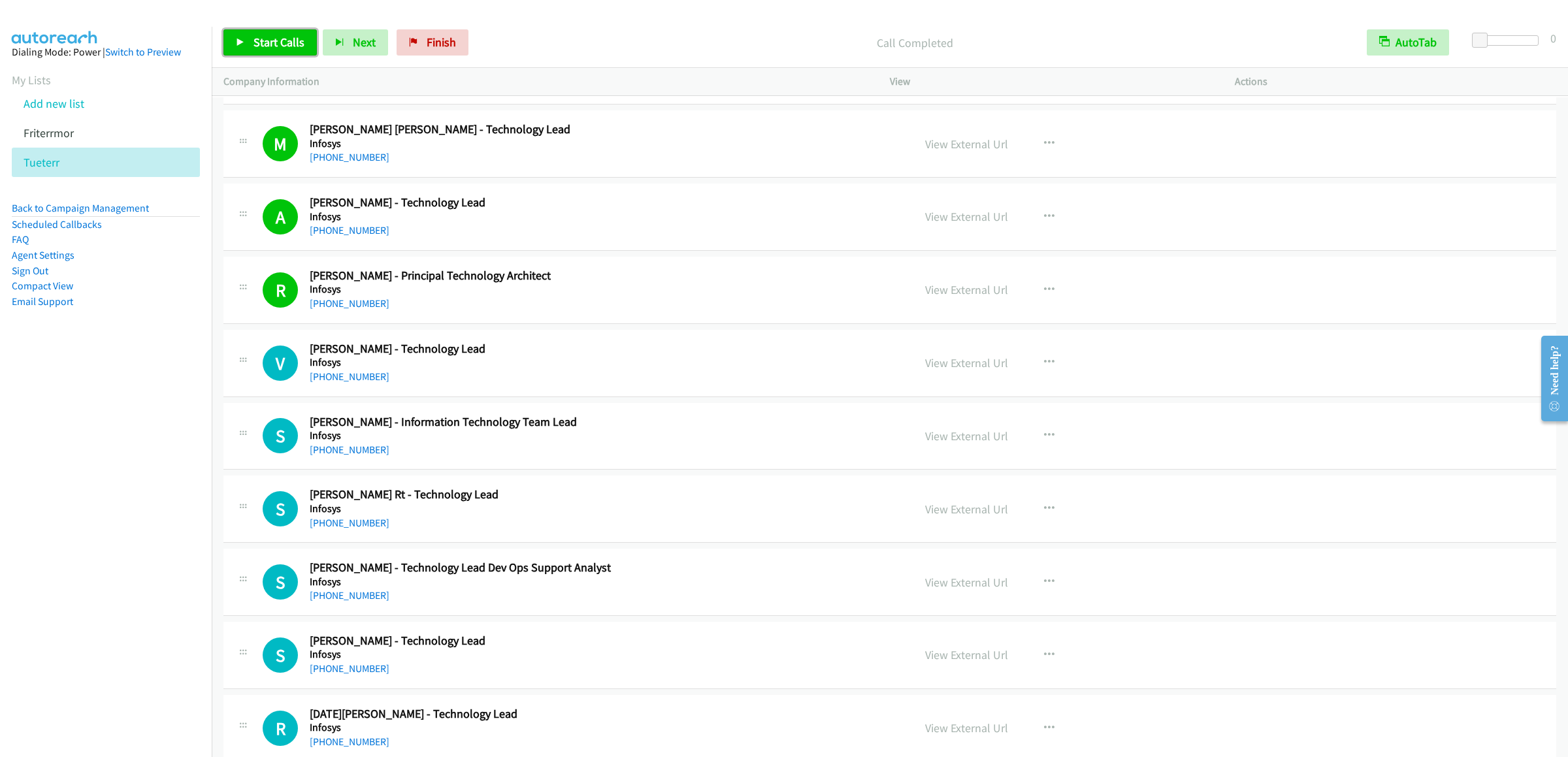
click at [275, 47] on span "Start Calls" at bounding box center [279, 41] width 51 height 15
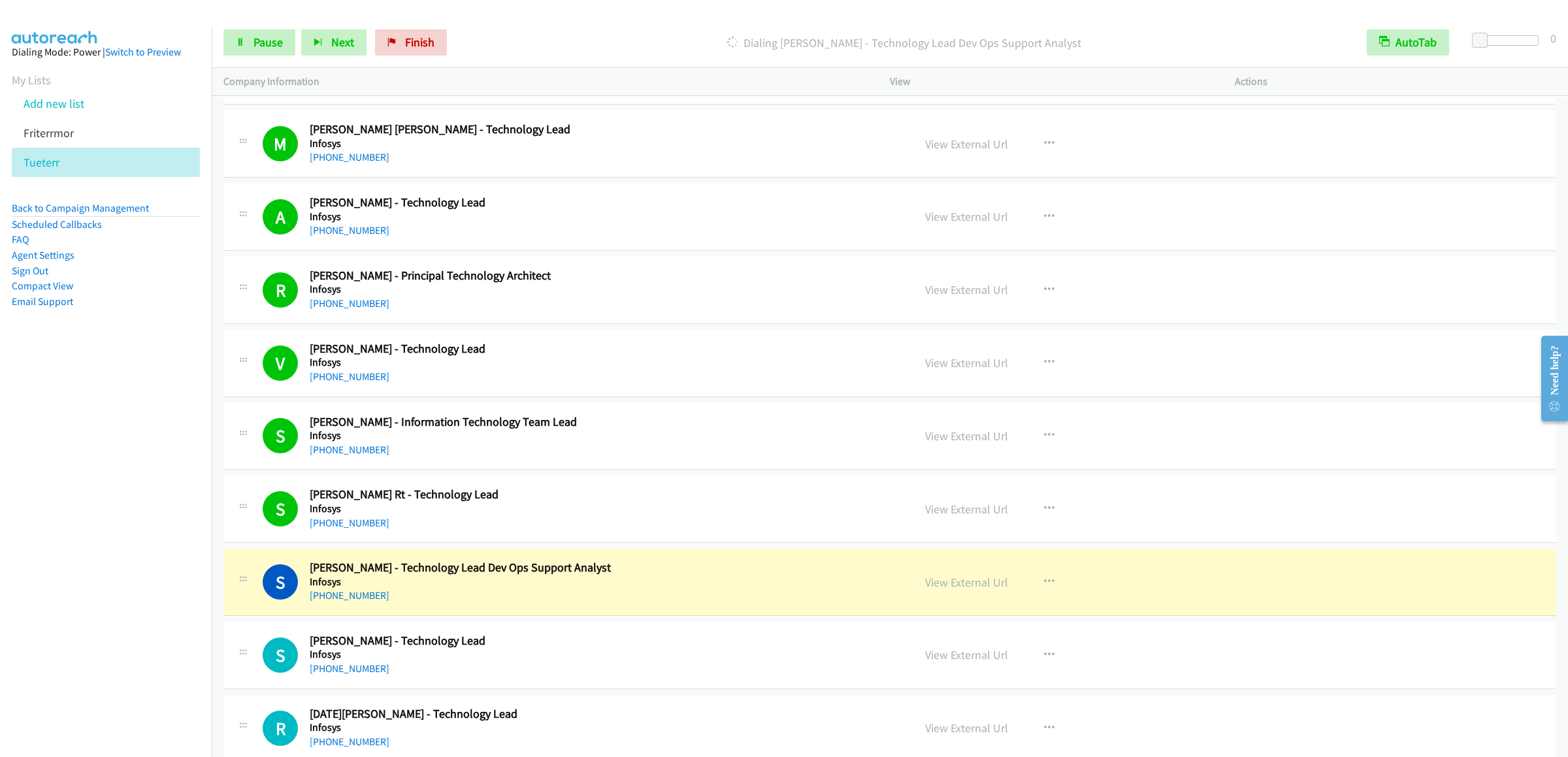
scroll to position [6530, 0]
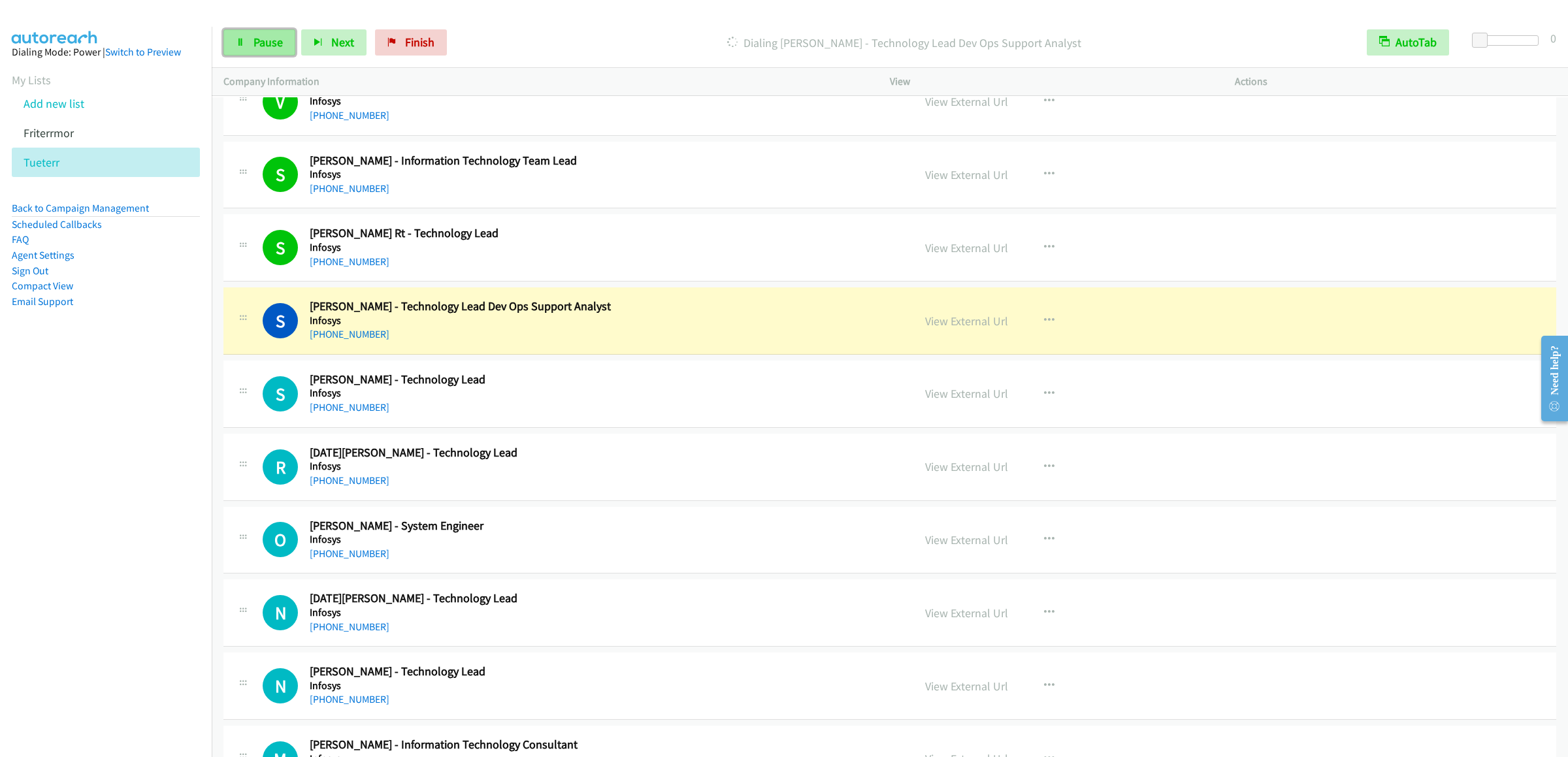
click at [243, 43] on icon at bounding box center [240, 42] width 9 height 9
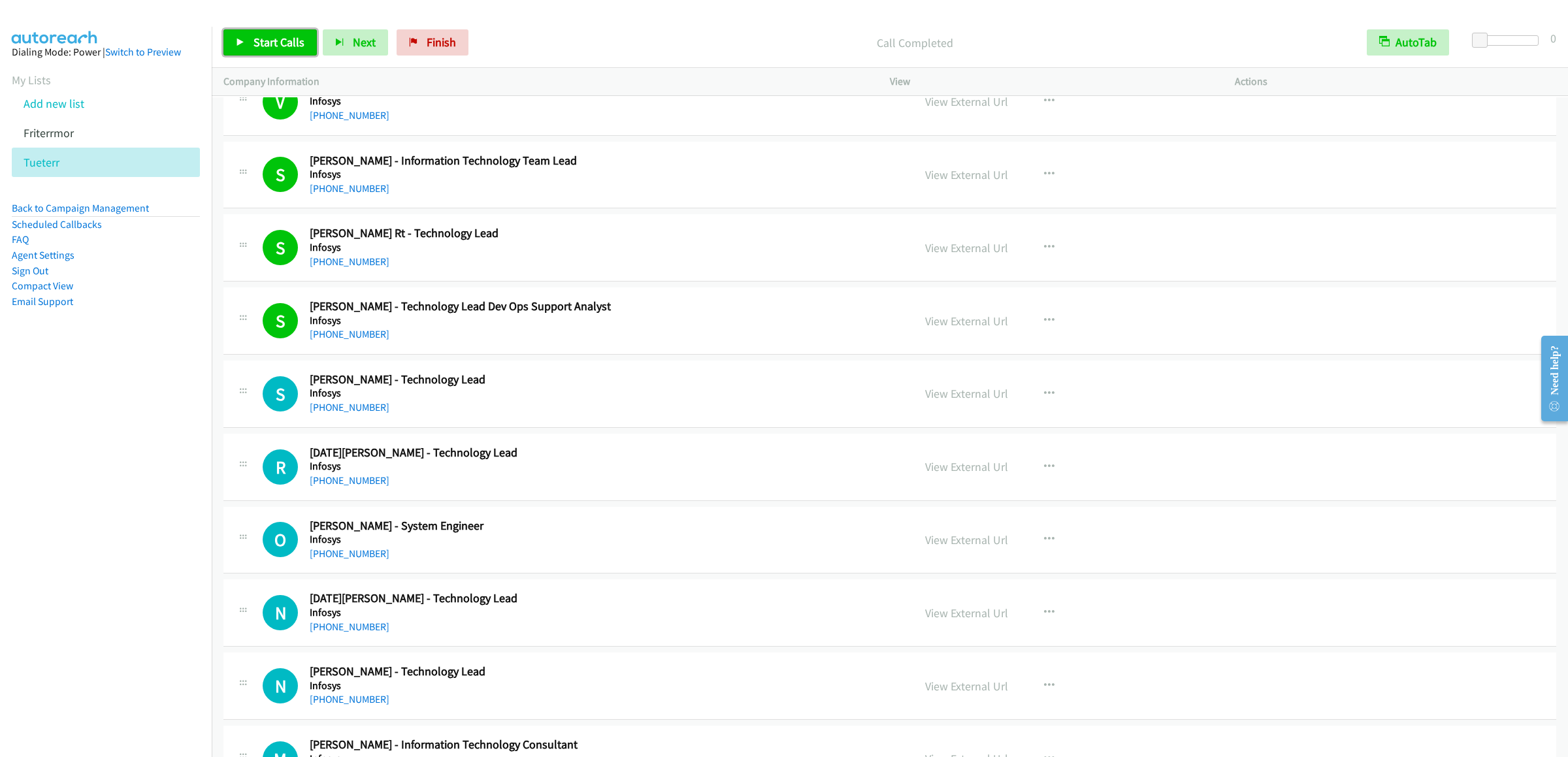
click at [271, 30] on link "Start Calls" at bounding box center [270, 42] width 93 height 26
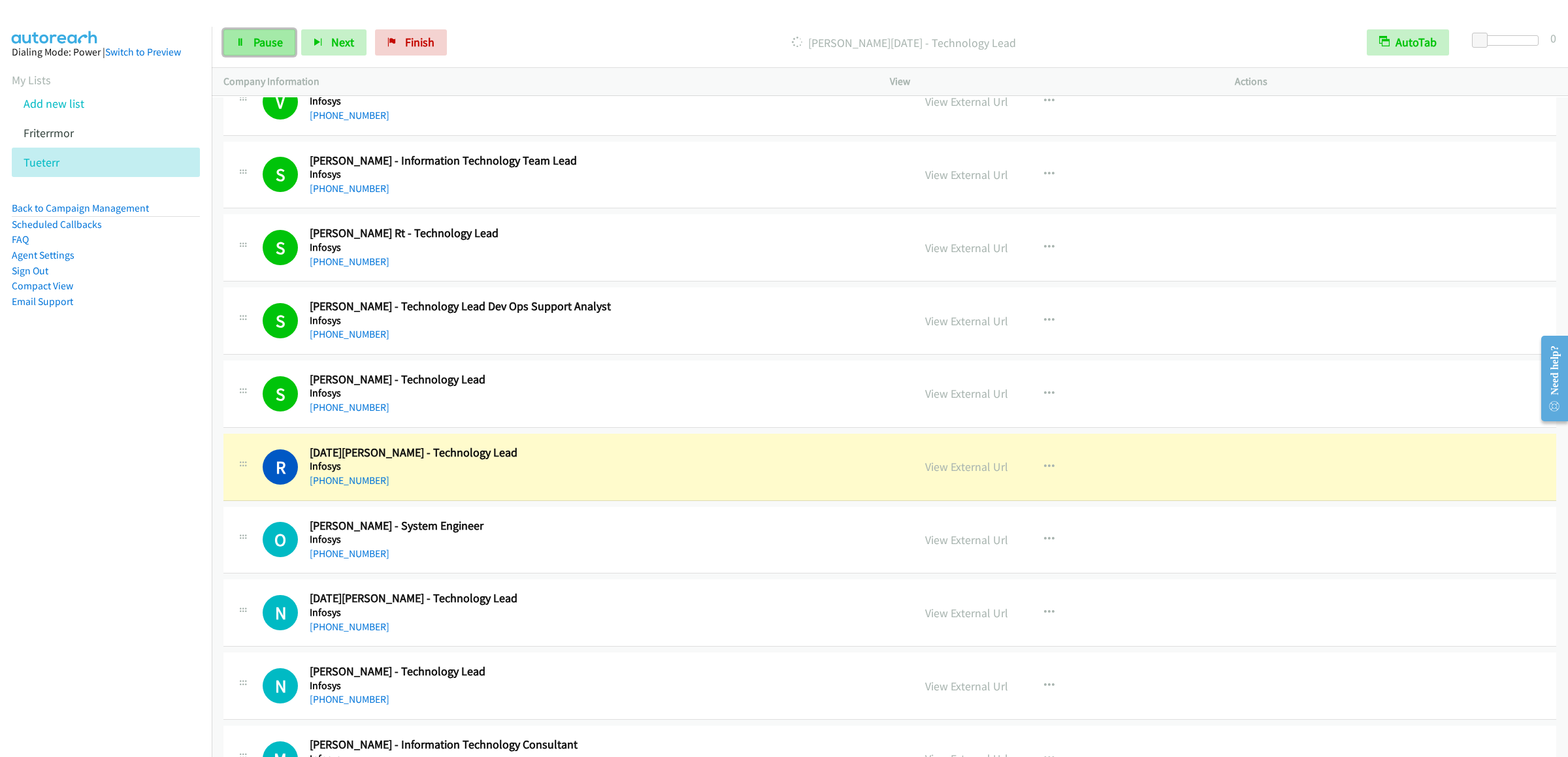
click at [253, 42] on span "Pause" at bounding box center [268, 41] width 29 height 15
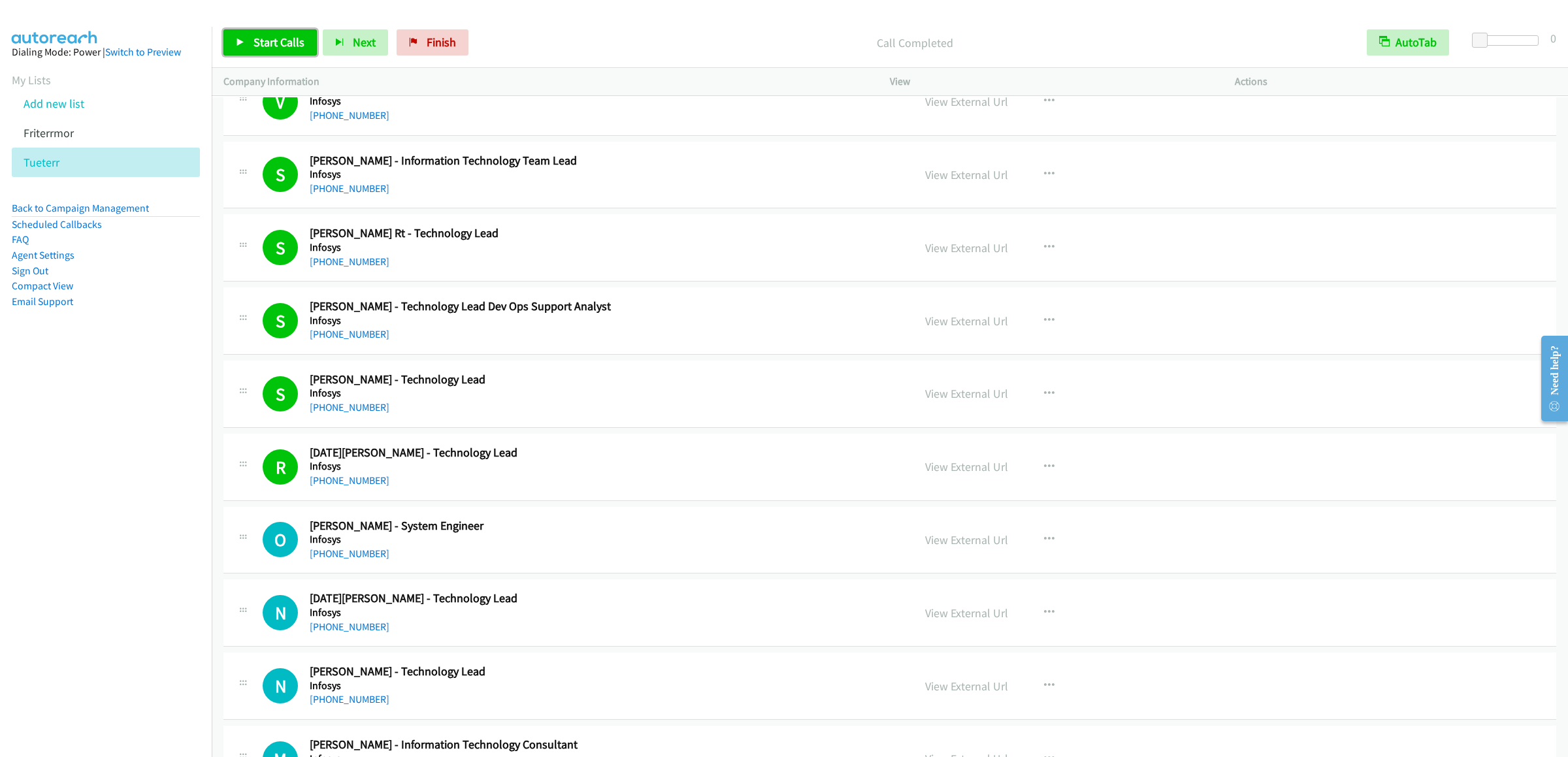
click at [285, 44] on span "Start Calls" at bounding box center [279, 41] width 51 height 15
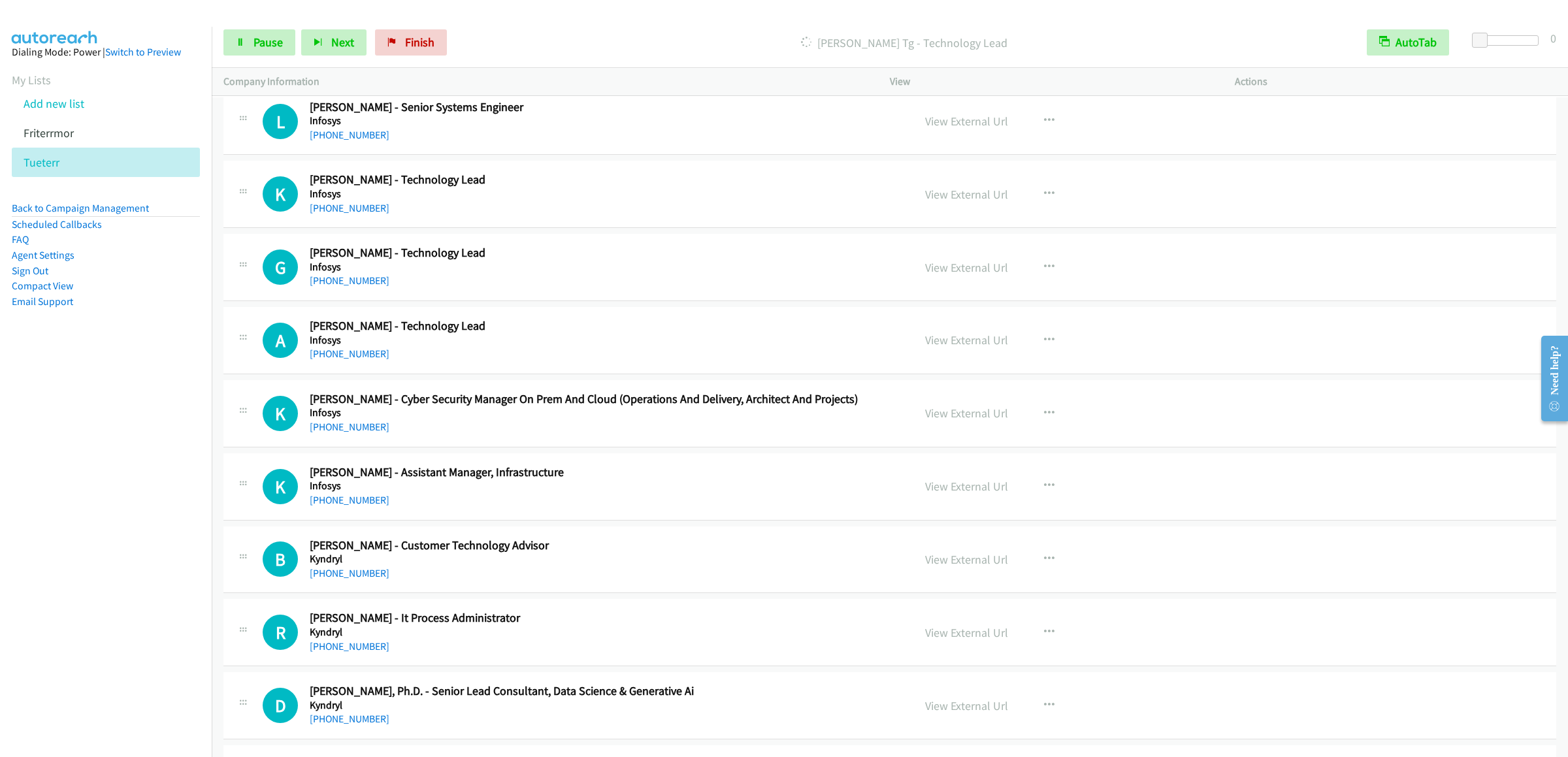
scroll to position [7182, 0]
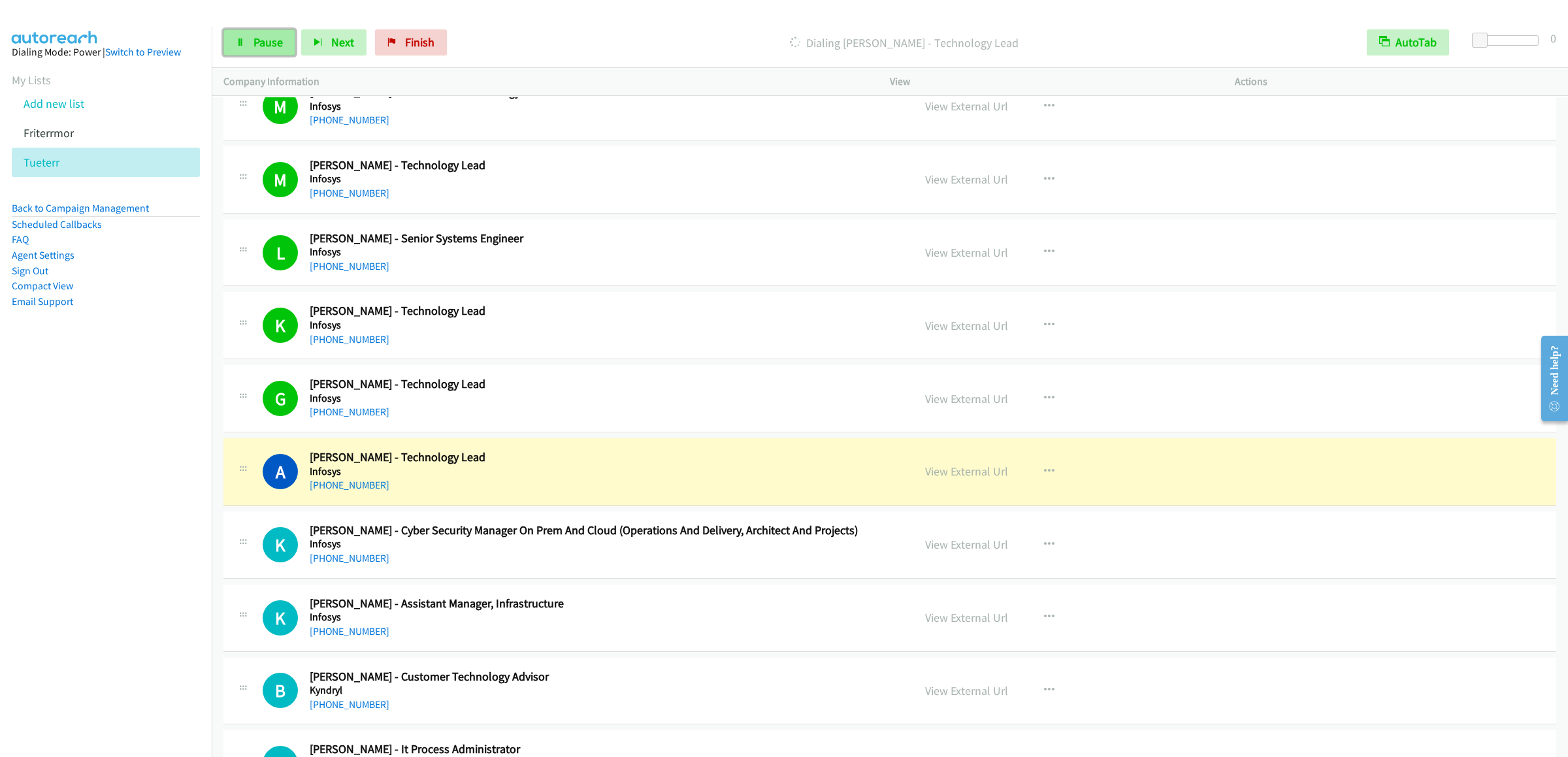
click at [240, 43] on icon at bounding box center [240, 42] width 9 height 9
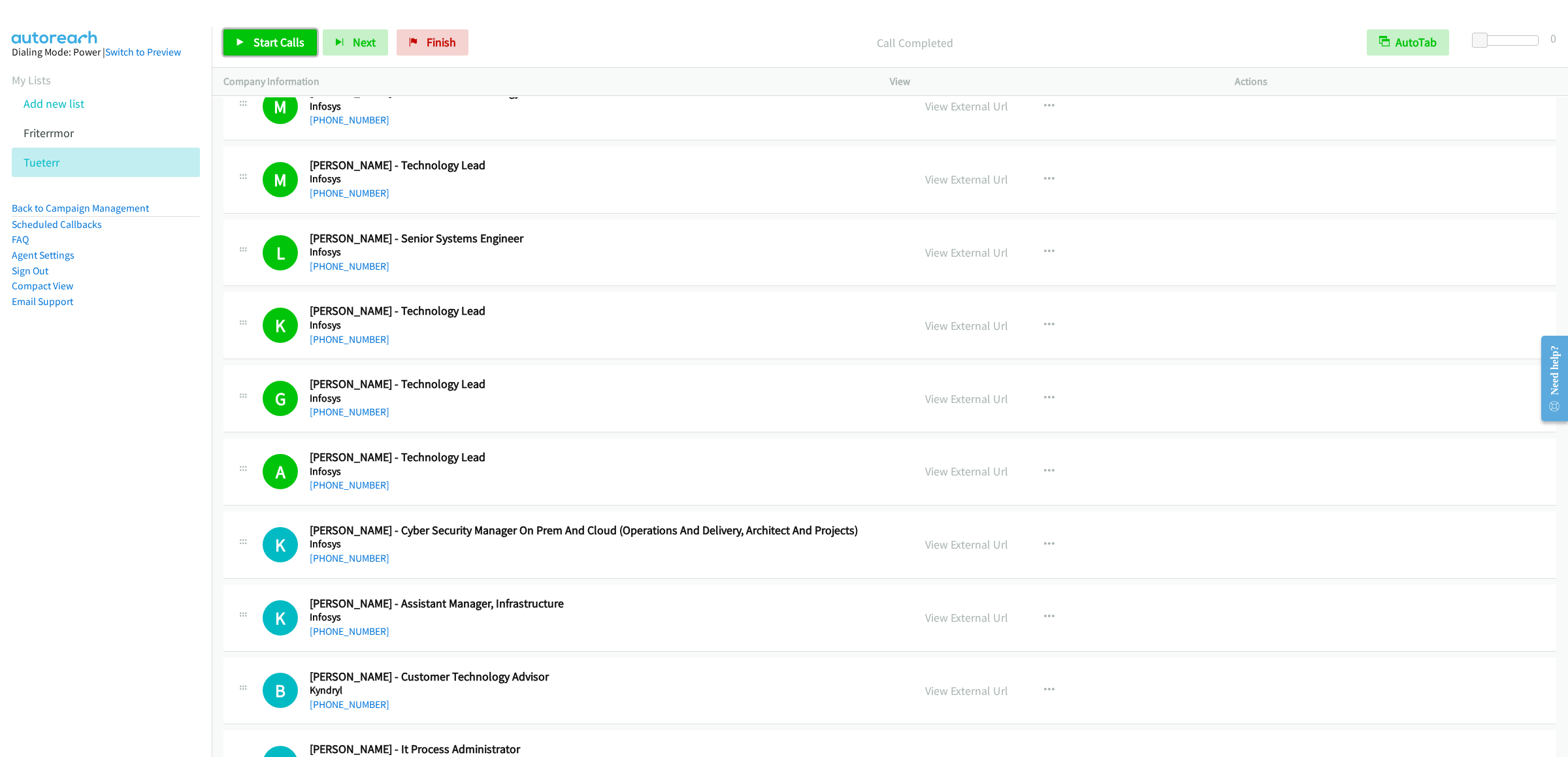
click at [268, 45] on span "Start Calls" at bounding box center [279, 41] width 51 height 15
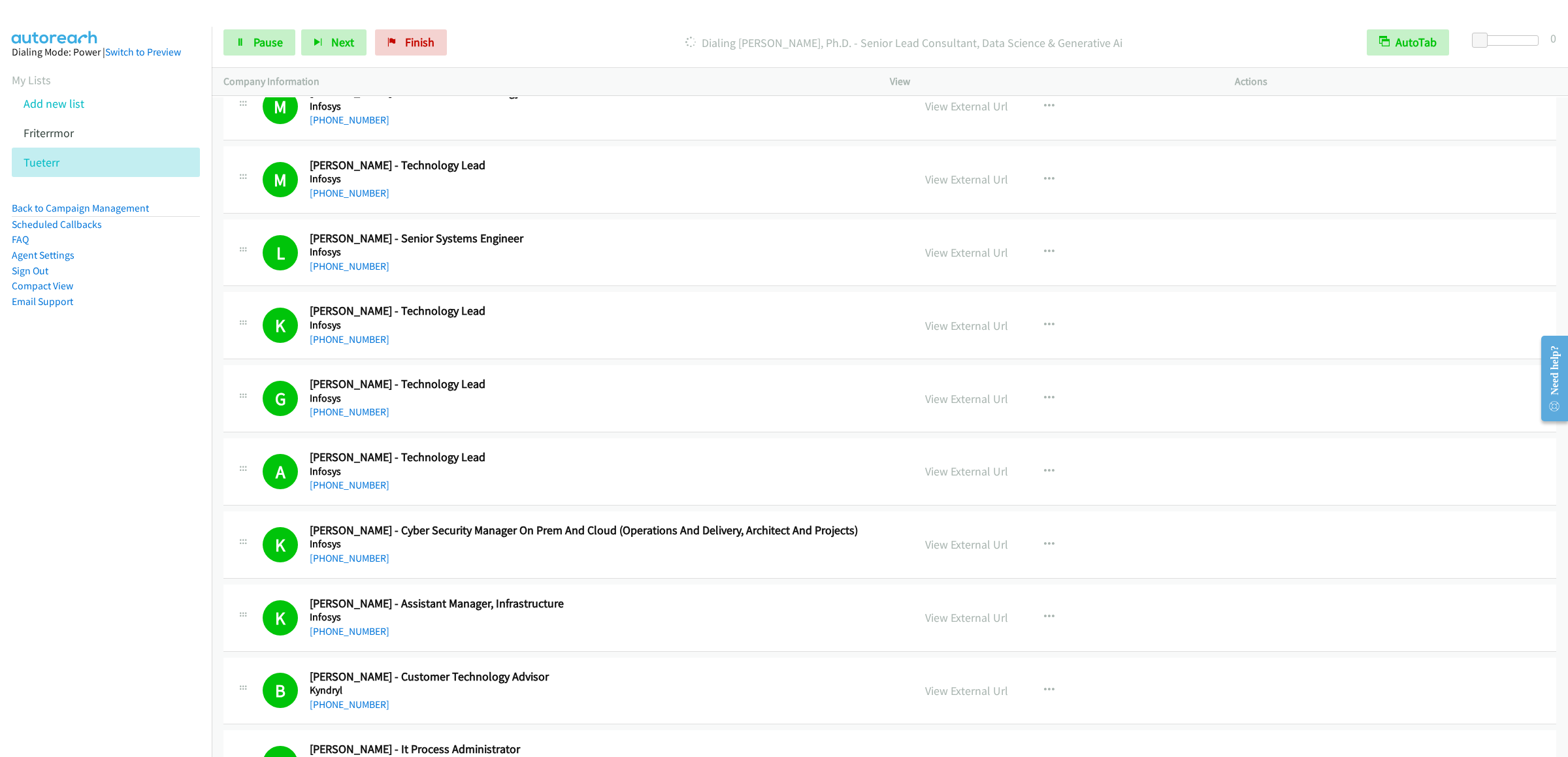
scroll to position [7575, 0]
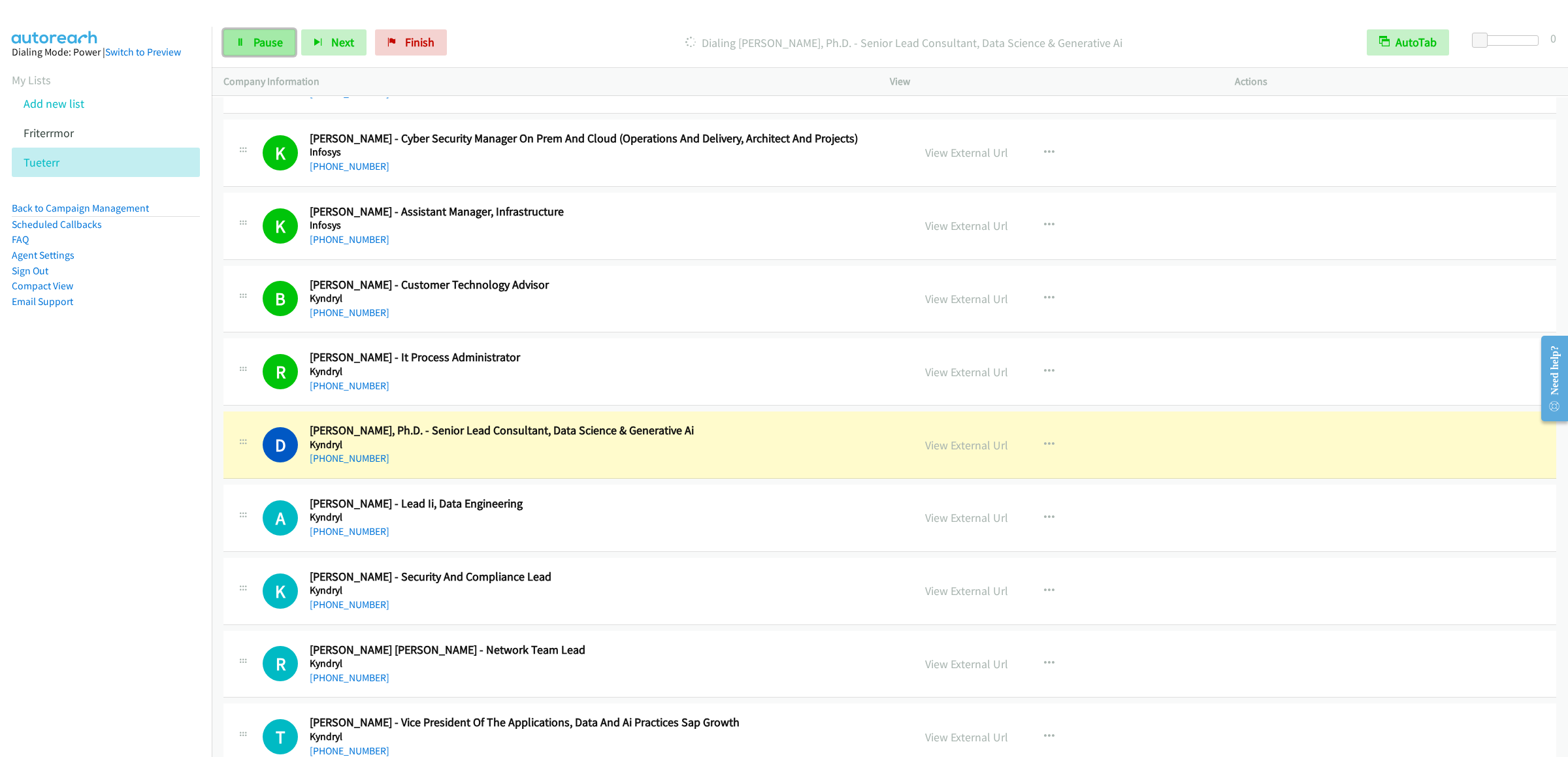
drag, startPoint x: 257, startPoint y: 40, endPoint x: 271, endPoint y: 49, distance: 16.6
click at [256, 40] on span "Pause" at bounding box center [268, 41] width 29 height 15
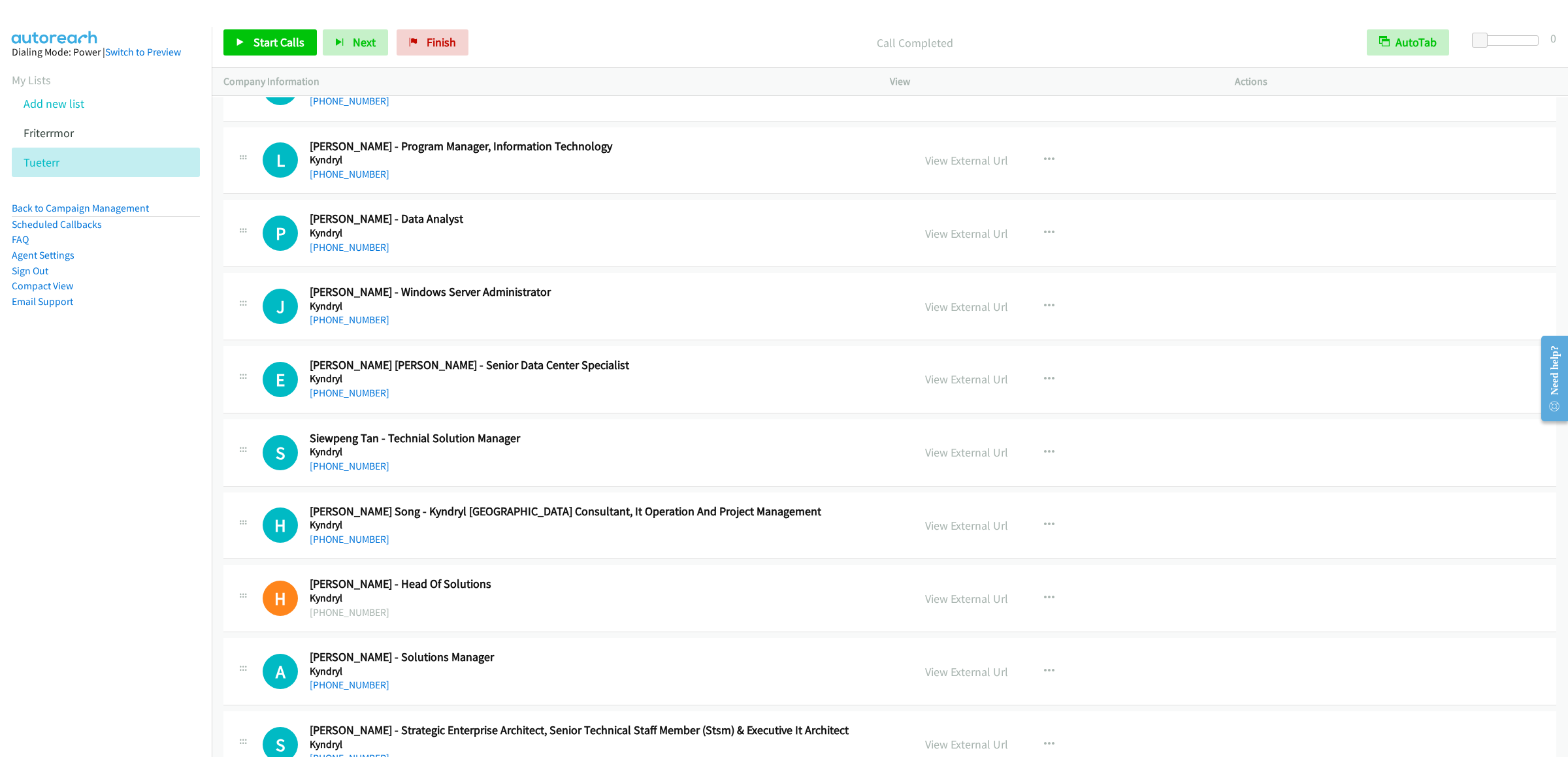
scroll to position [9403, 0]
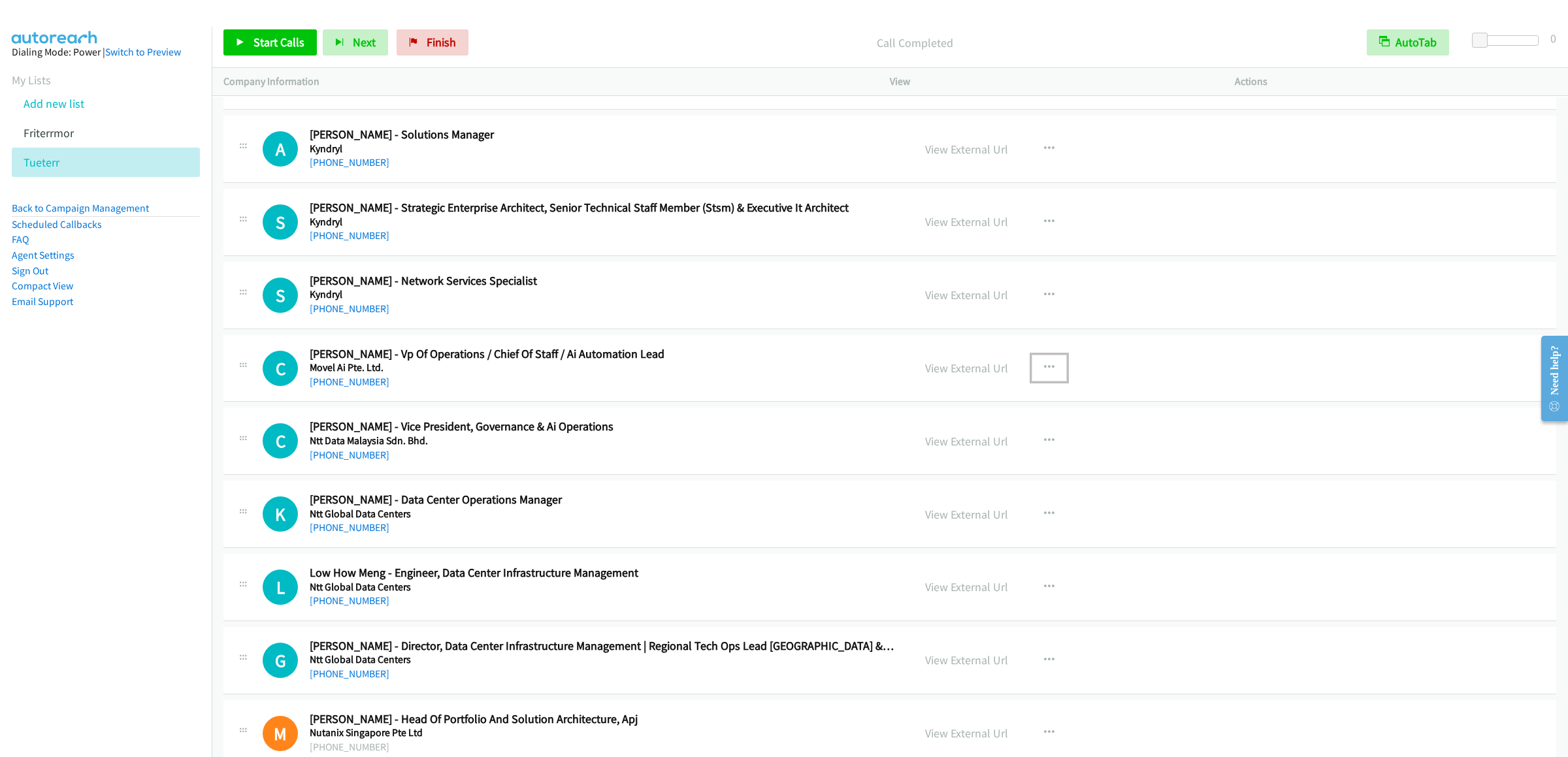
click at [1050, 380] on button "button" at bounding box center [1049, 367] width 35 height 26
click at [1000, 466] on link "Start Calls Here" at bounding box center [980, 453] width 174 height 26
click at [271, 35] on span "Start Calls" at bounding box center [279, 41] width 51 height 15
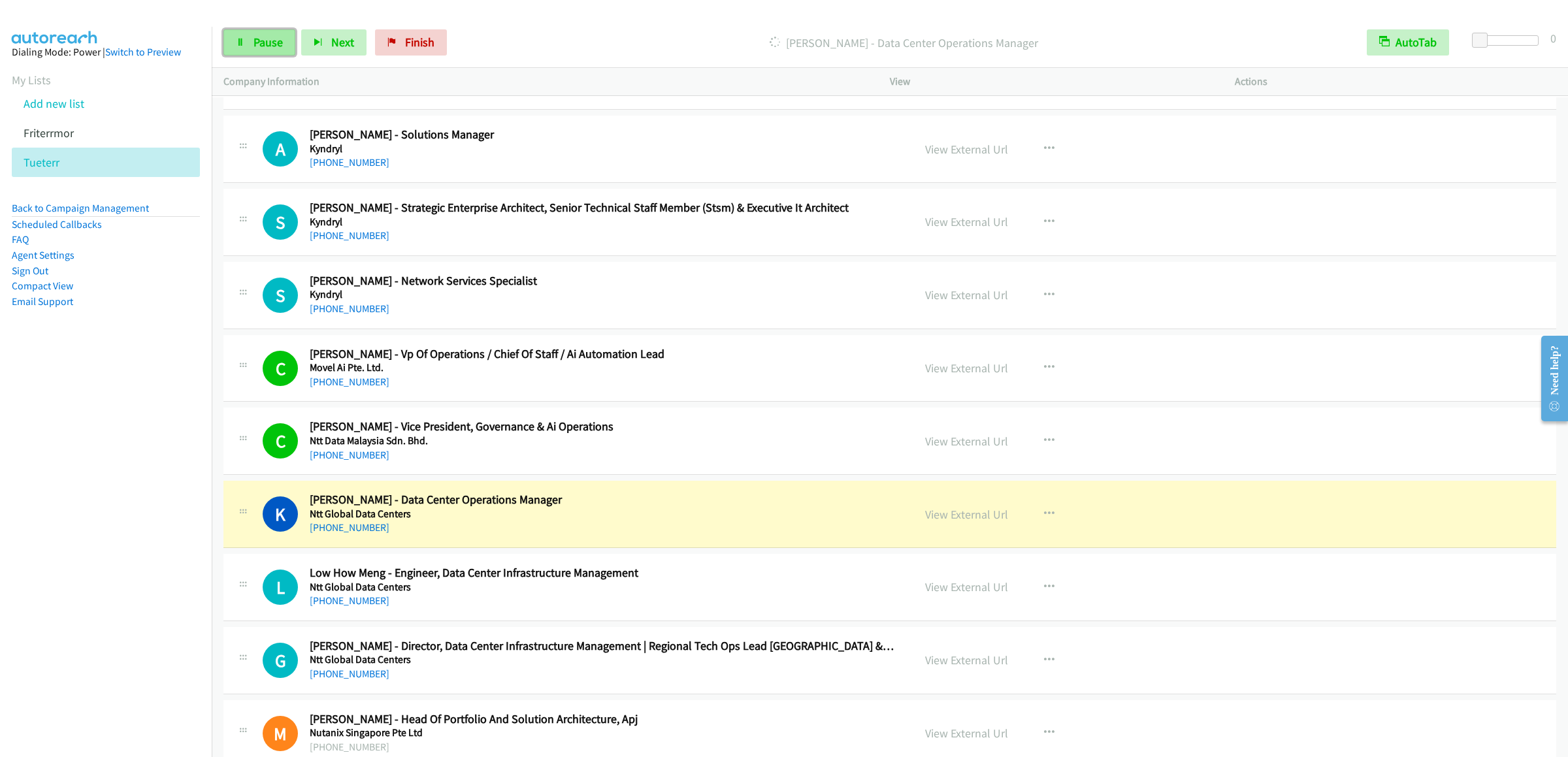
click at [253, 40] on span "Pause" at bounding box center [268, 41] width 29 height 15
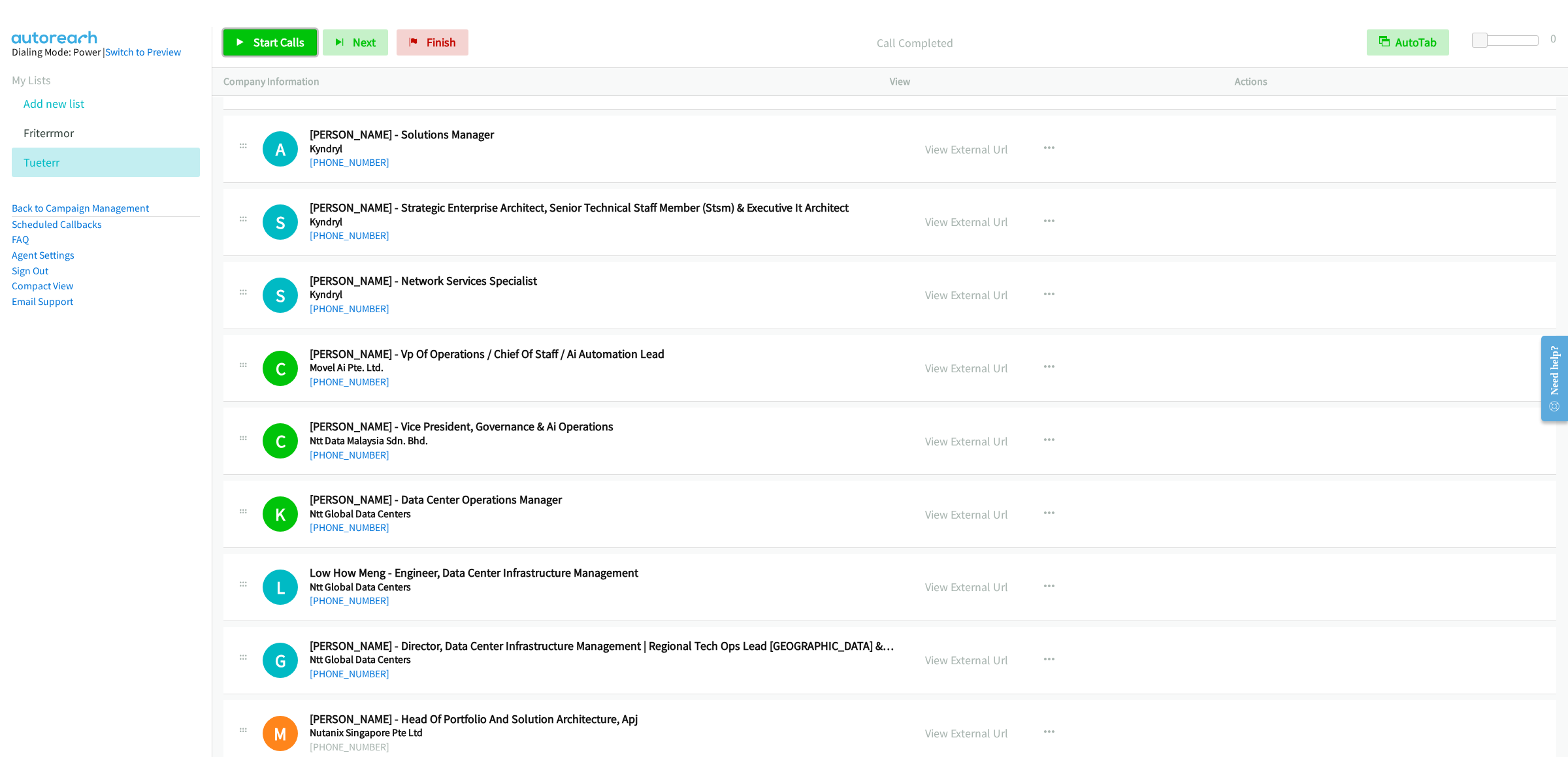
click at [263, 56] on link "Start Calls" at bounding box center [270, 42] width 93 height 26
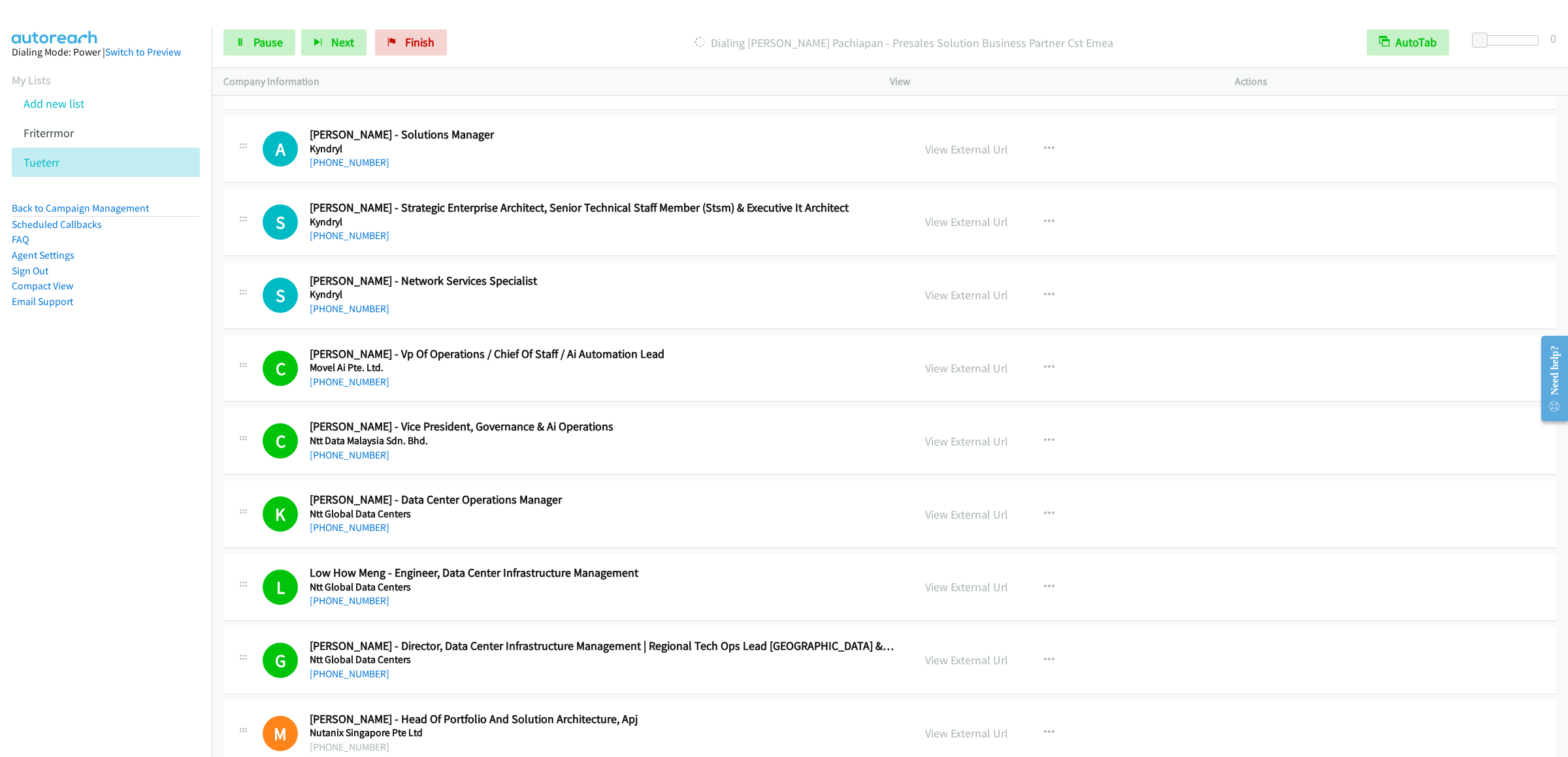
scroll to position [9925, 0]
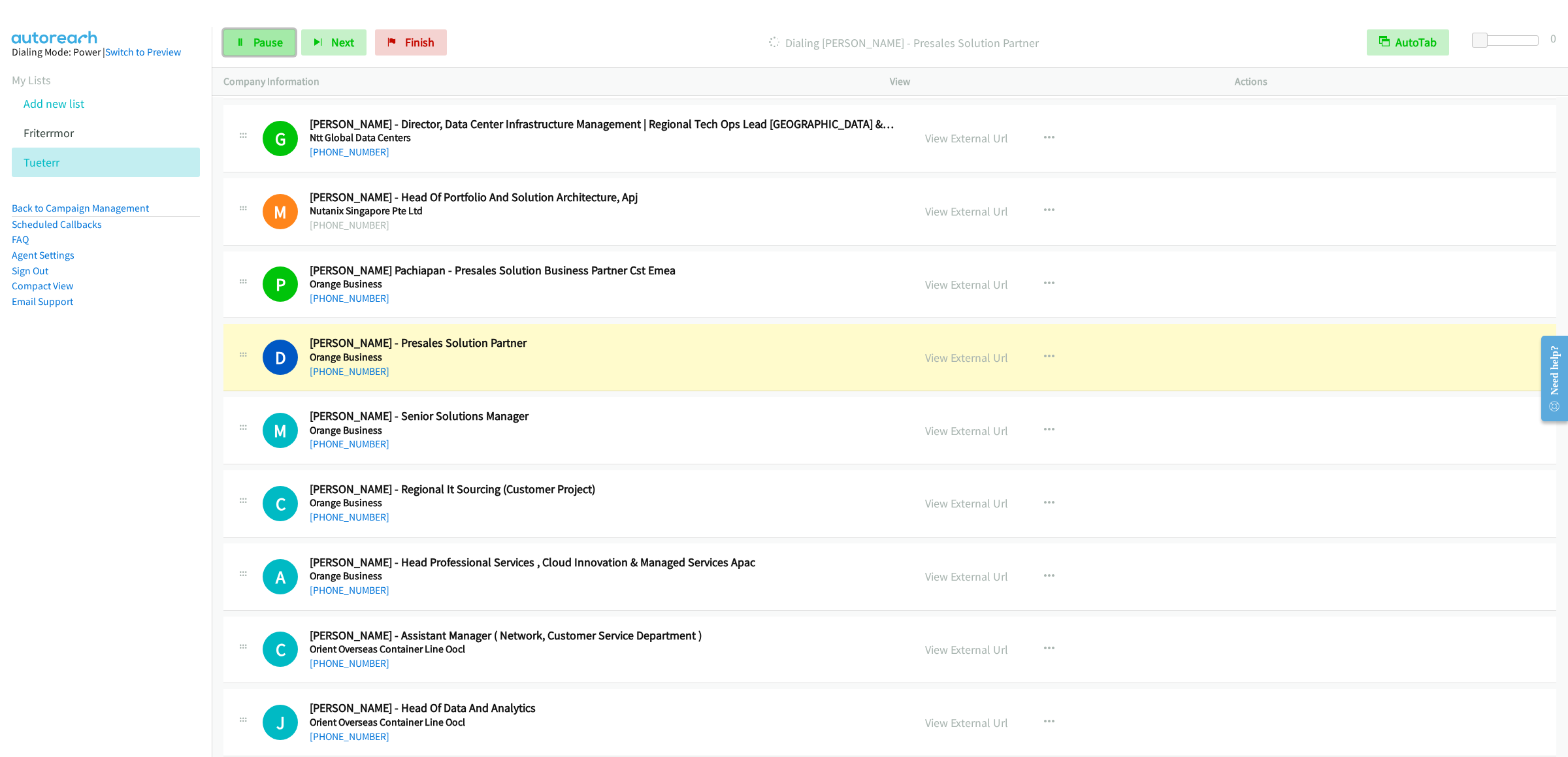
click at [256, 47] on span "Pause" at bounding box center [268, 41] width 29 height 15
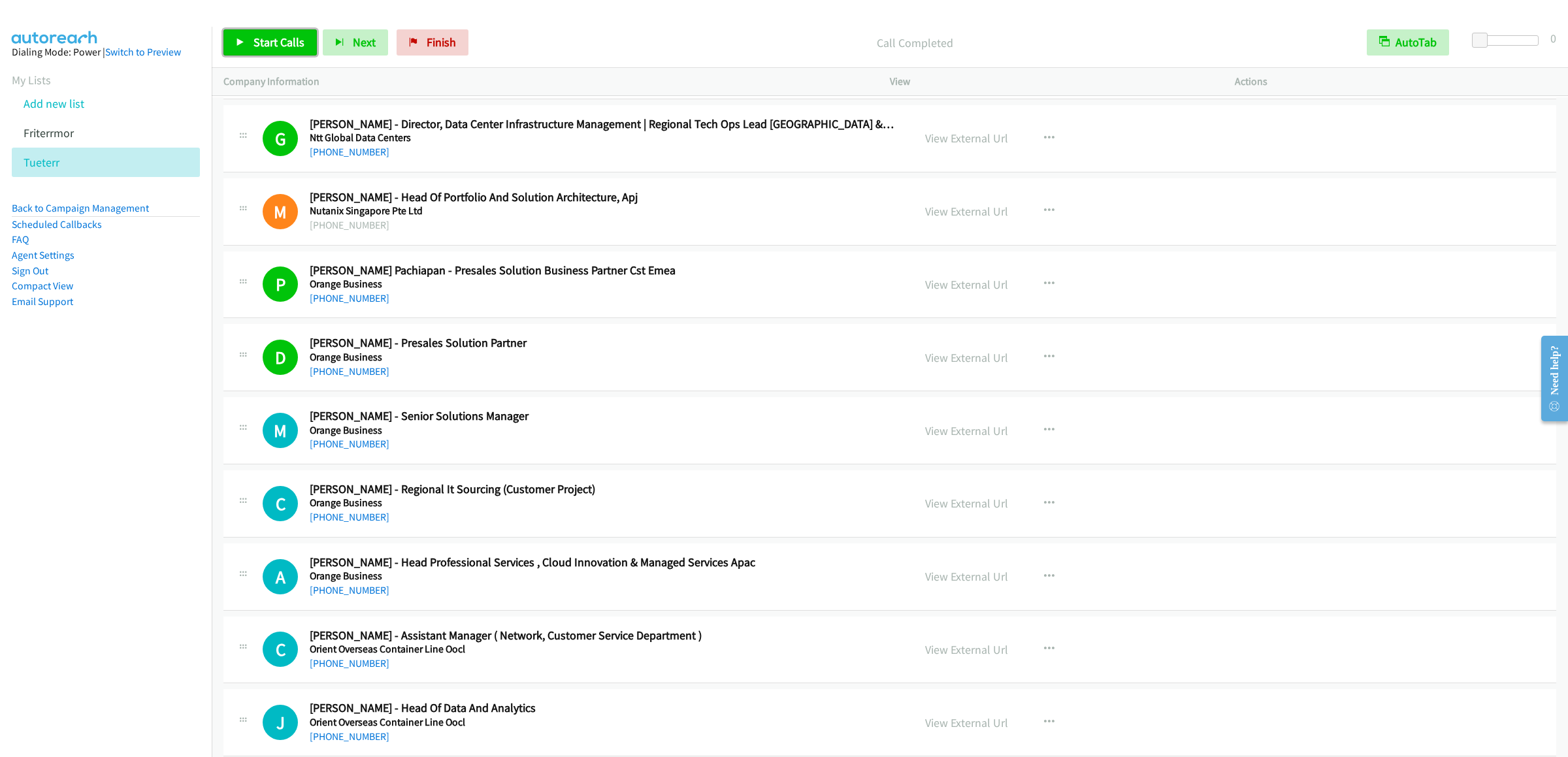
click at [271, 45] on span "Start Calls" at bounding box center [279, 41] width 51 height 15
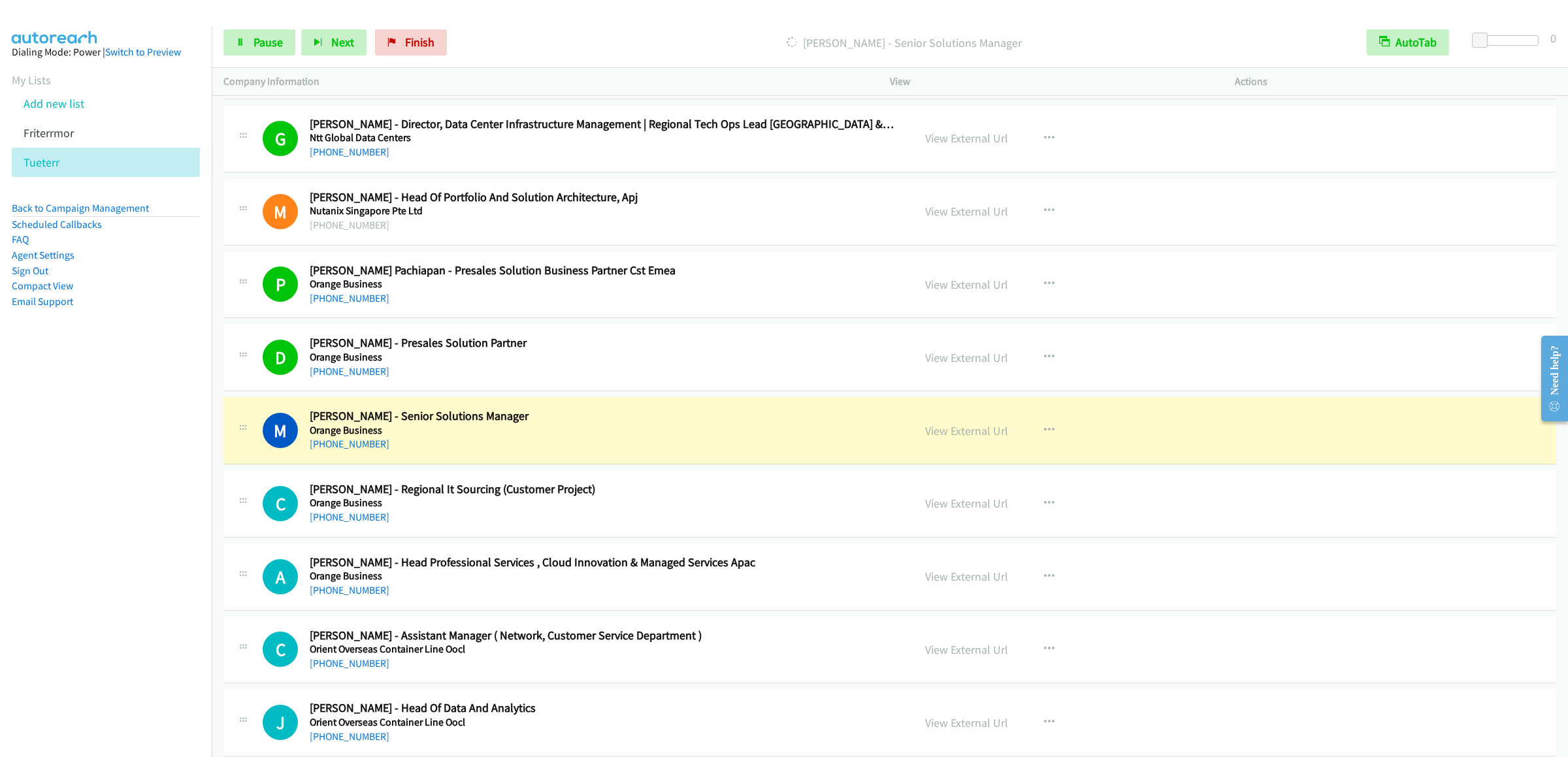
scroll to position [10187, 0]
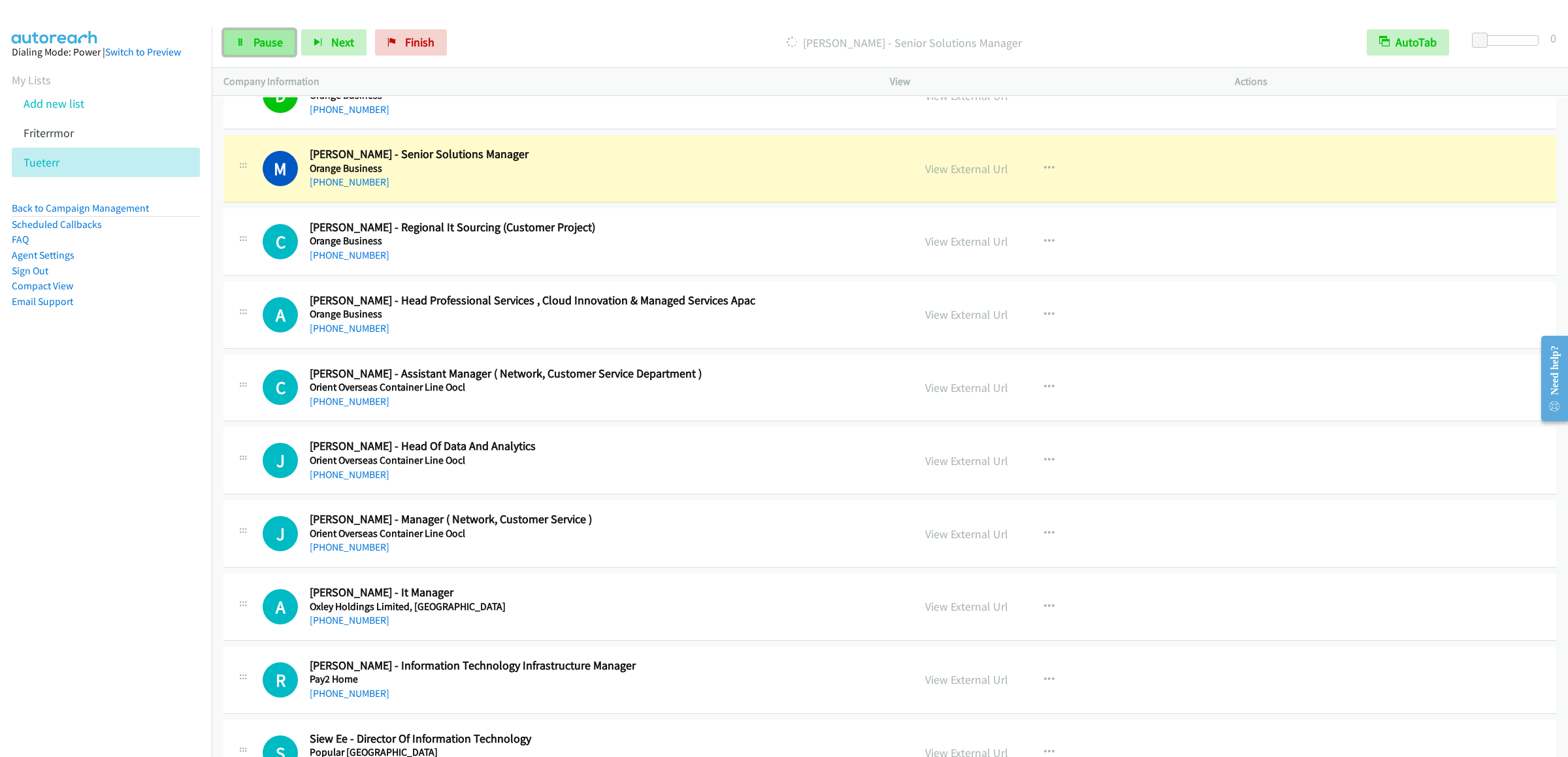
click at [268, 48] on span "Pause" at bounding box center [268, 41] width 29 height 15
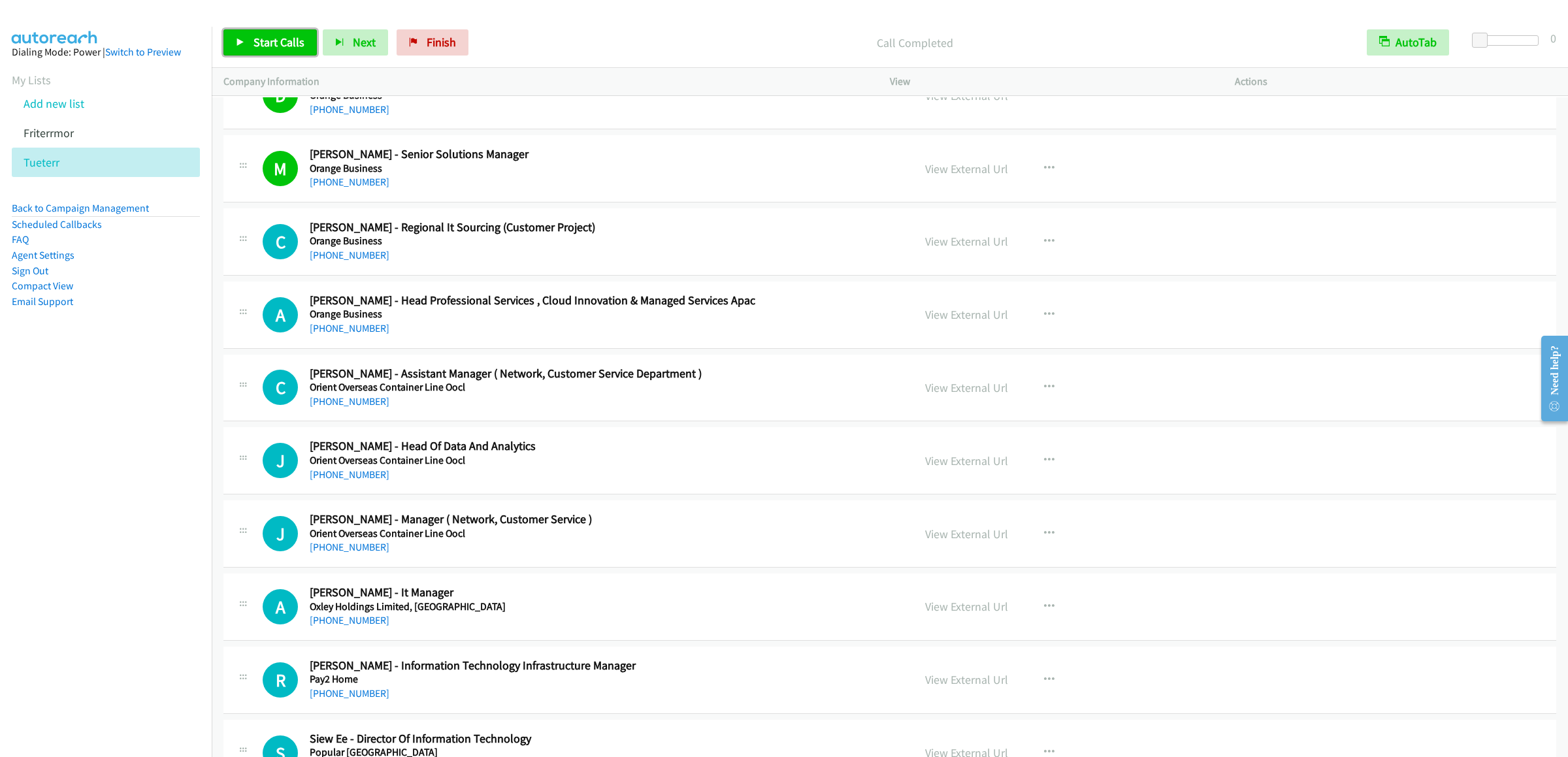
click at [249, 33] on link "Start Calls" at bounding box center [270, 42] width 93 height 26
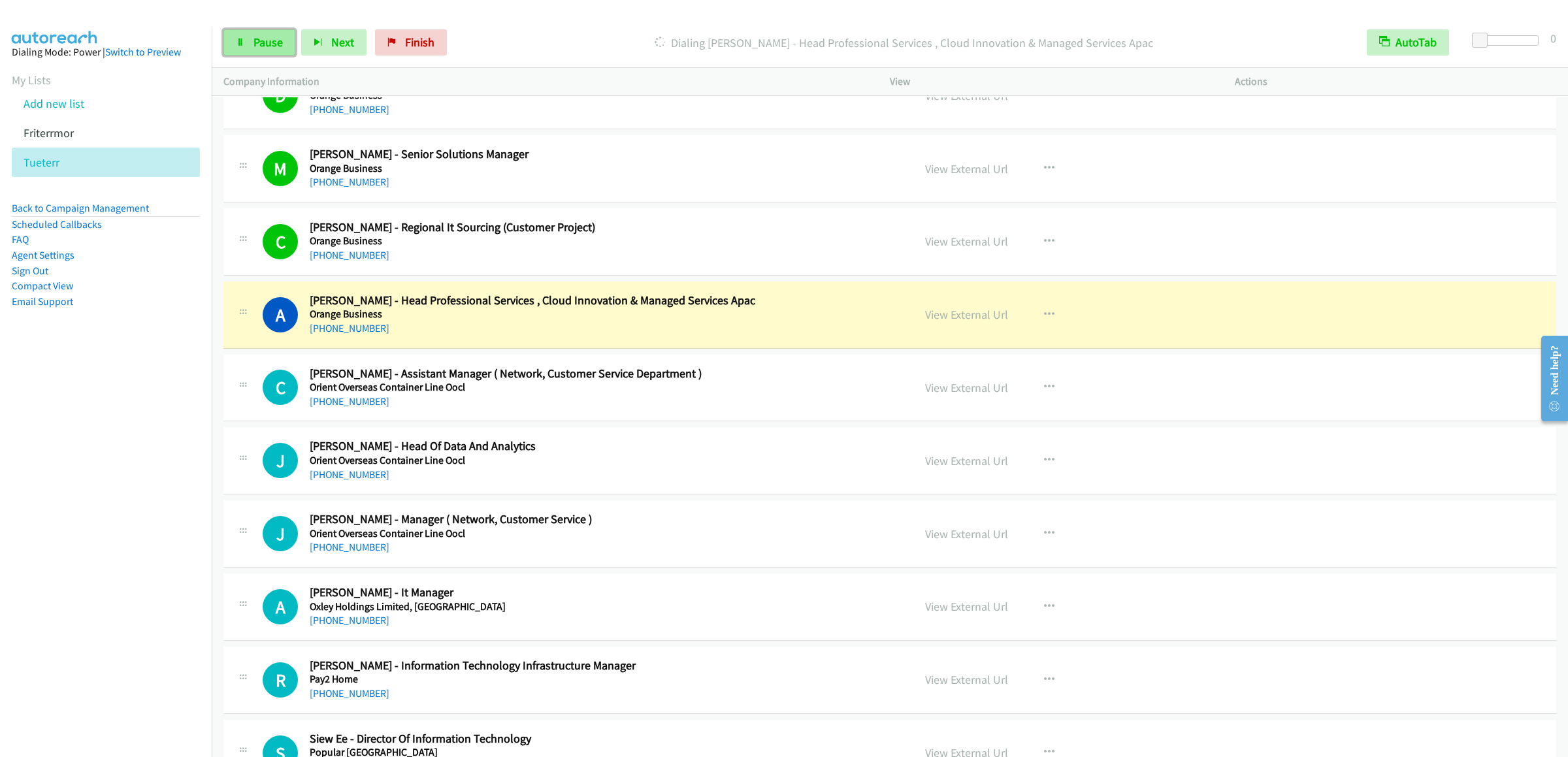
click at [245, 53] on link "Pause" at bounding box center [260, 42] width 72 height 26
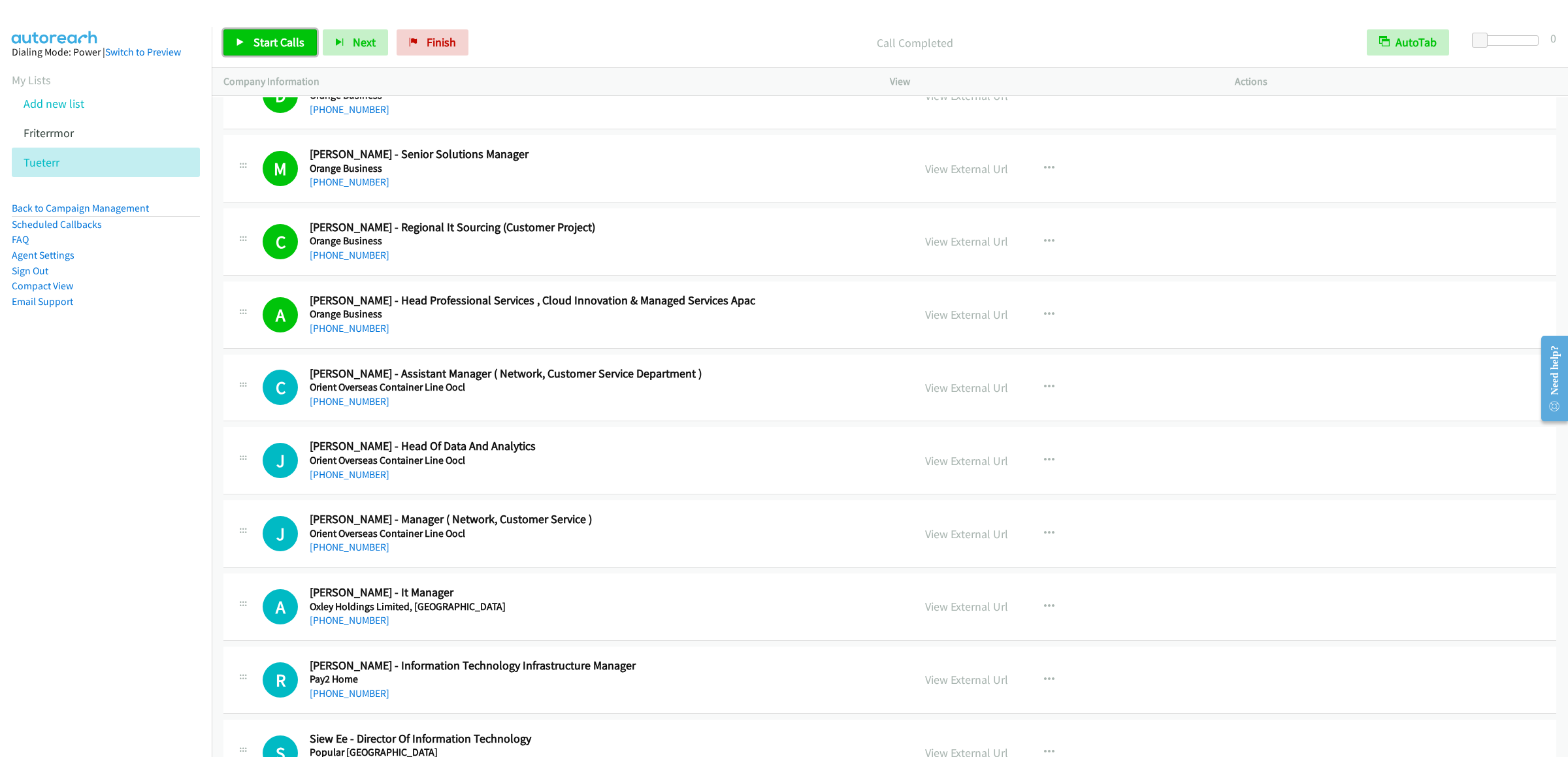
click at [295, 41] on span "Start Calls" at bounding box center [279, 41] width 51 height 15
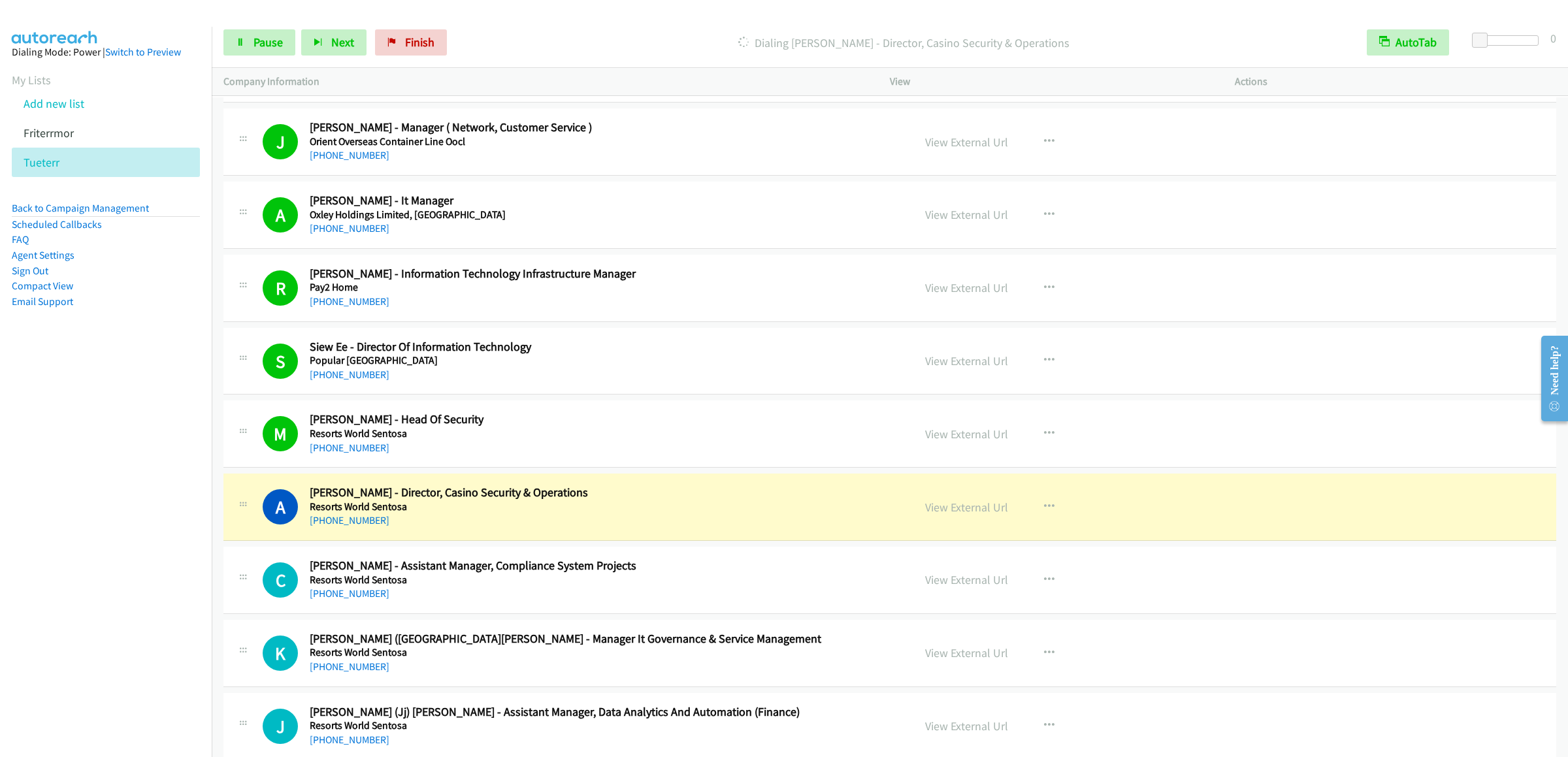
scroll to position [10840, 0]
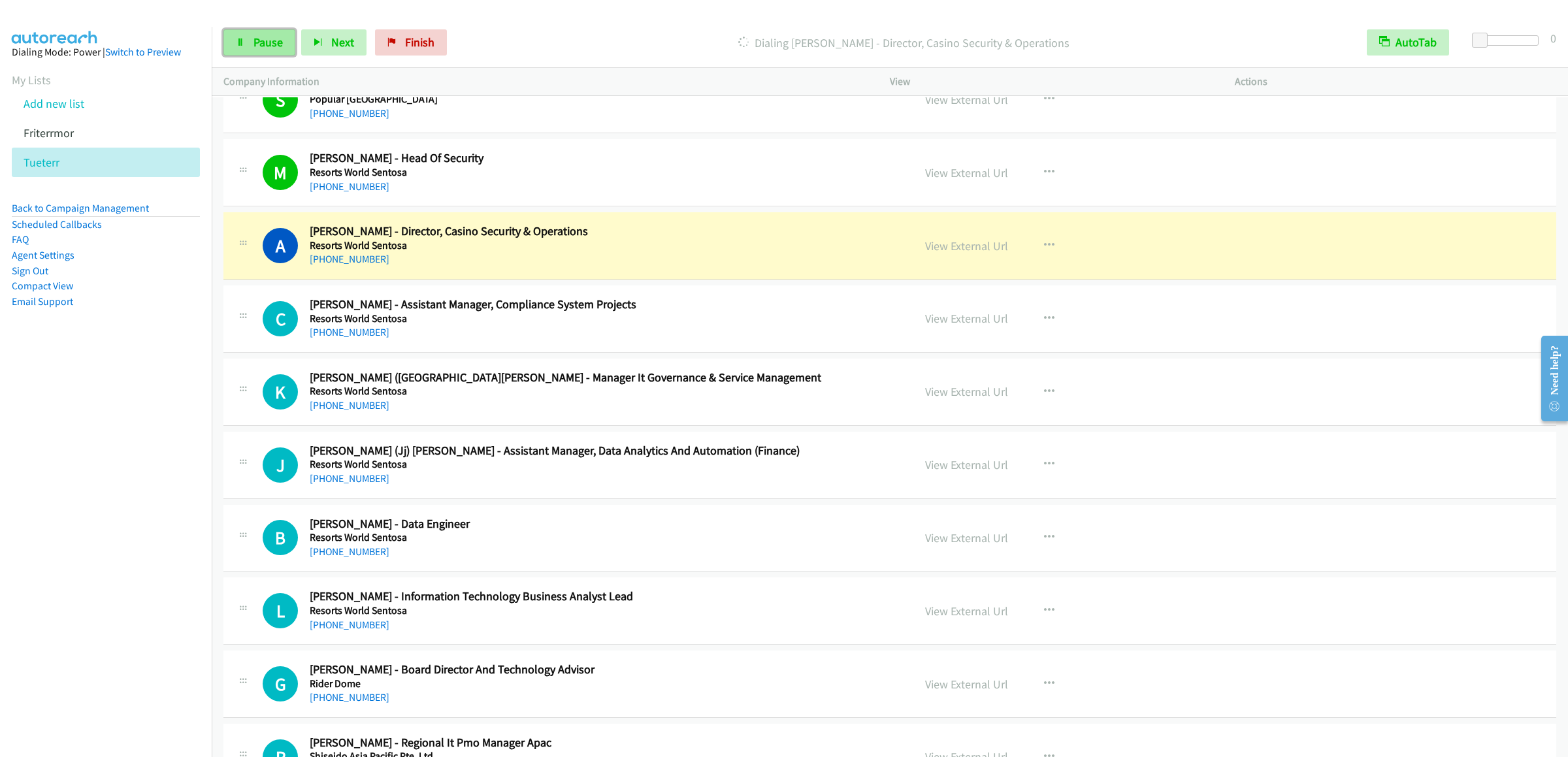
click at [265, 30] on link "Pause" at bounding box center [260, 42] width 72 height 26
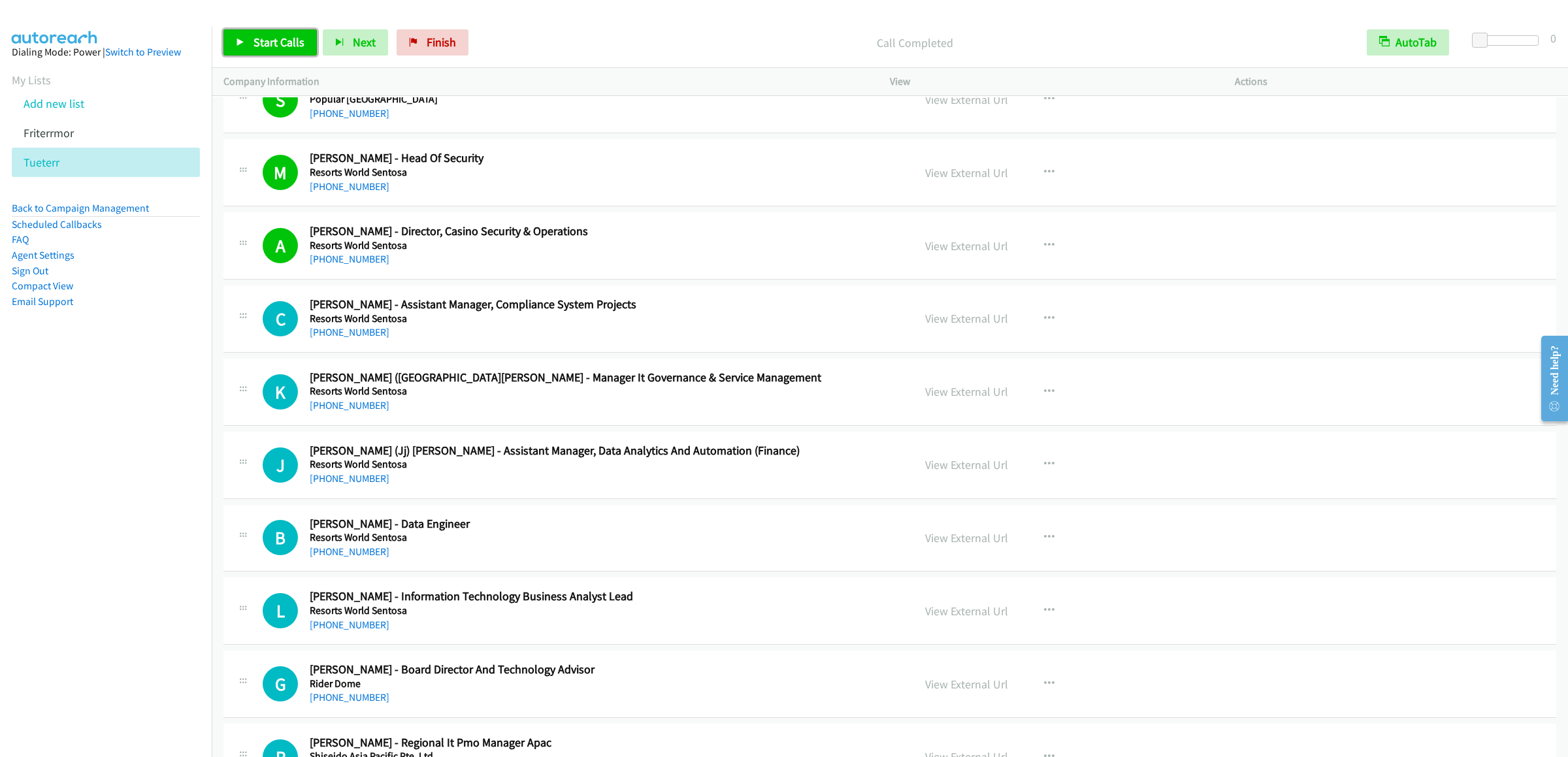
click at [255, 33] on link "Start Calls" at bounding box center [270, 42] width 93 height 26
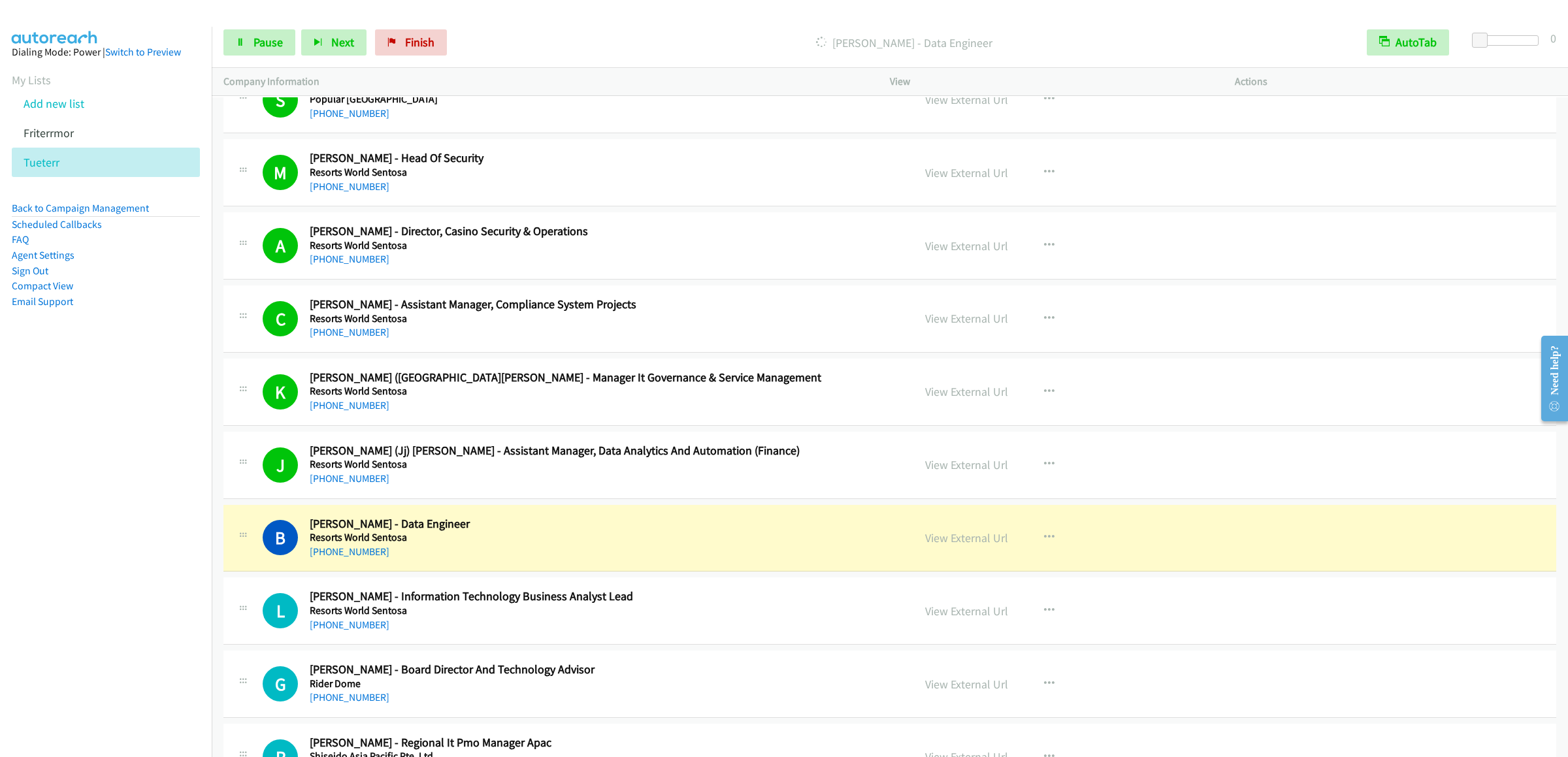
scroll to position [11101, 0]
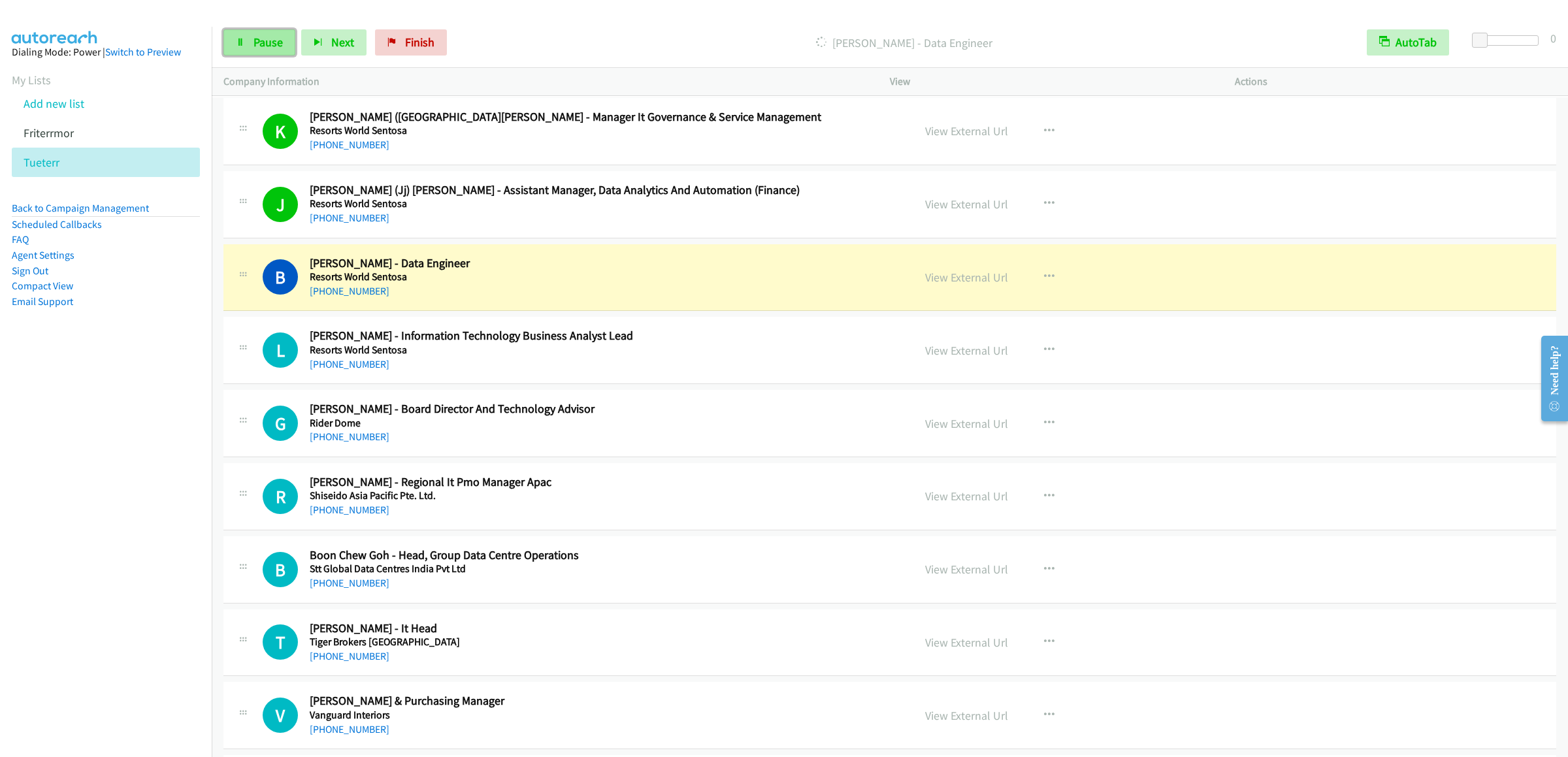
click at [264, 45] on span "Pause" at bounding box center [268, 41] width 29 height 15
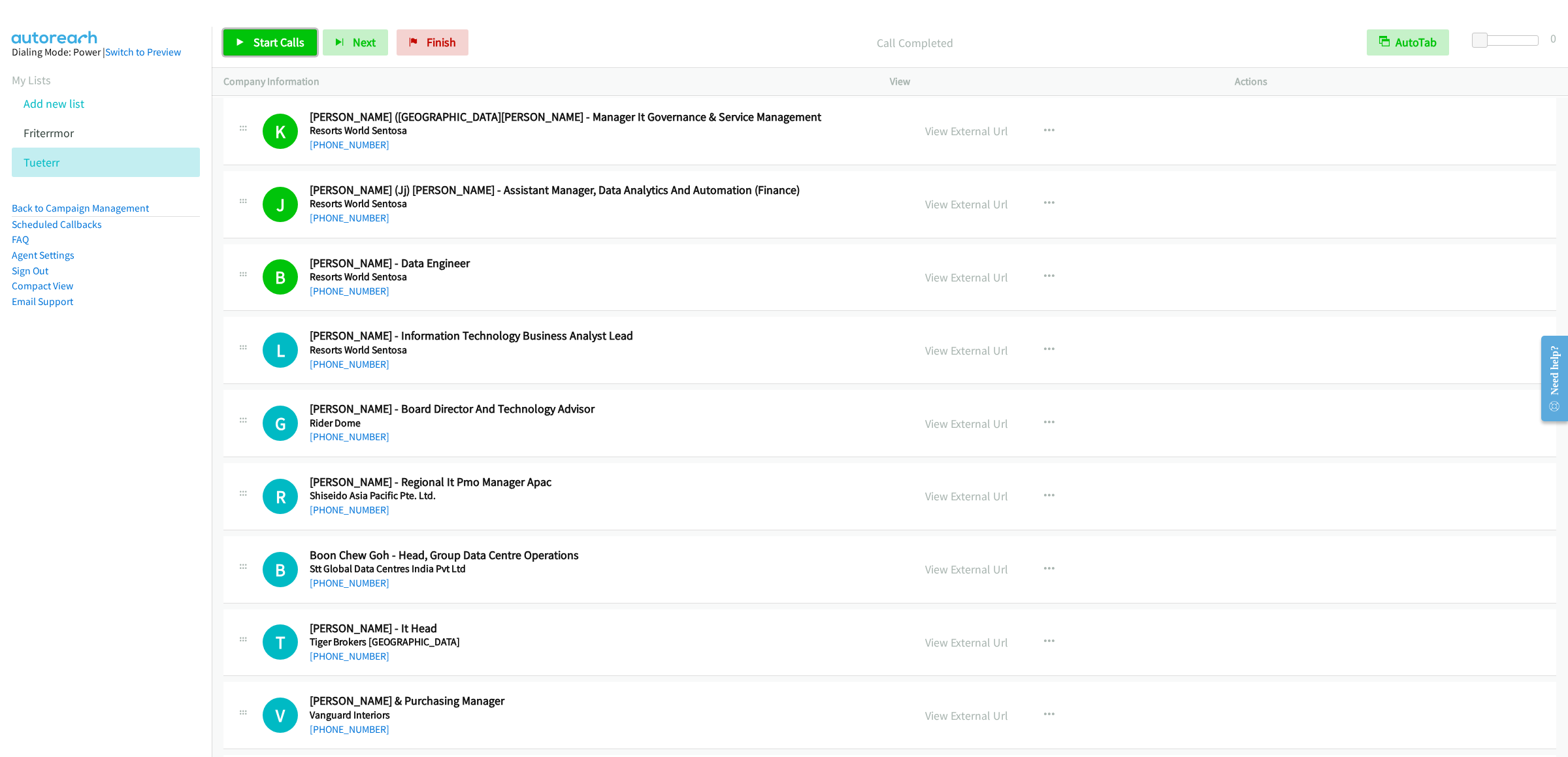
click at [289, 44] on span "Start Calls" at bounding box center [279, 41] width 51 height 15
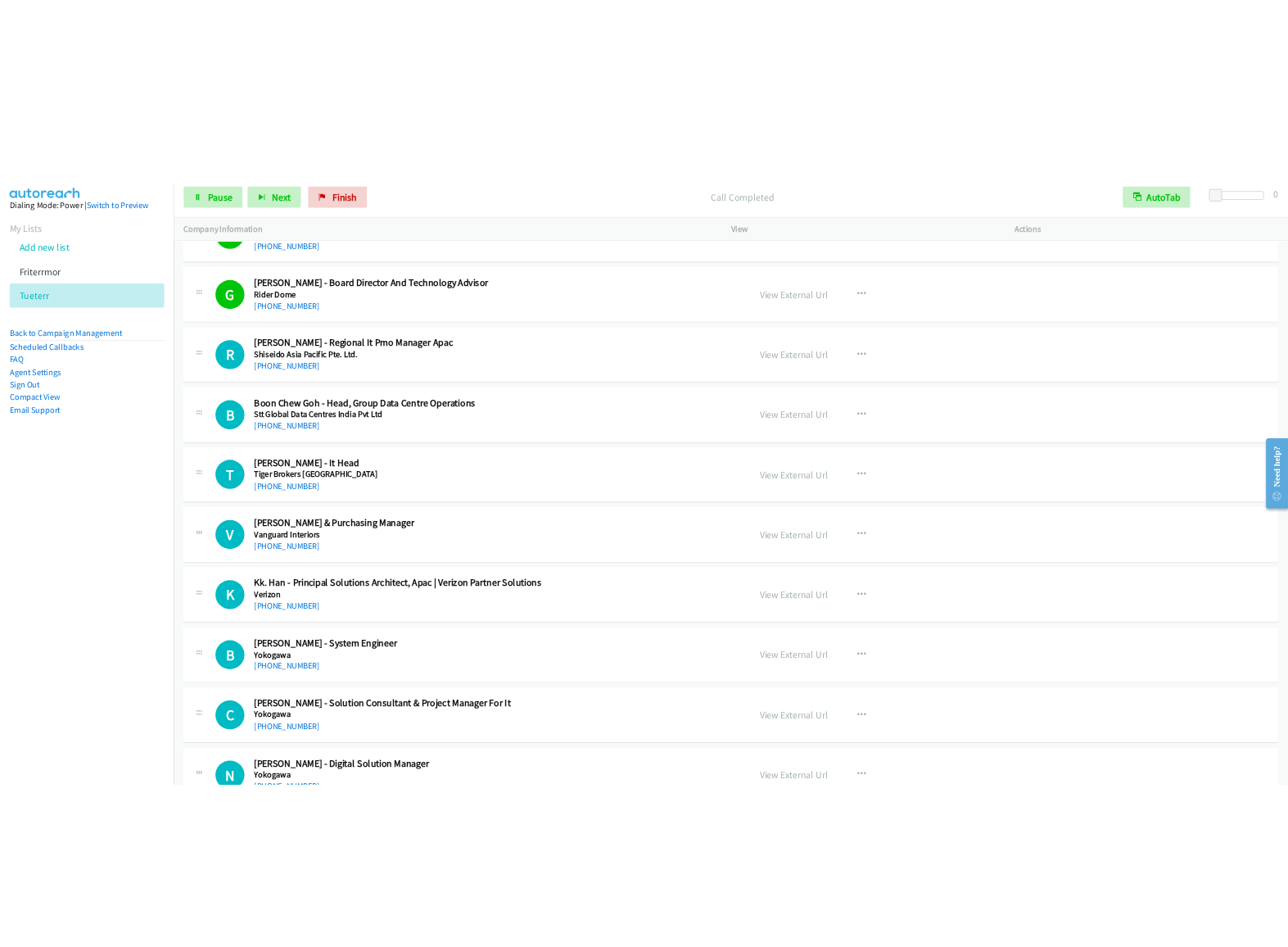
scroll to position [14423, 0]
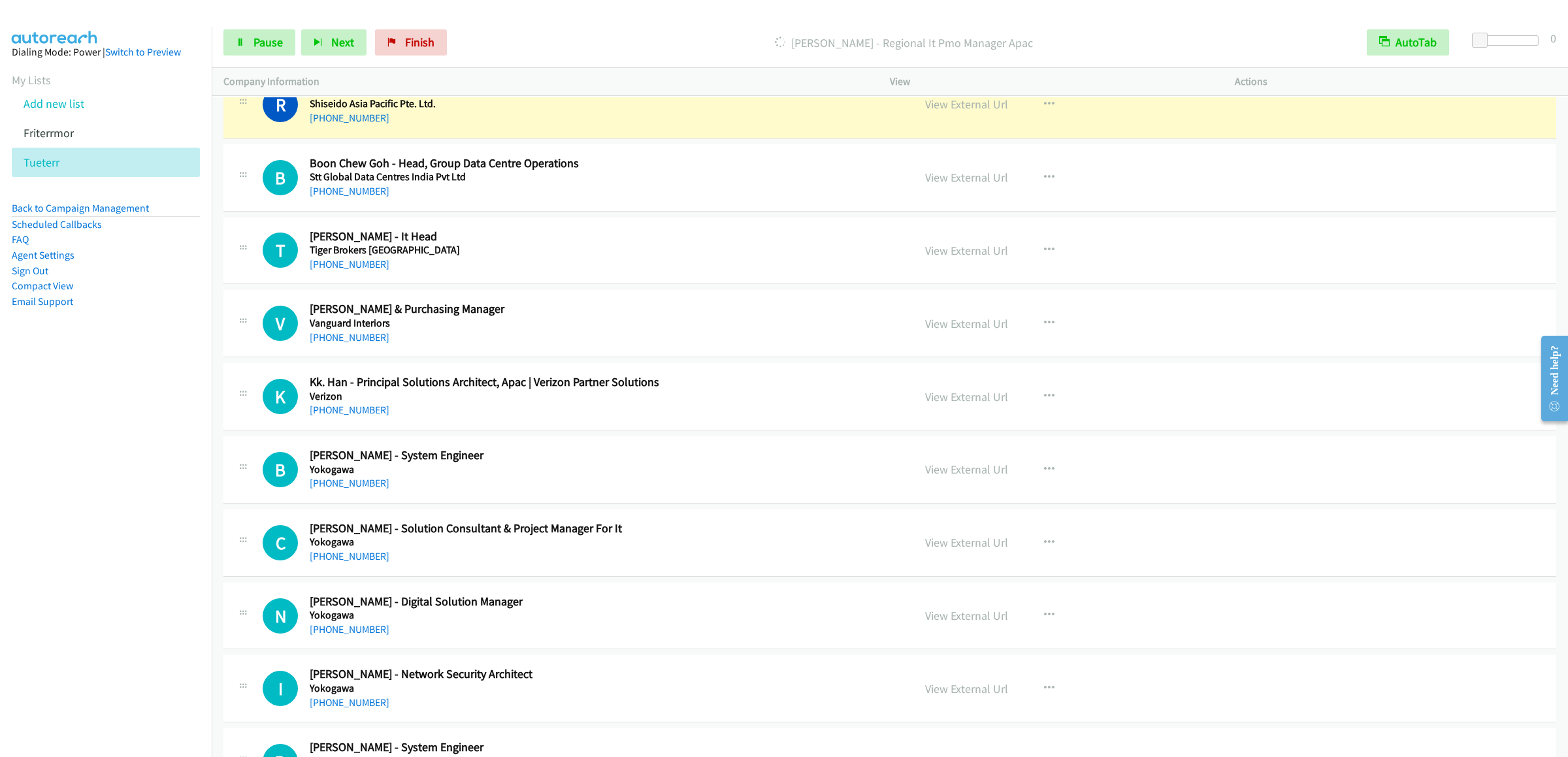
click at [243, 28] on div "Start Calls Pause Next Finish Dialing Roslyn Rosejos - Regional It Pmo Manager …" at bounding box center [890, 42] width 1356 height 50
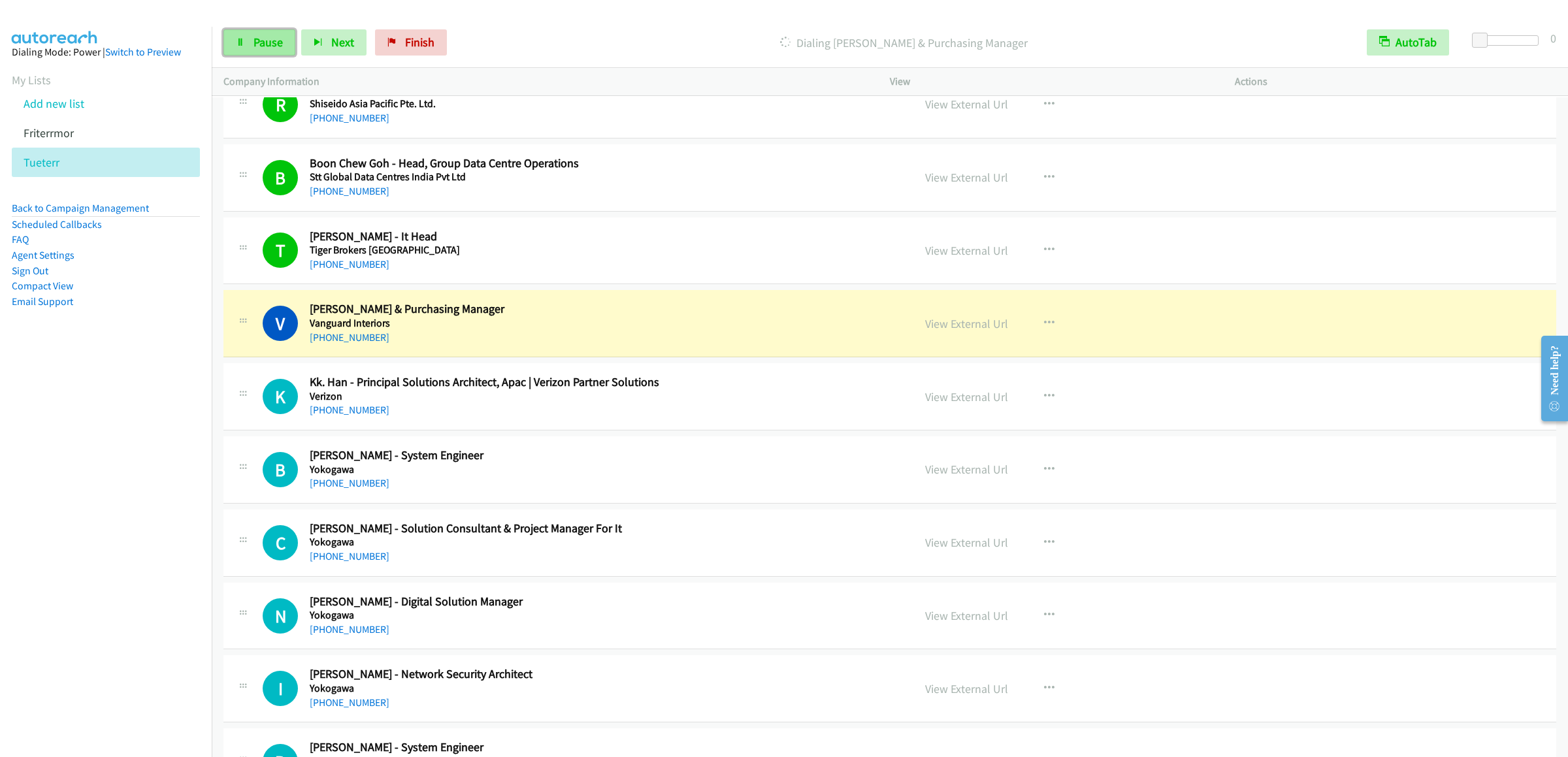
click at [241, 39] on icon at bounding box center [240, 42] width 9 height 9
